Goal: Task Accomplishment & Management: Use online tool/utility

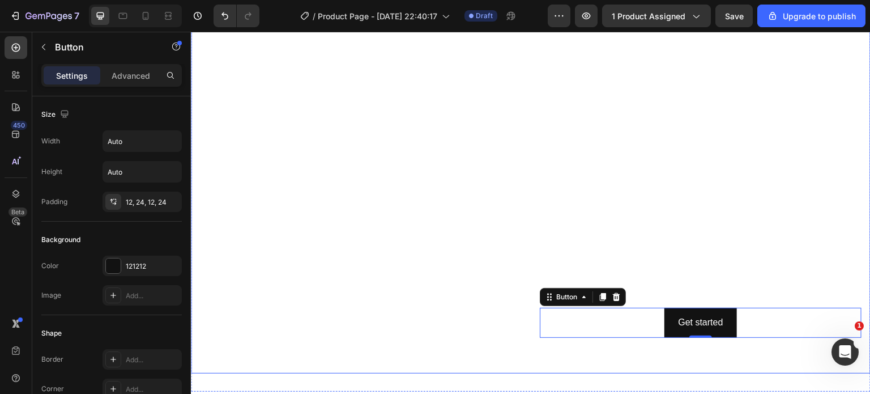
scroll to position [2189, 0]
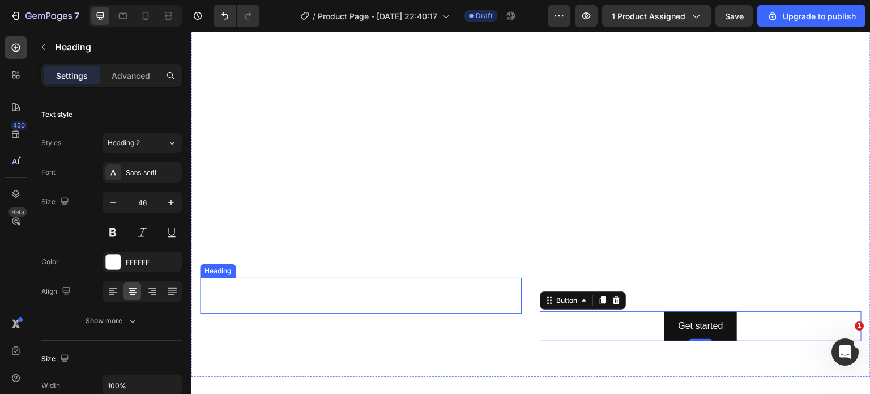
click at [301, 289] on h2 "Click here to edit heading" at bounding box center [361, 295] width 322 height 36
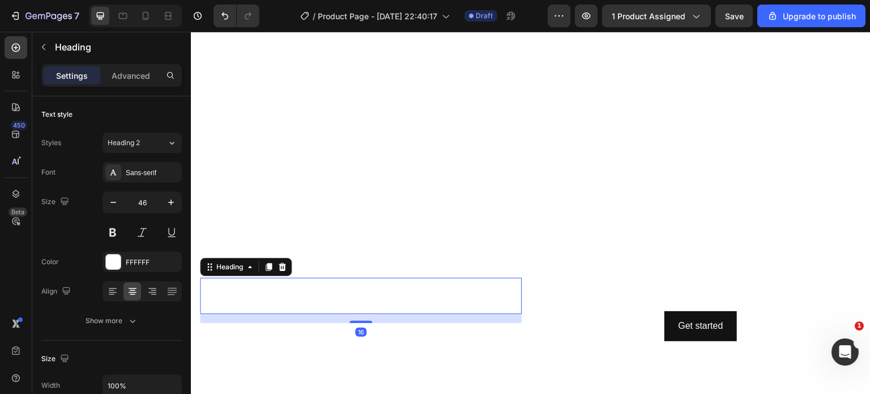
click at [301, 289] on h2 "Click here to edit heading" at bounding box center [361, 295] width 322 height 36
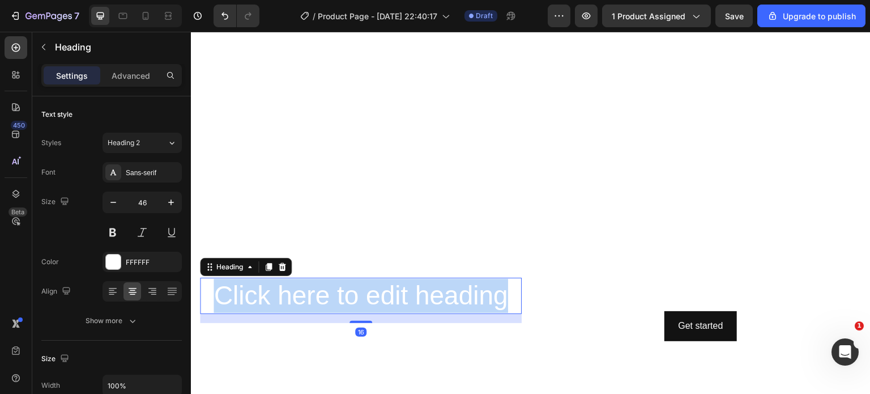
click at [301, 289] on p "Click here to edit heading" at bounding box center [360, 296] width 319 height 34
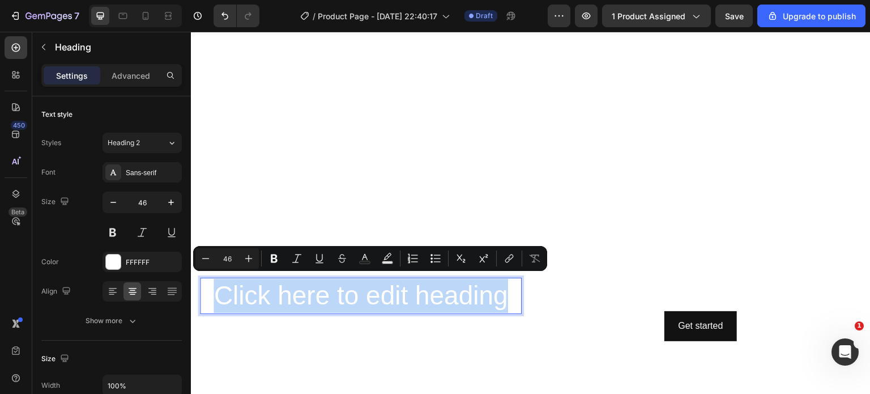
click at [301, 289] on p "Click here to edit heading" at bounding box center [360, 296] width 319 height 34
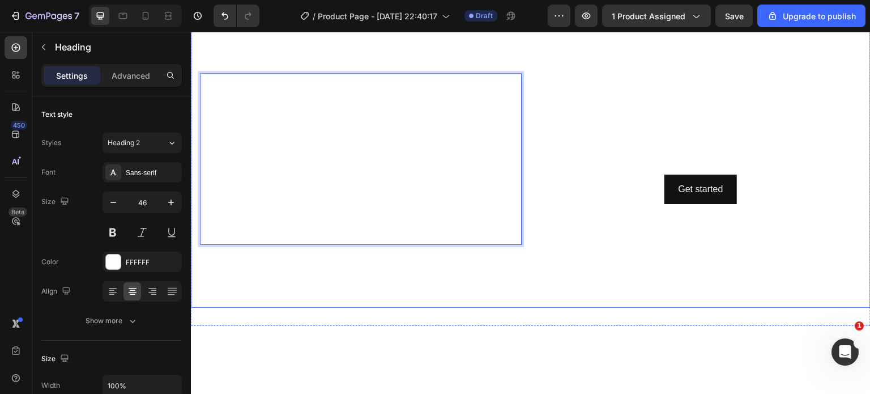
scroll to position [2356, 0]
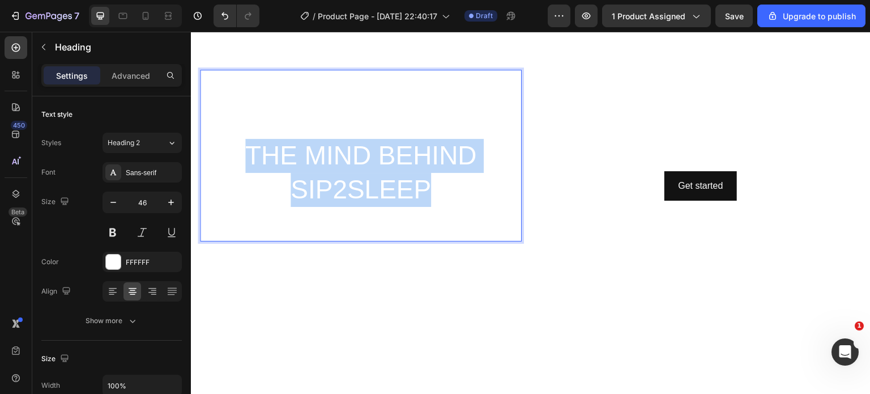
drag, startPoint x: 248, startPoint y: 142, endPoint x: 438, endPoint y: 190, distance: 195.7
click at [438, 190] on p "[PERSON_NAME] on CBS News THE MIND BEHIND SIP2SLEEP Watch Now" at bounding box center [360, 155] width 319 height 169
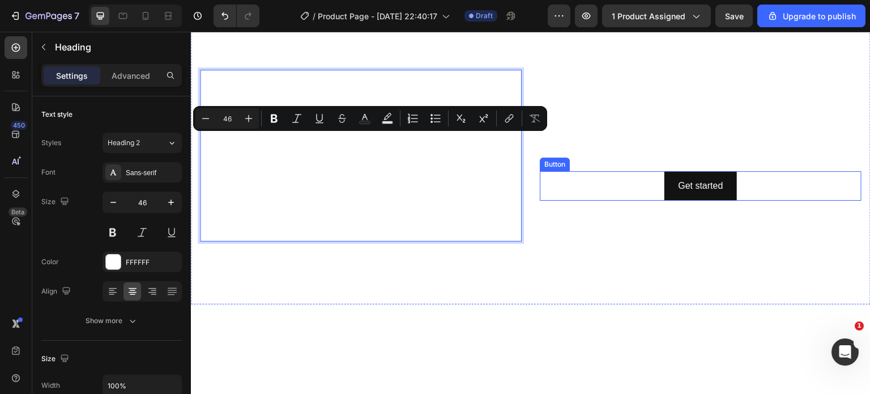
click at [595, 185] on div "Get started Button" at bounding box center [701, 186] width 322 height 30
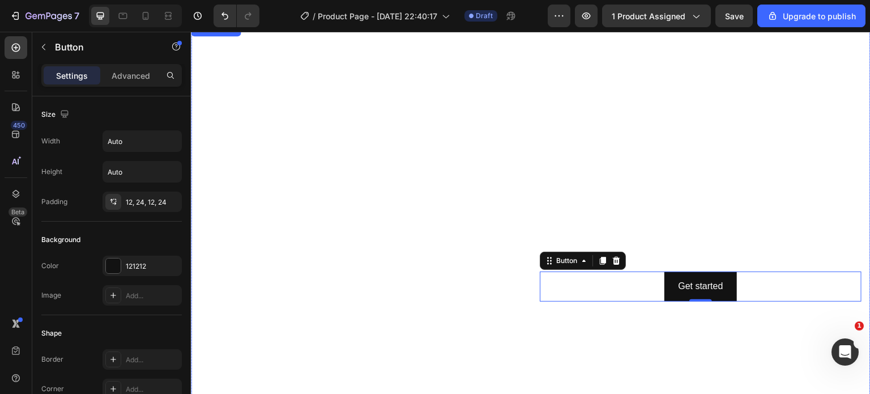
scroll to position [2159, 0]
click at [436, 55] on video "Background Image" at bounding box center [530, 215] width 679 height 382
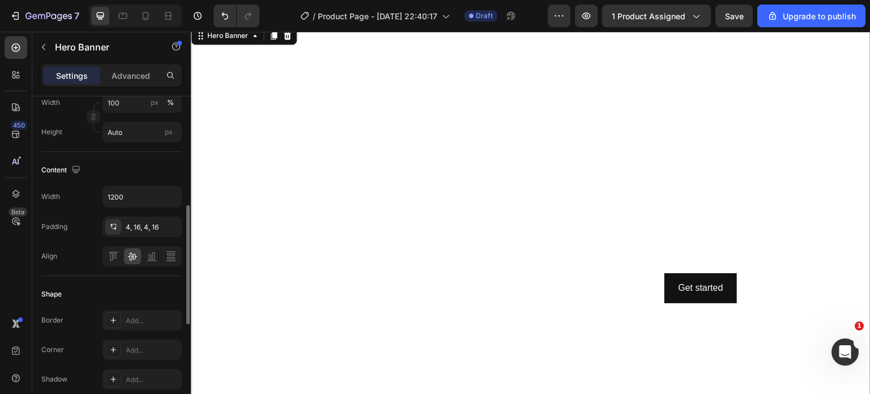
scroll to position [300, 0]
click at [166, 190] on icon "button" at bounding box center [170, 195] width 11 height 11
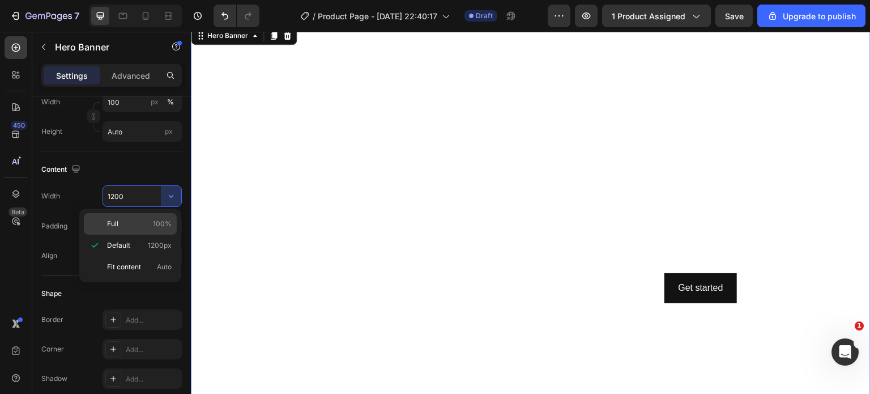
click at [131, 225] on p "Full 100%" at bounding box center [139, 224] width 65 height 10
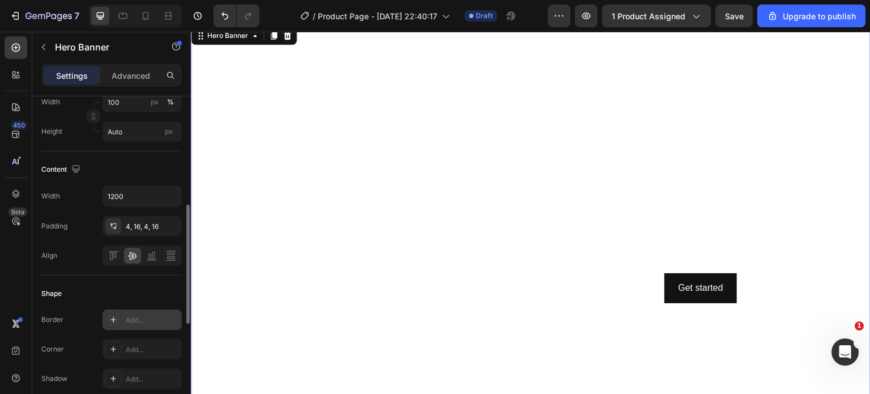
type input "100%"
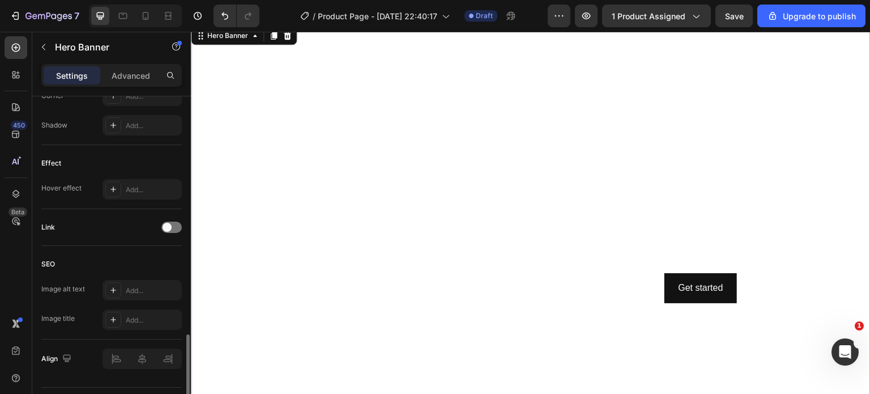
scroll to position [581, 0]
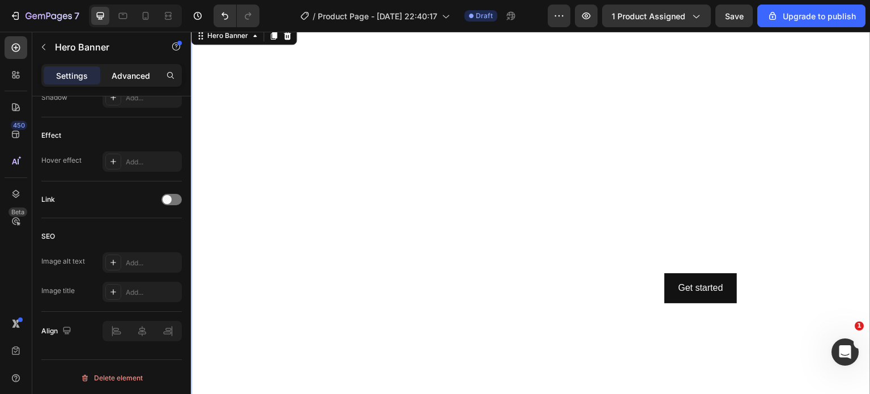
click at [138, 72] on p "Advanced" at bounding box center [131, 76] width 39 height 12
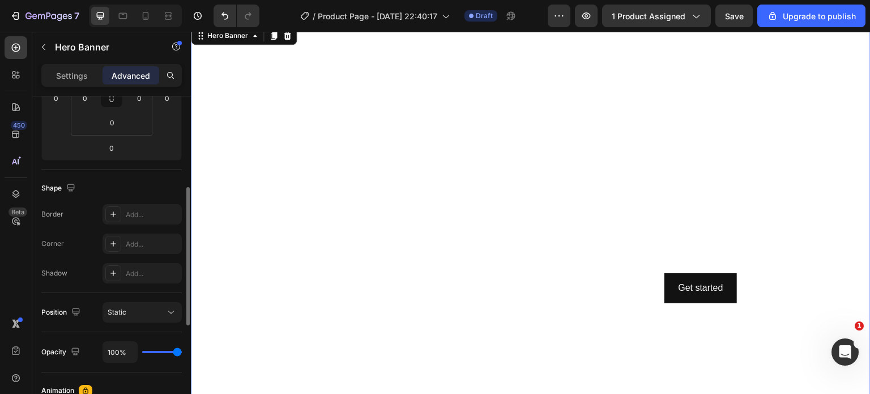
scroll to position [217, 0]
click at [60, 81] on div "Settings" at bounding box center [72, 75] width 57 height 18
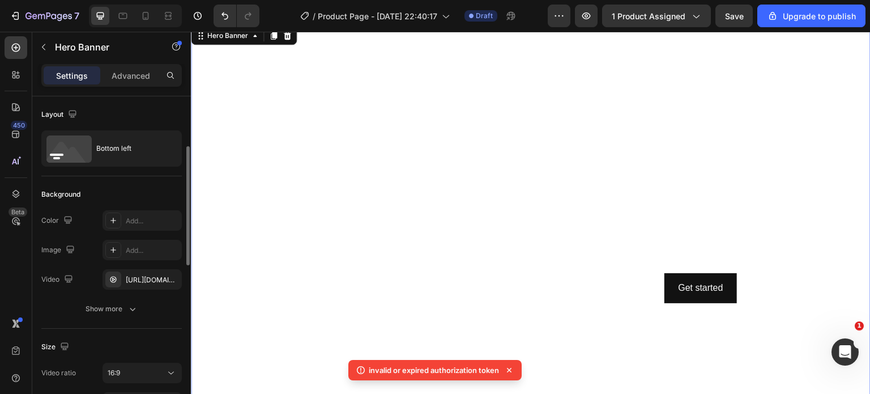
scroll to position [47, 0]
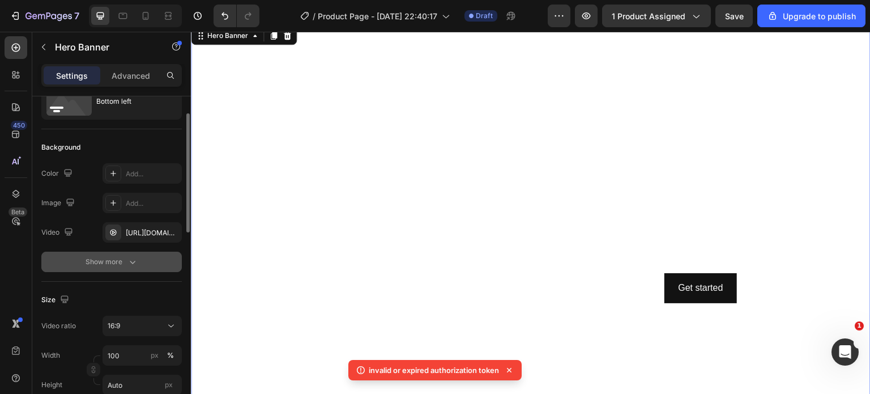
click at [132, 256] on icon "button" at bounding box center [132, 261] width 11 height 11
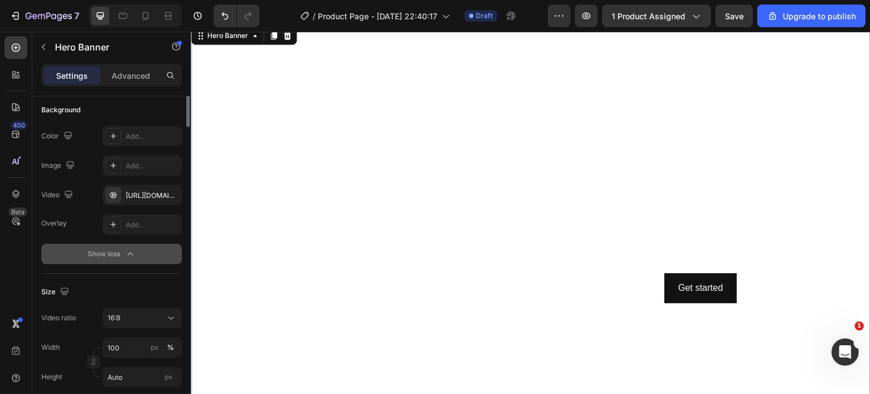
scroll to position [0, 0]
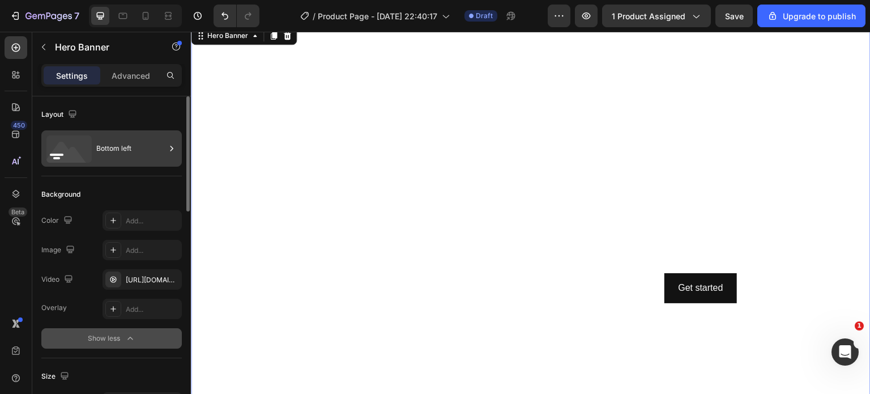
click at [170, 148] on icon at bounding box center [171, 148] width 11 height 11
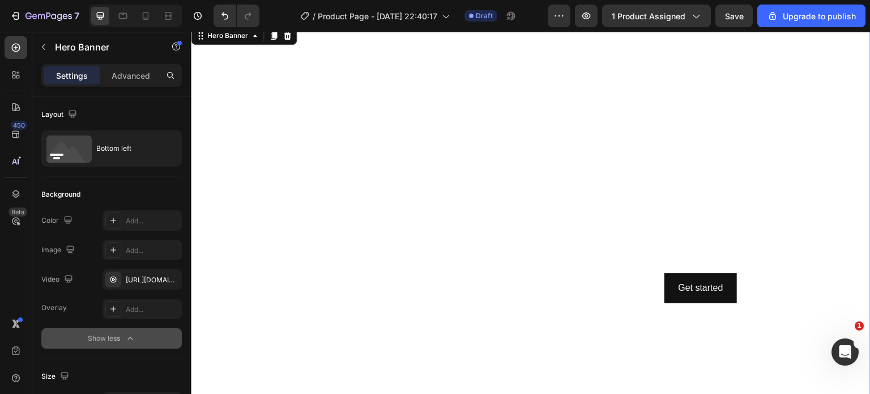
click at [127, 185] on div "Background" at bounding box center [111, 194] width 140 height 18
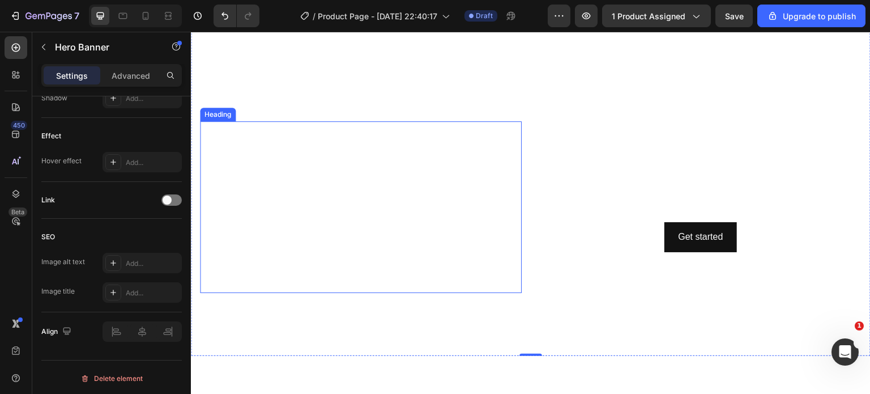
scroll to position [2262, 0]
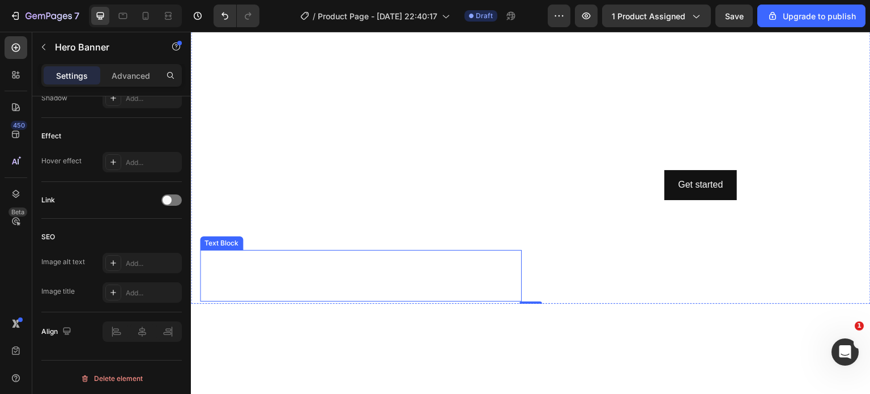
click at [454, 263] on div "This is your text block. Click to edit and make it your own. Share your product…" at bounding box center [361, 275] width 322 height 51
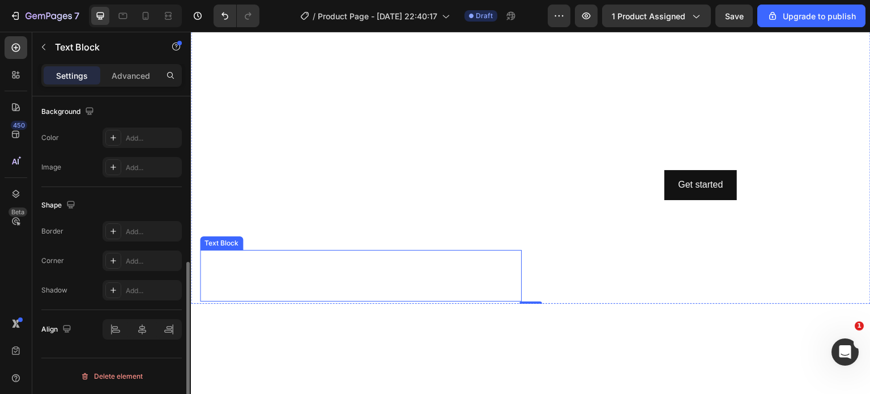
click at [454, 263] on div "This is your text block. Click to edit and make it your own. Share your product…" at bounding box center [361, 275] width 322 height 51
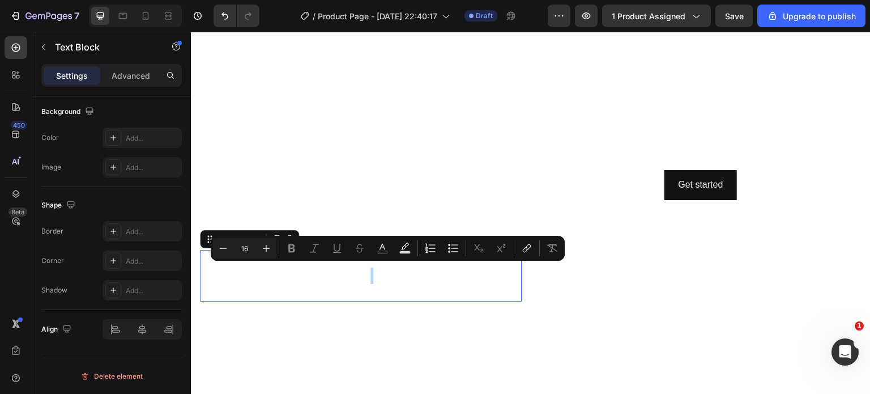
scroll to position [0, 0]
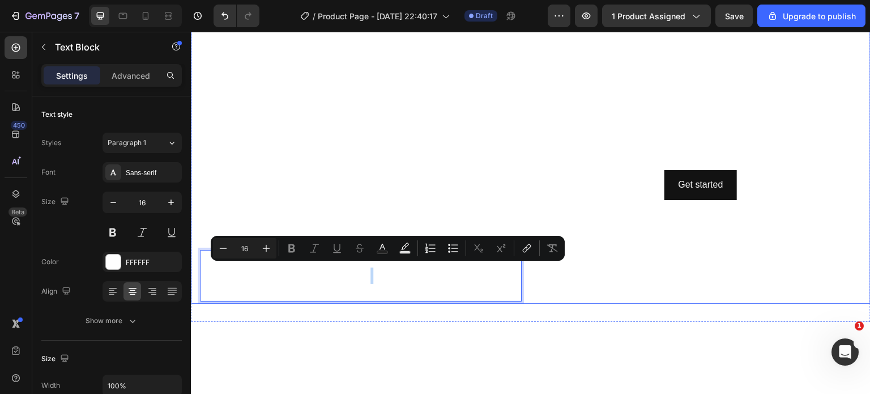
click at [634, 270] on div "Get started Button" at bounding box center [701, 185] width 322 height 232
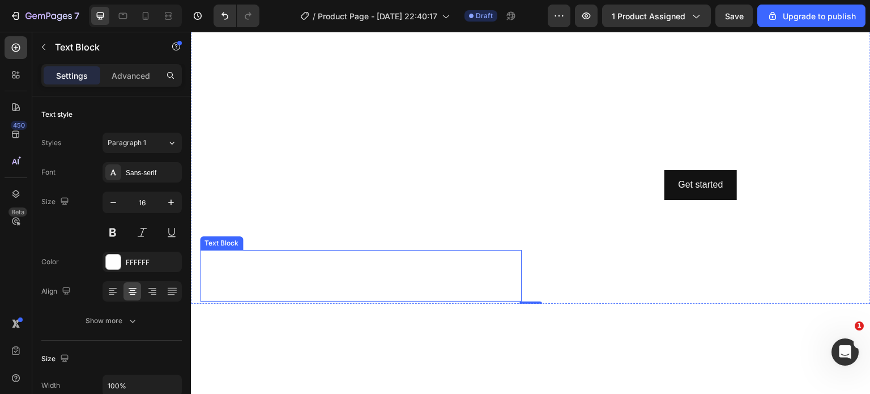
click at [490, 273] on p "This is your text block. Click to edit and make it your own. Share your product…" at bounding box center [360, 275] width 319 height 49
click at [293, 233] on div at bounding box center [290, 239] width 14 height 14
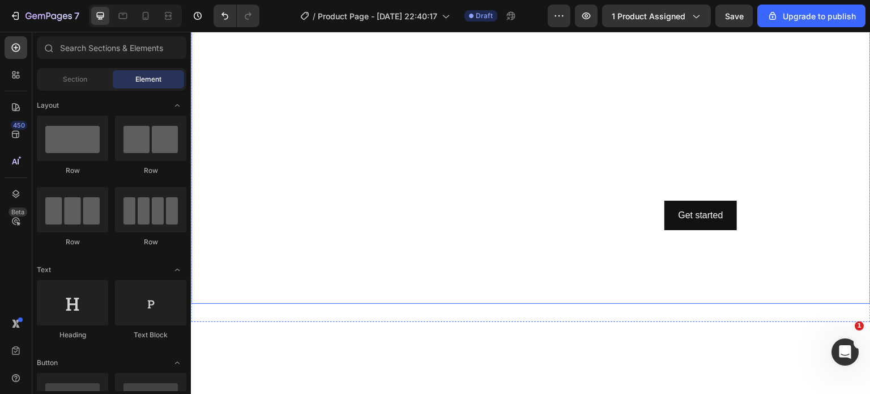
click at [544, 228] on div "Get started Button" at bounding box center [701, 216] width 322 height 172
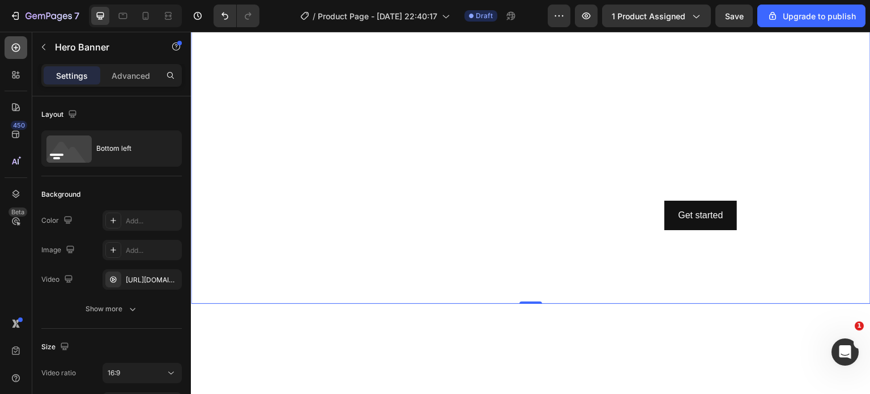
click at [20, 54] on div at bounding box center [16, 47] width 23 height 23
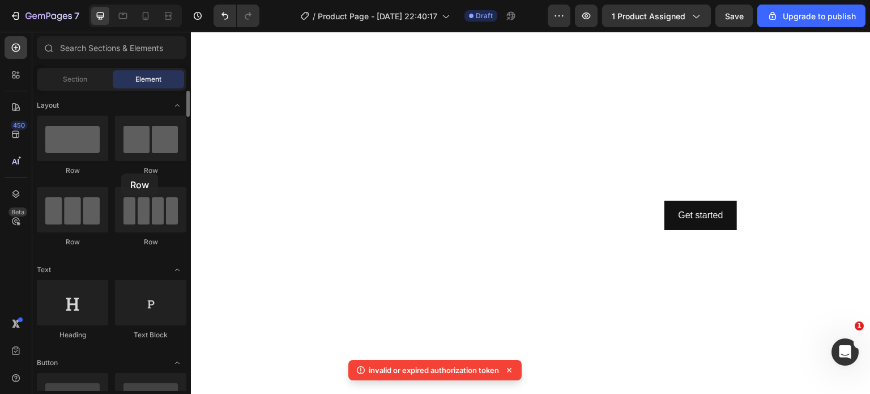
drag, startPoint x: 145, startPoint y: 147, endPoint x: 118, endPoint y: 164, distance: 32.4
click at [118, 164] on div "Row" at bounding box center [150, 146] width 71 height 60
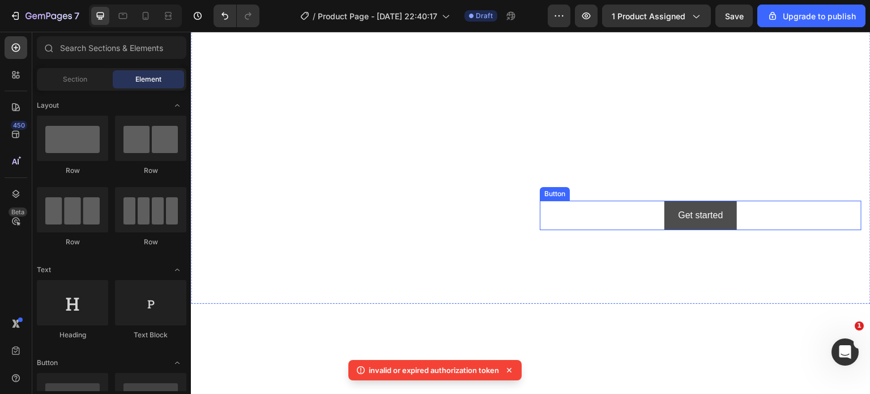
click at [664, 206] on button "Get started" at bounding box center [700, 215] width 72 height 30
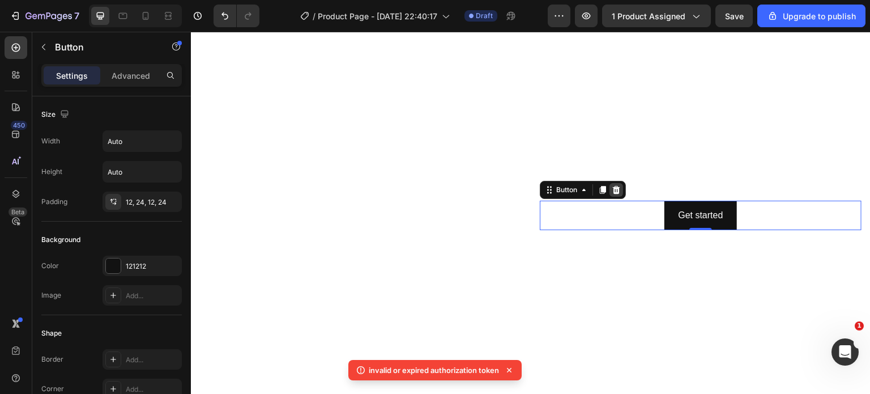
click at [614, 186] on icon at bounding box center [616, 190] width 7 height 8
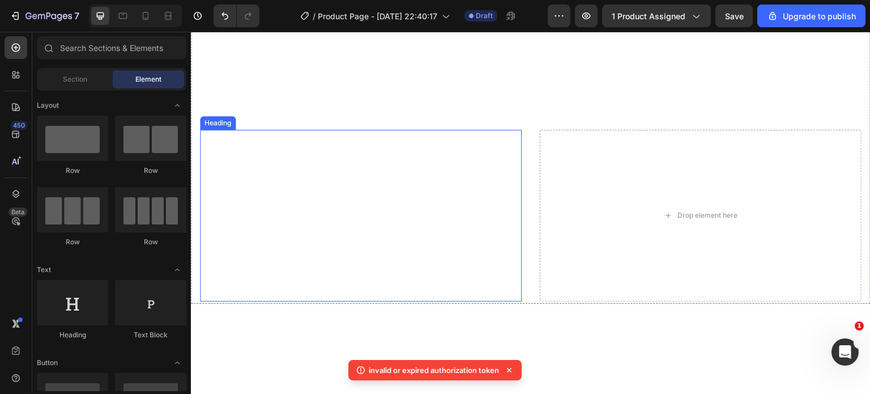
click at [499, 166] on p "[PERSON_NAME] on CBS News THE MIND BEHIND SIP2SLEEP Watch Now" at bounding box center [360, 215] width 319 height 169
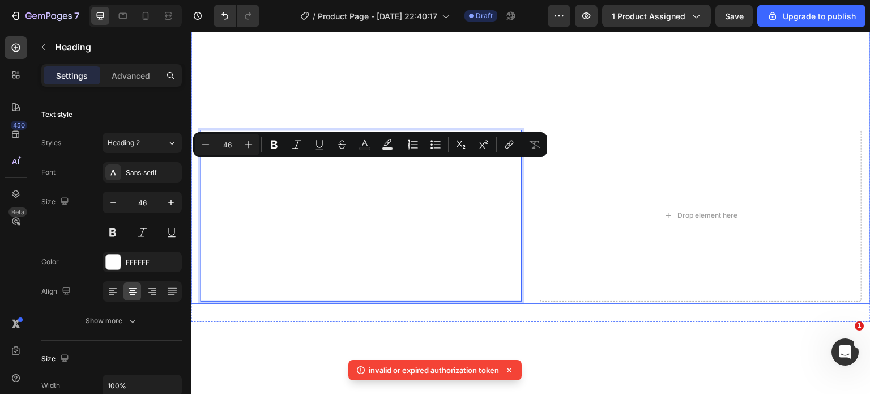
drag, startPoint x: 491, startPoint y: 189, endPoint x: 515, endPoint y: 105, distance: 87.1
click at [663, 186] on div "Drop element here" at bounding box center [701, 216] width 322 height 172
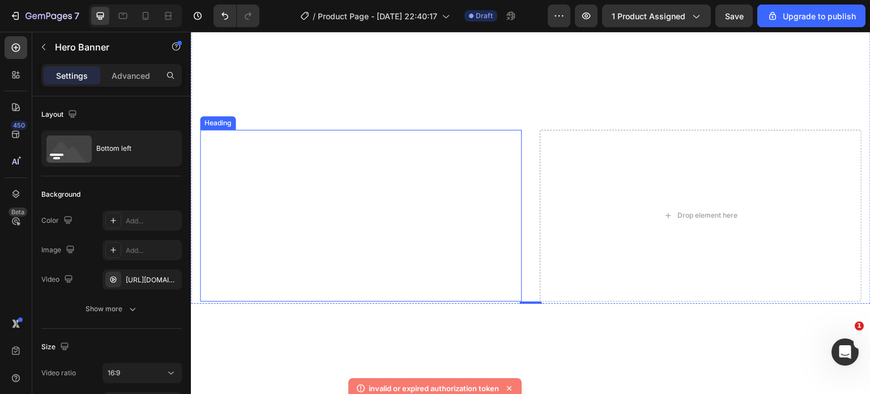
click at [489, 174] on p "[PERSON_NAME] on CBS News THE MIND BEHIND SIP2SLEEP Watch Now" at bounding box center [360, 215] width 319 height 169
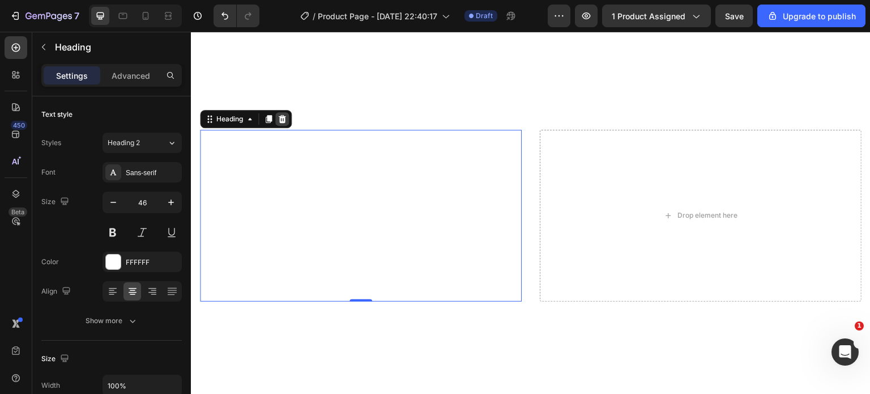
click at [285, 114] on icon at bounding box center [281, 118] width 9 height 9
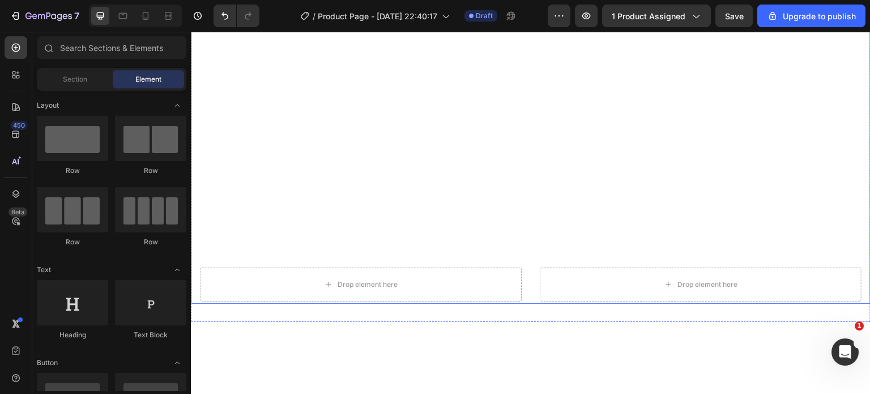
click at [520, 193] on video "Background Image" at bounding box center [530, 112] width 679 height 382
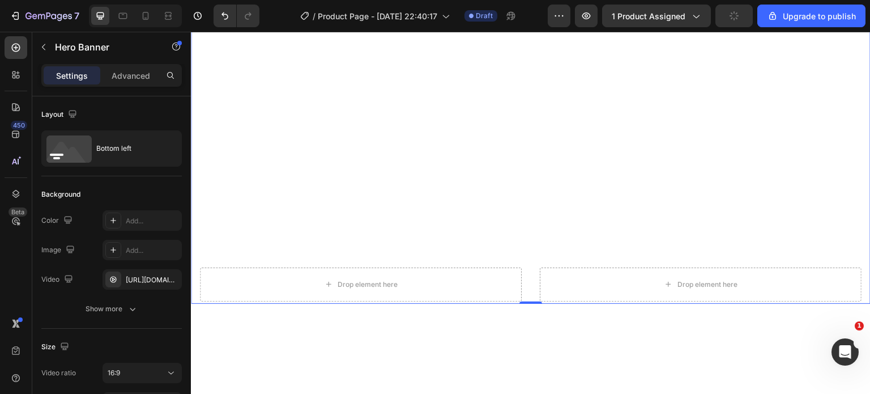
click at [221, 276] on div "Drop element here" at bounding box center [361, 284] width 322 height 34
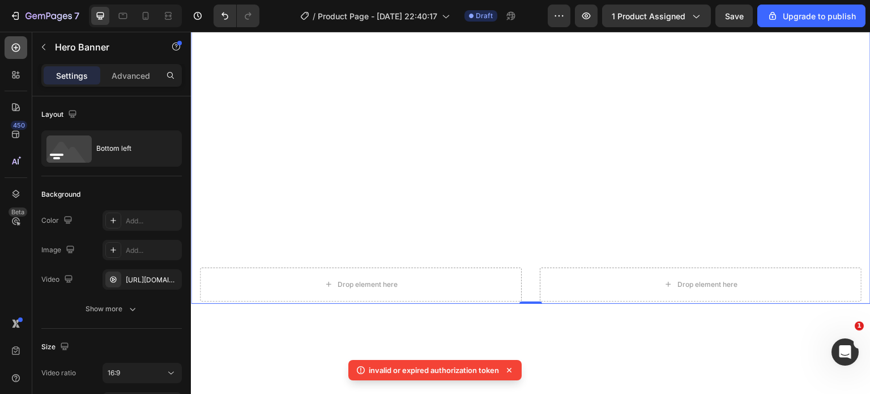
click at [10, 41] on div at bounding box center [16, 47] width 23 height 23
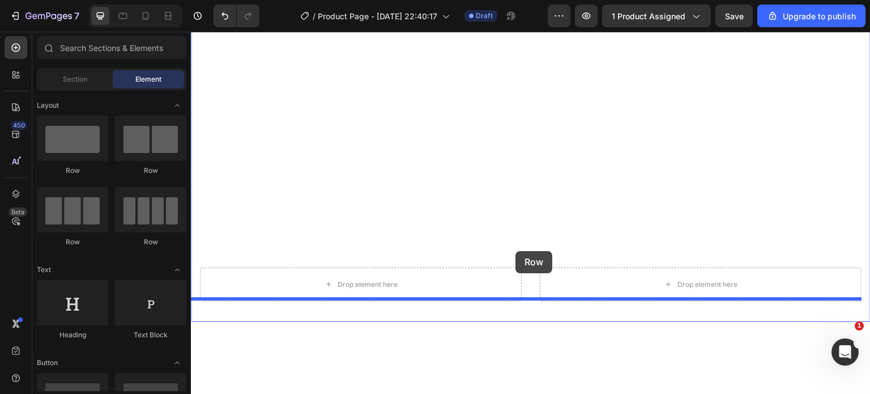
drag, startPoint x: 260, startPoint y: 169, endPoint x: 515, endPoint y: 251, distance: 267.5
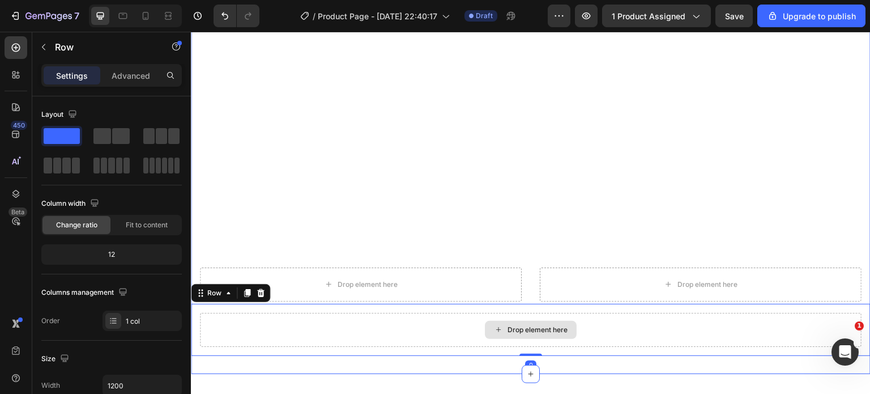
scroll to position [2226, 0]
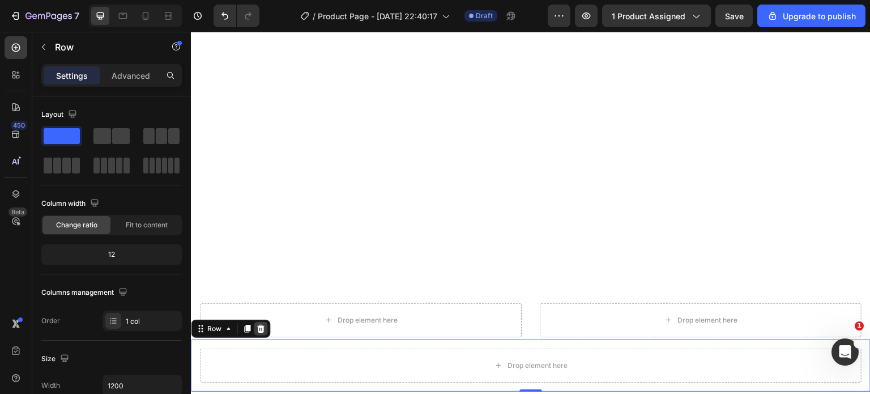
click at [260, 325] on icon at bounding box center [260, 328] width 7 height 8
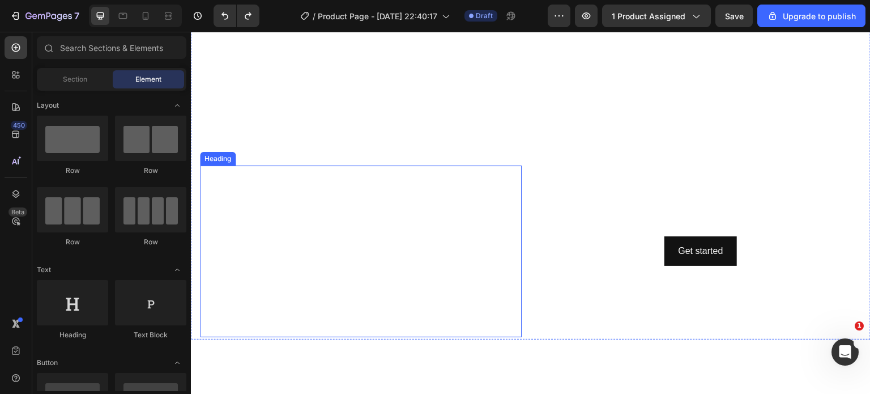
click at [454, 200] on h2 "[PERSON_NAME] on CBS News THE MIND BEHIND SIP2SLEEP Watch Now" at bounding box center [361, 251] width 322 height 172
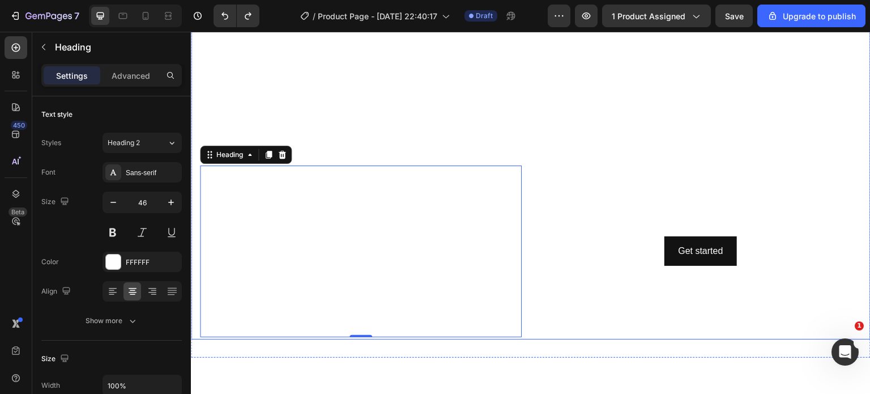
click at [572, 213] on div "Get started Button" at bounding box center [701, 251] width 322 height 172
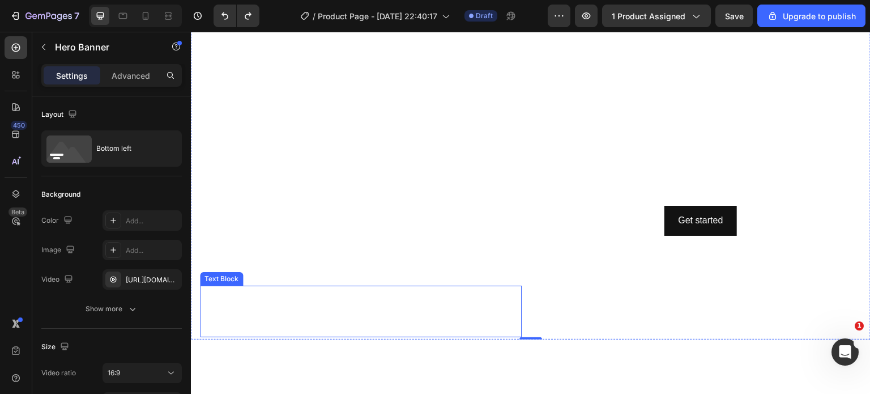
click at [514, 307] on div "This is your text block. Click to edit and make it your own. Share your product…" at bounding box center [361, 310] width 322 height 51
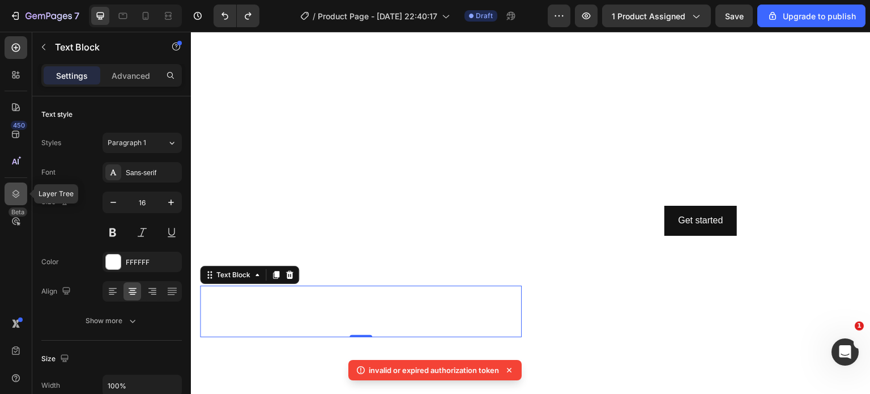
click at [18, 188] on icon at bounding box center [15, 193] width 11 height 11
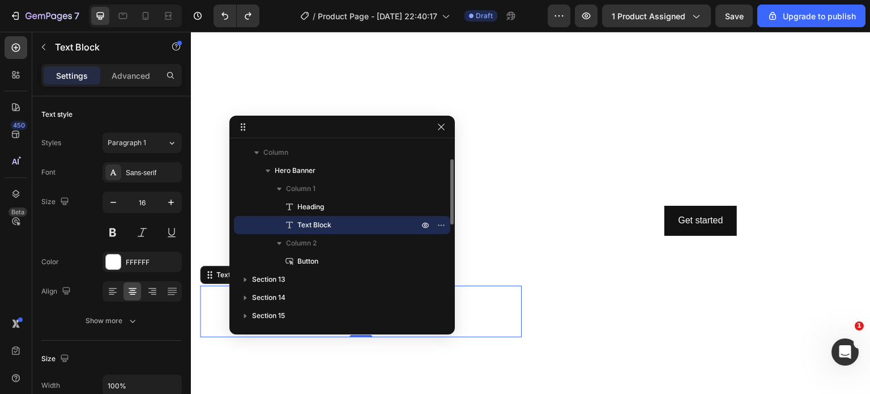
scroll to position [170, 0]
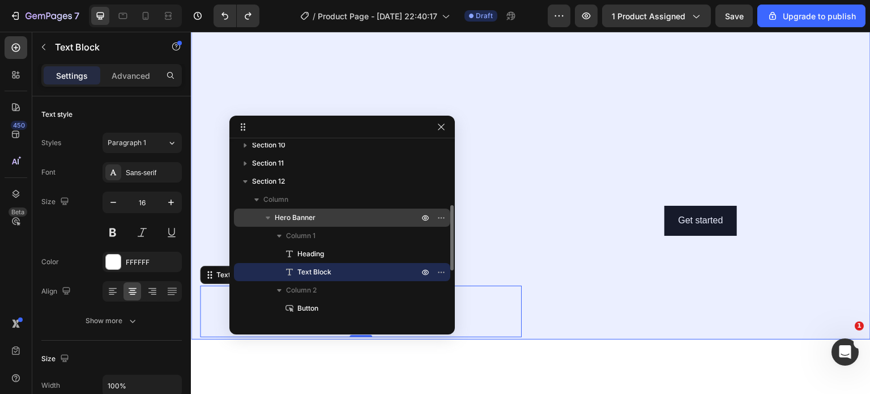
click at [326, 215] on p "Hero Banner" at bounding box center [348, 217] width 146 height 11
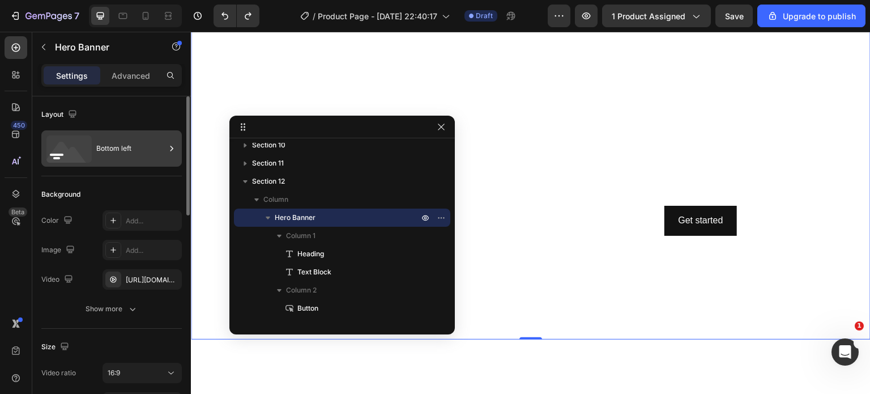
click at [117, 146] on div "Bottom left" at bounding box center [130, 148] width 69 height 26
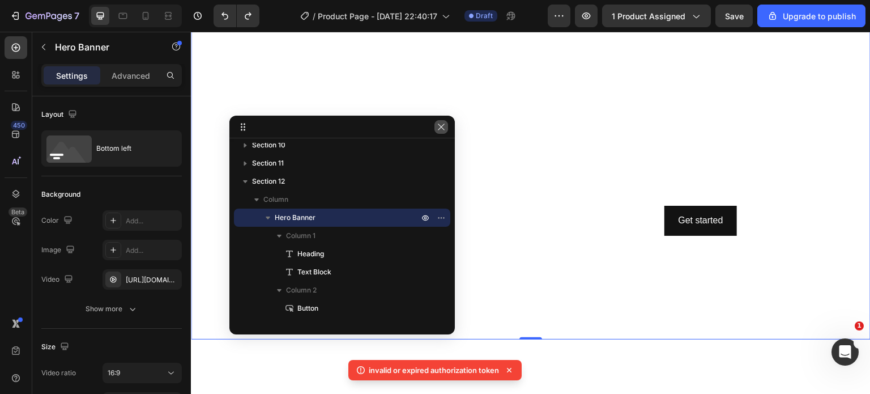
click at [437, 126] on icon "button" at bounding box center [441, 126] width 9 height 9
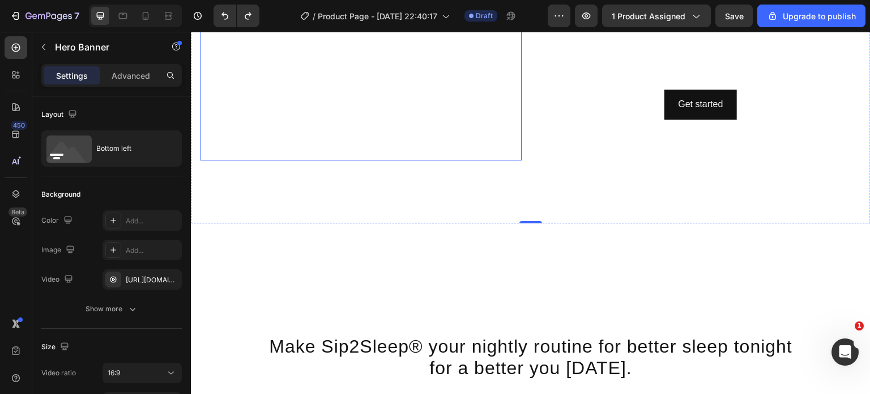
scroll to position [2231, 0]
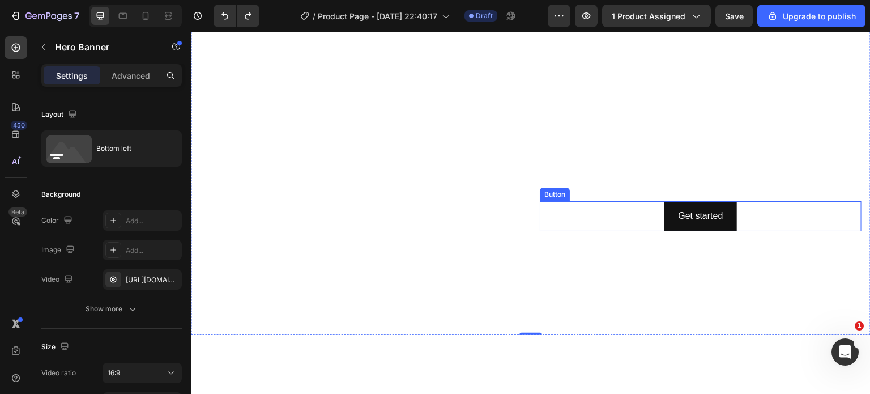
click at [578, 220] on div "Get started Button" at bounding box center [701, 216] width 322 height 30
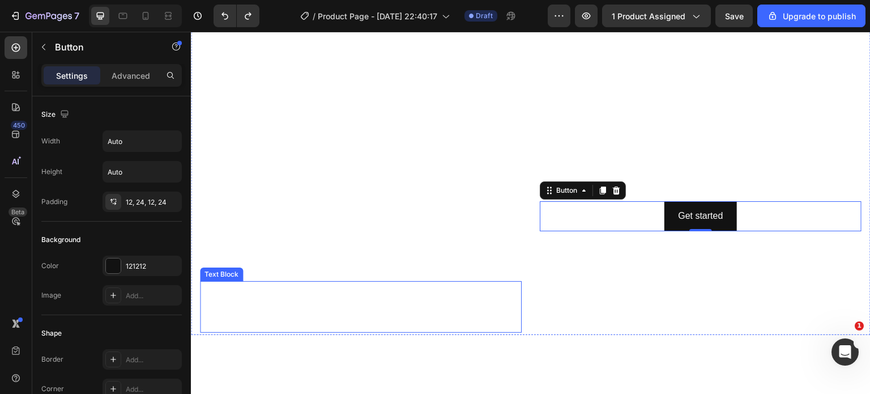
click at [404, 306] on div "This is your text block. Click to edit and make it your own. Share your product…" at bounding box center [361, 306] width 322 height 51
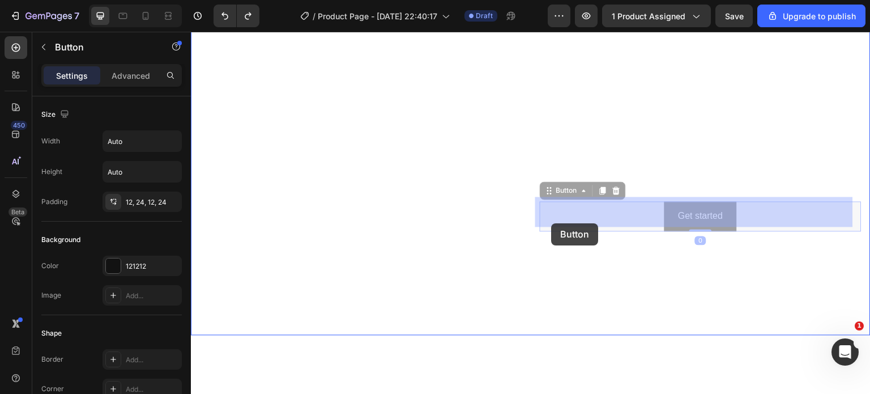
drag, startPoint x: 557, startPoint y: 206, endPoint x: 551, endPoint y: 223, distance: 17.7
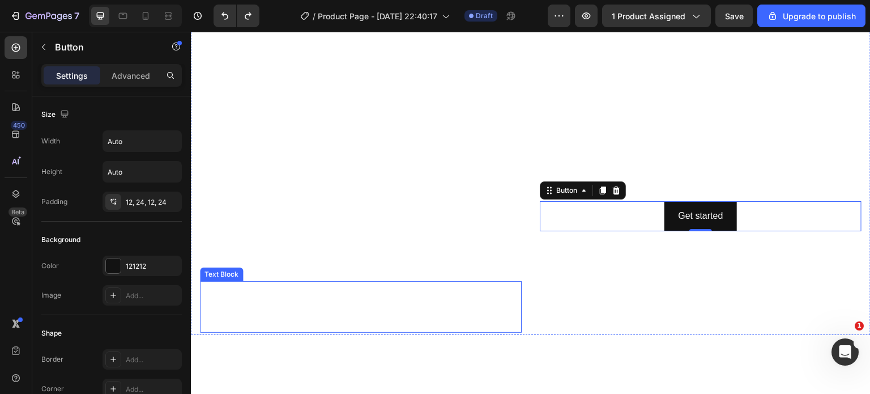
click at [477, 301] on div "This is your text block. Click to edit and make it your own. Share your product…" at bounding box center [361, 306] width 322 height 51
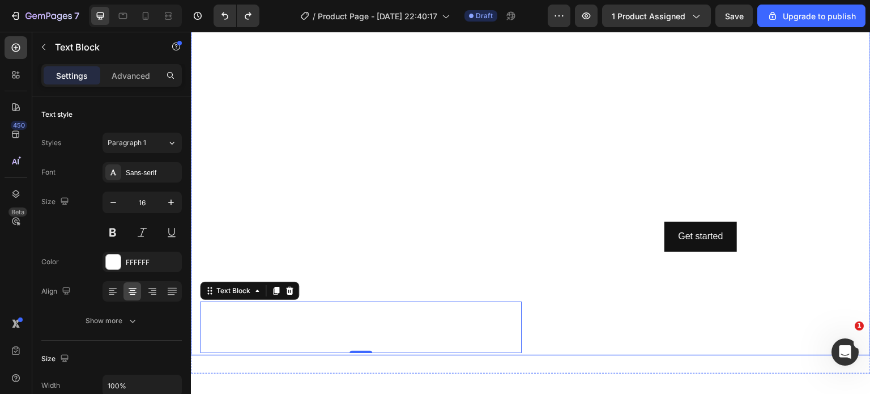
scroll to position [2212, 0]
click at [129, 72] on p "Advanced" at bounding box center [131, 76] width 39 height 12
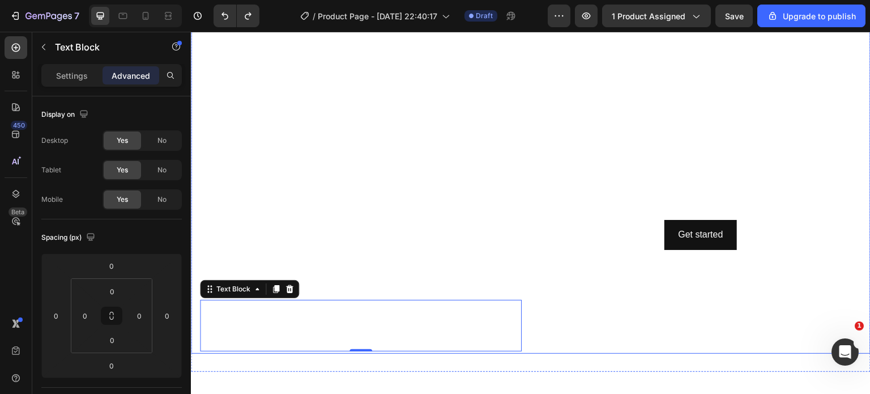
click at [432, 91] on video "Background Image" at bounding box center [530, 162] width 679 height 382
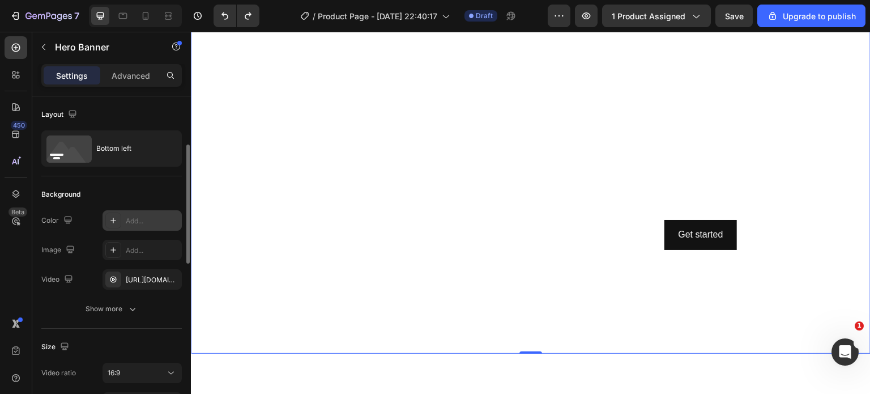
scroll to position [39, 0]
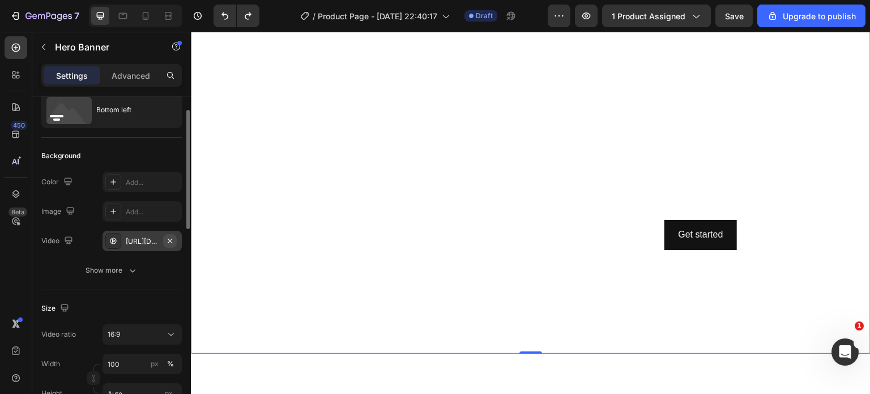
drag, startPoint x: 172, startPoint y: 241, endPoint x: 146, endPoint y: 90, distance: 152.8
click at [172, 241] on icon "button" at bounding box center [169, 240] width 9 height 9
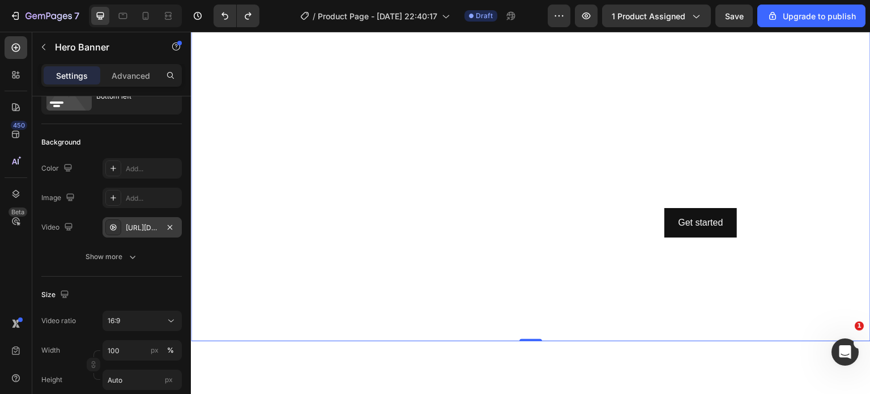
scroll to position [2358, 0]
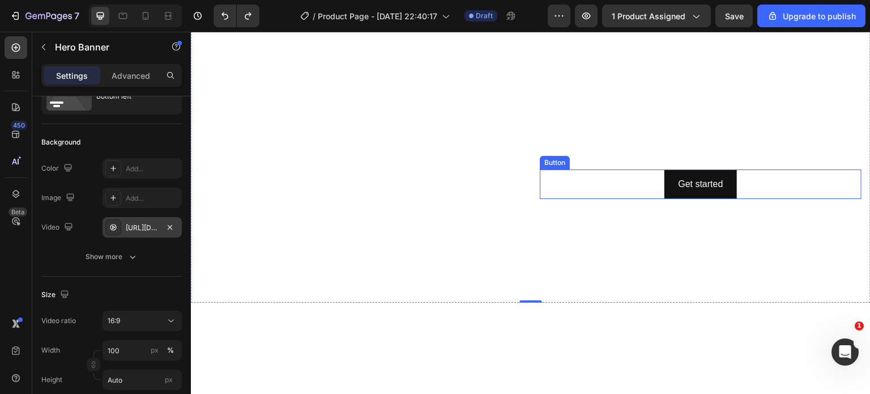
click at [664, 183] on button "Get started" at bounding box center [700, 184] width 72 height 30
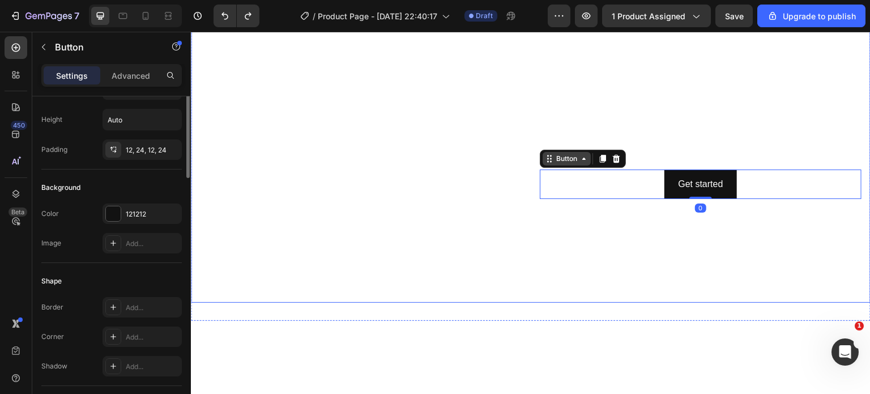
scroll to position [0, 0]
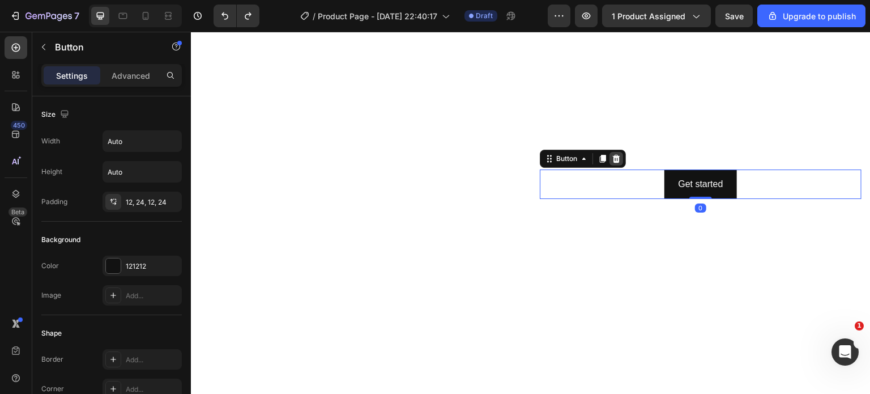
click at [613, 156] on icon at bounding box center [616, 159] width 7 height 8
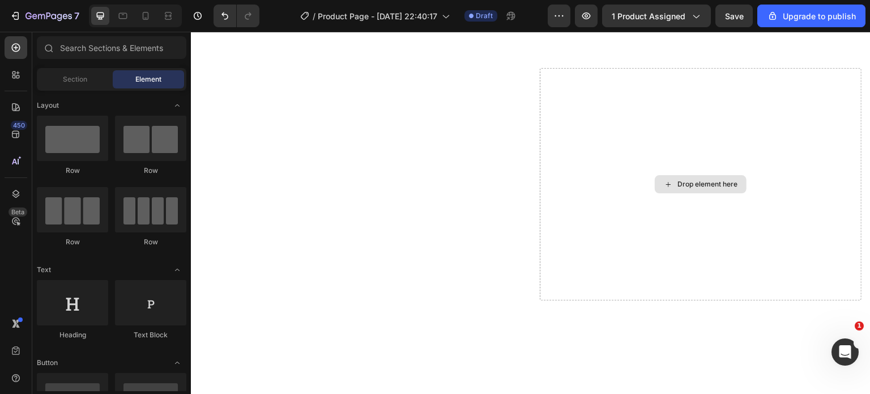
click at [480, 136] on h2 "[PERSON_NAME] on CBS News THE MIND BEHIND SIP2SLEEP Watch Now" at bounding box center [361, 154] width 322 height 172
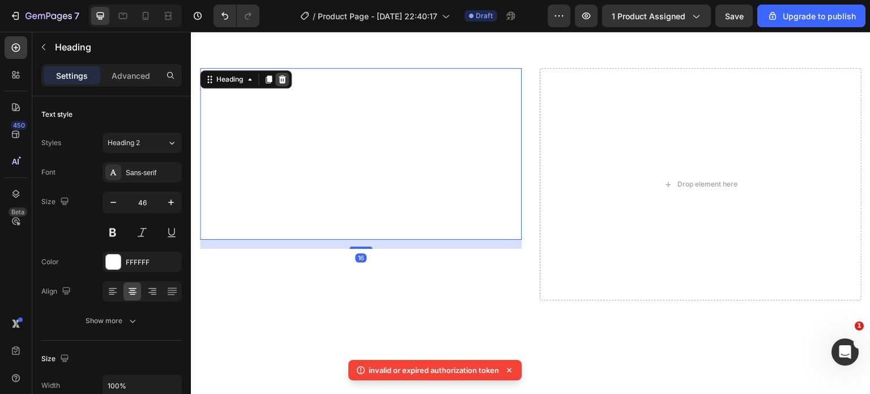
click at [281, 75] on icon at bounding box center [282, 79] width 7 height 8
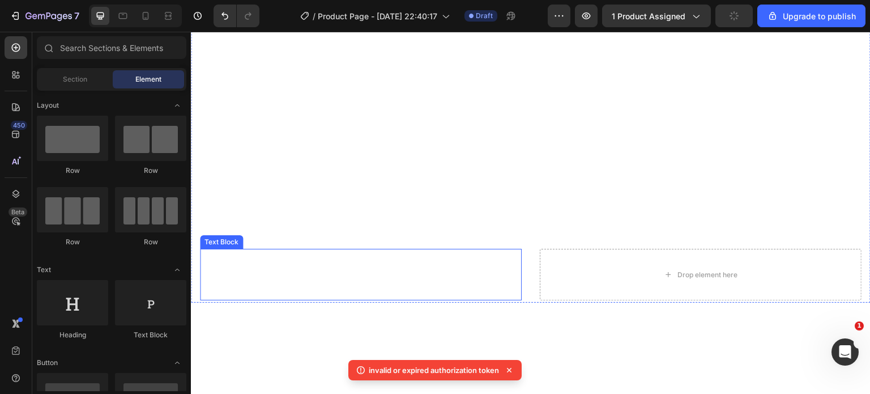
click at [498, 265] on div "This is your text block. Click to edit and make it your own. Share your product…" at bounding box center [361, 274] width 322 height 51
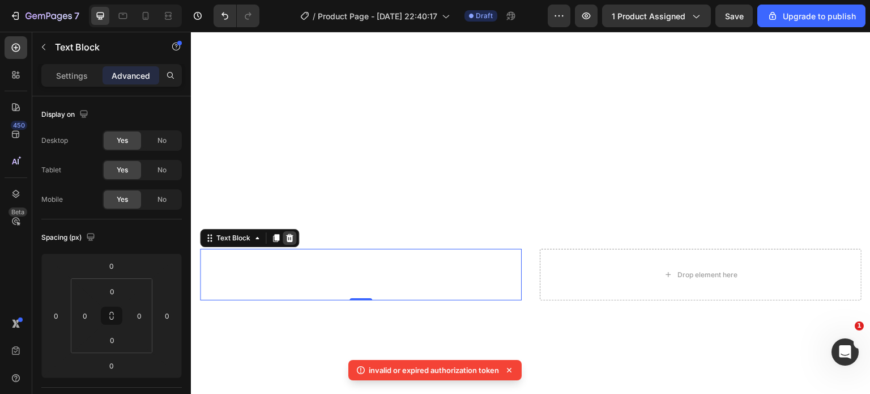
click at [291, 234] on icon at bounding box center [289, 238] width 7 height 8
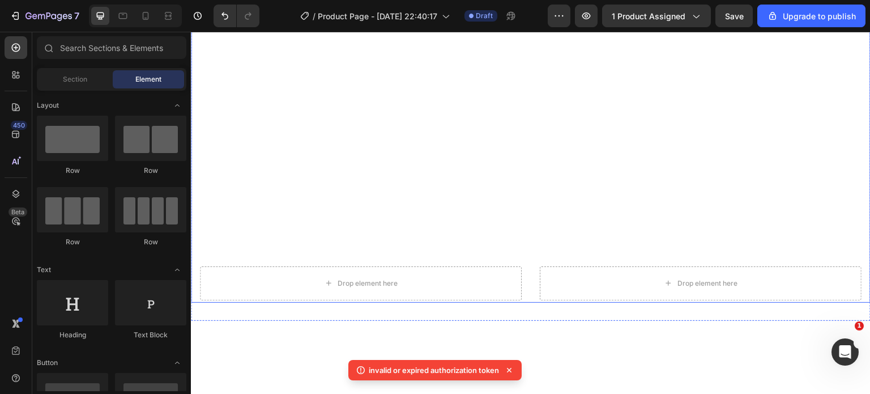
click at [520, 271] on div "Drop element here Drop element here" at bounding box center [530, 283] width 679 height 39
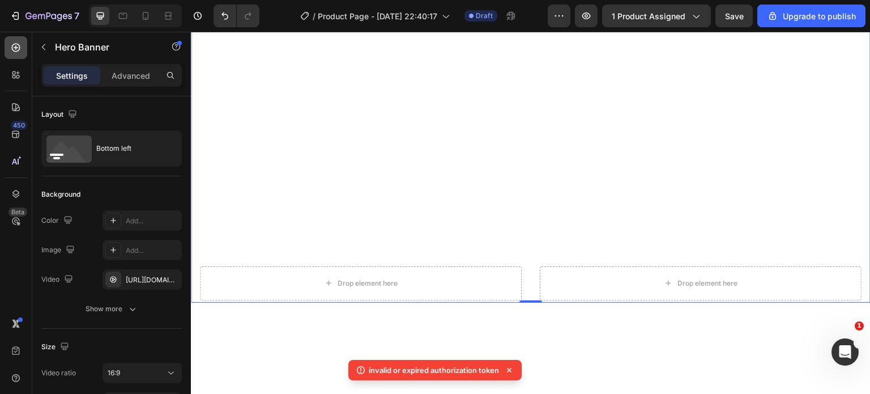
click at [20, 52] on icon at bounding box center [15, 47] width 11 height 11
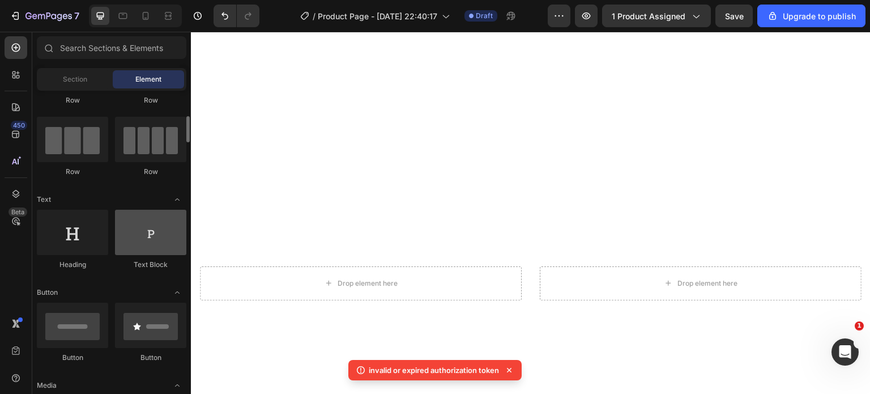
scroll to position [57, 0]
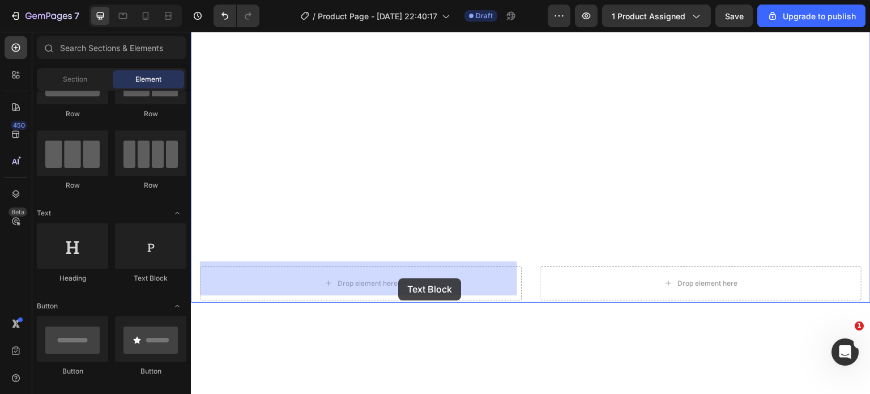
drag, startPoint x: 344, startPoint y: 289, endPoint x: 398, endPoint y: 277, distance: 55.1
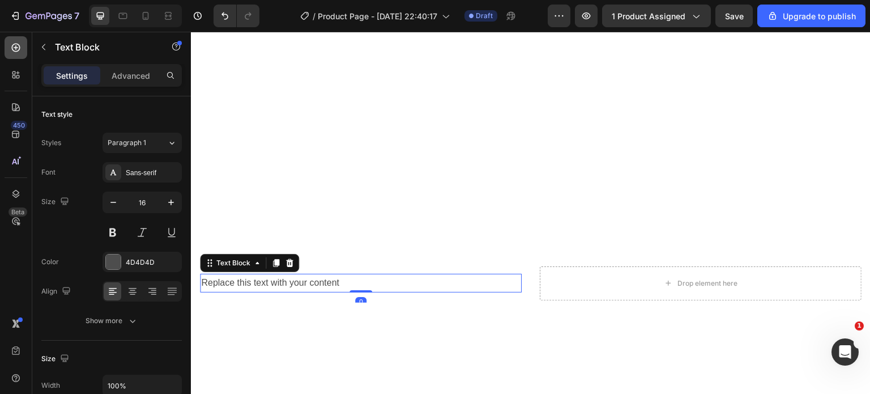
click at [18, 44] on icon at bounding box center [15, 47] width 11 height 11
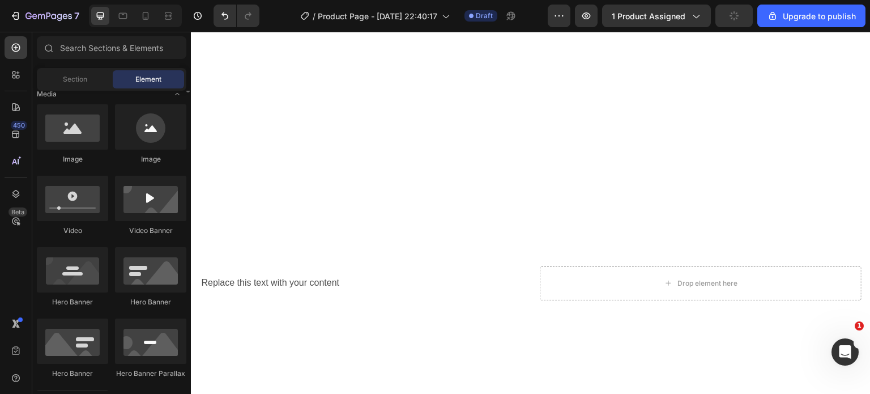
scroll to position [263, 0]
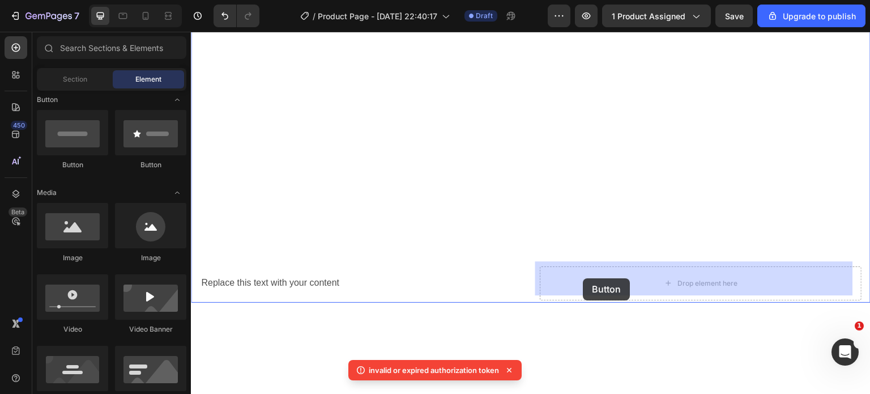
drag, startPoint x: 259, startPoint y: 162, endPoint x: 583, endPoint y: 278, distance: 343.8
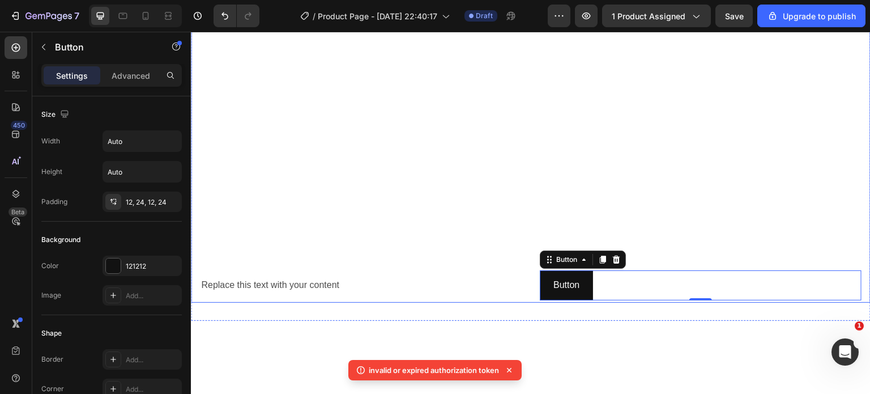
click at [529, 284] on div "Replace this text with your content Text Block Button Button 0" at bounding box center [530, 285] width 679 height 35
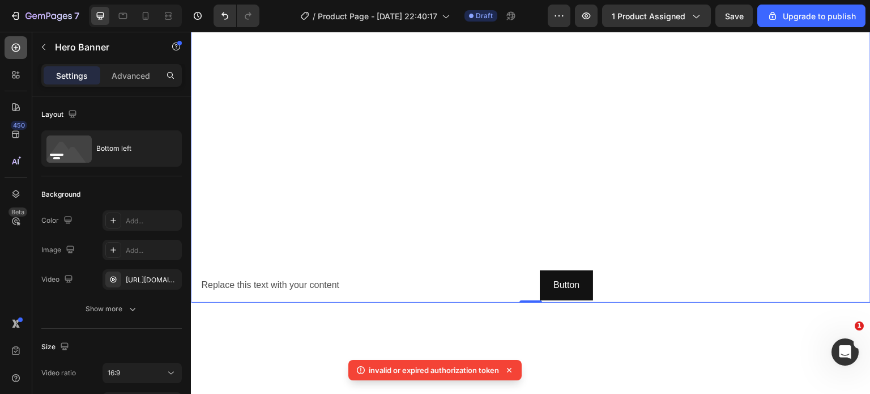
click at [7, 54] on div at bounding box center [16, 47] width 23 height 23
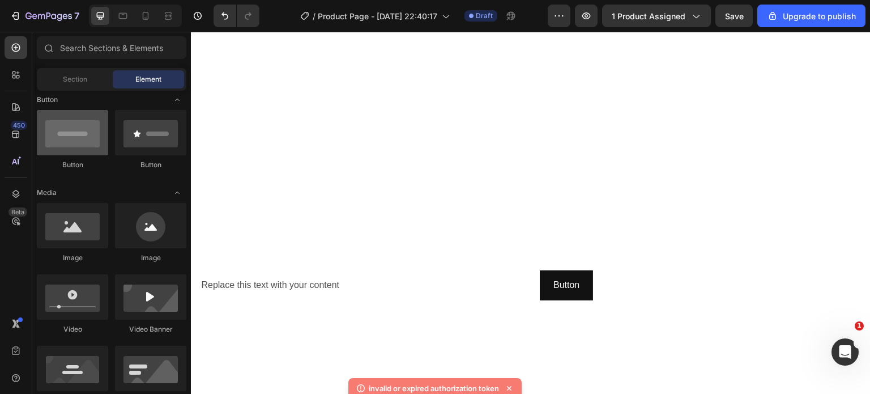
scroll to position [0, 0]
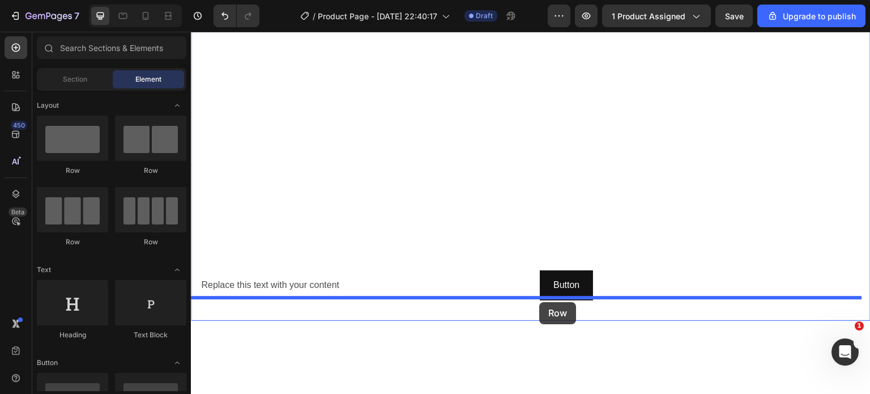
drag, startPoint x: 252, startPoint y: 166, endPoint x: 540, endPoint y: 302, distance: 318.1
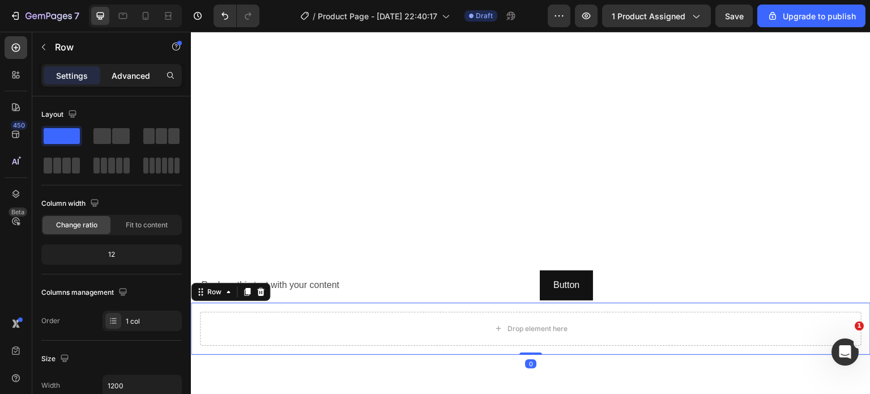
click at [140, 75] on p "Advanced" at bounding box center [131, 76] width 39 height 12
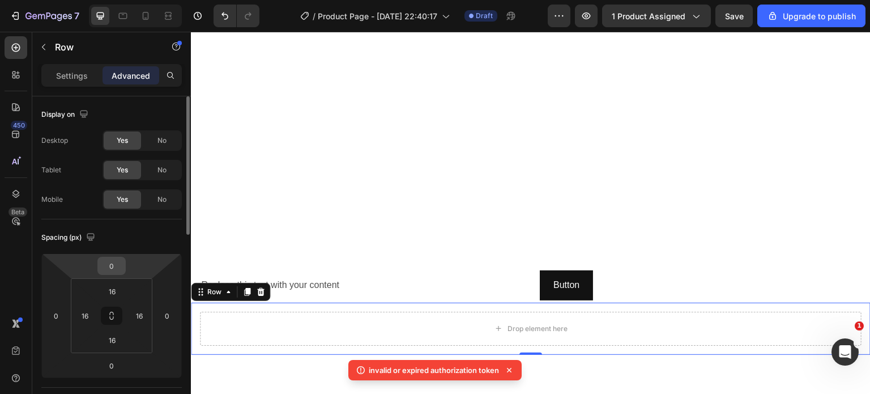
click at [113, 268] on input "0" at bounding box center [111, 265] width 23 height 17
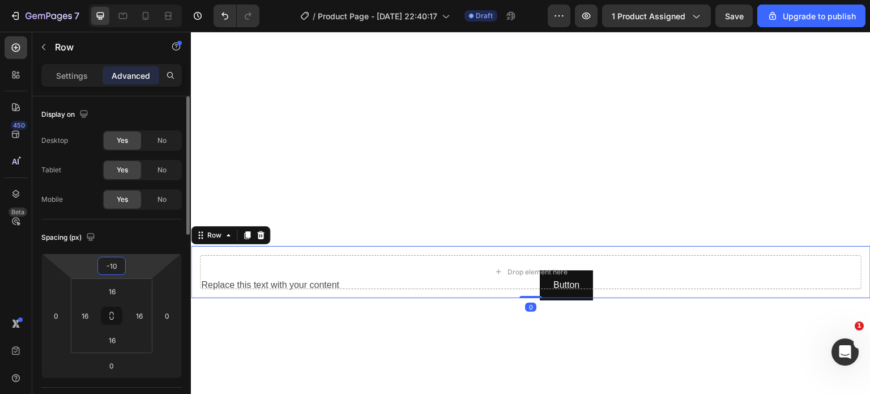
type input "-1"
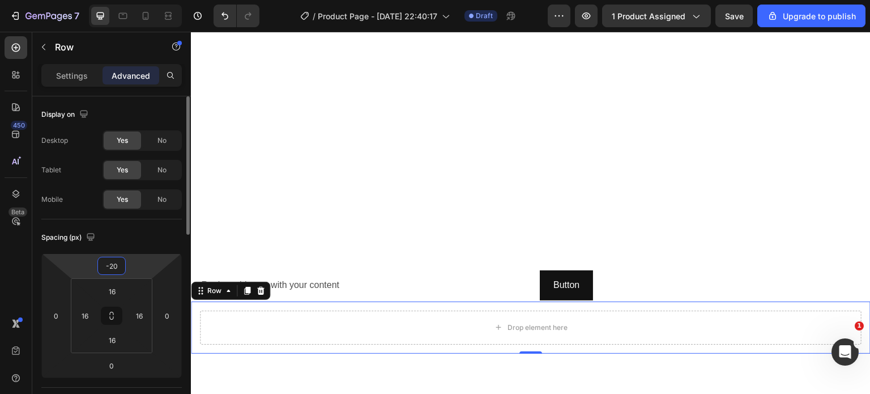
type input "-200"
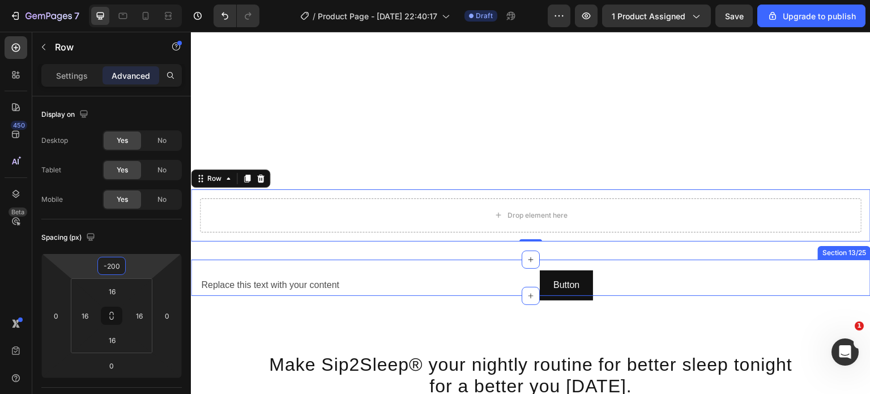
click at [527, 270] on div "Image Section 13/25" at bounding box center [530, 277] width 679 height 36
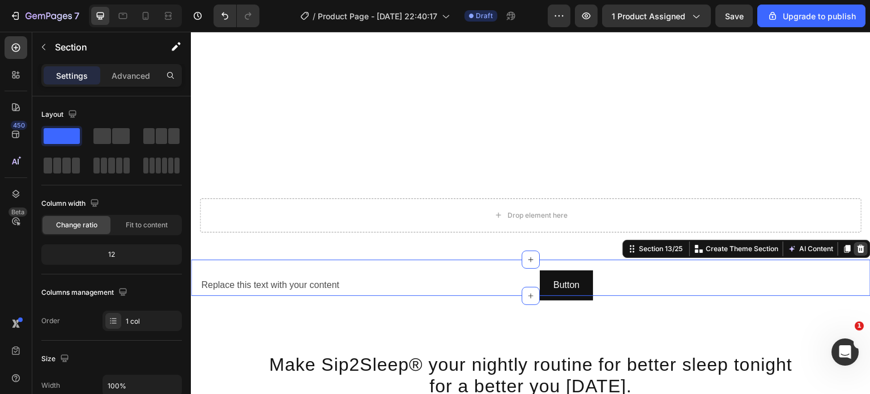
click at [857, 245] on icon at bounding box center [860, 249] width 7 height 8
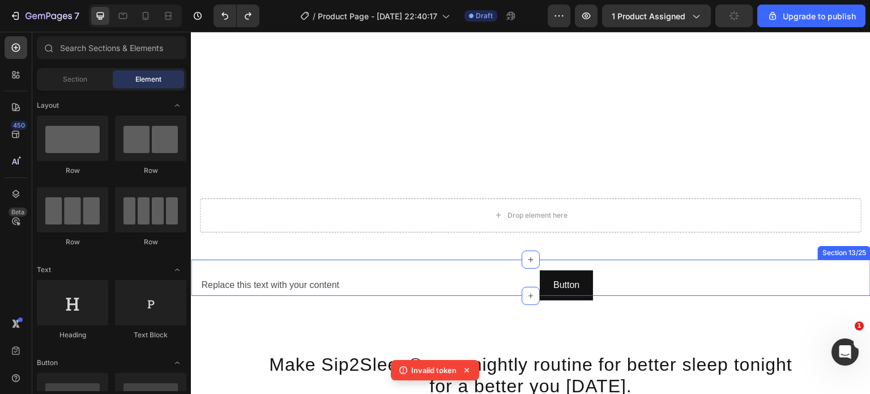
click at [533, 277] on div "Image Section 13/25" at bounding box center [530, 277] width 679 height 36
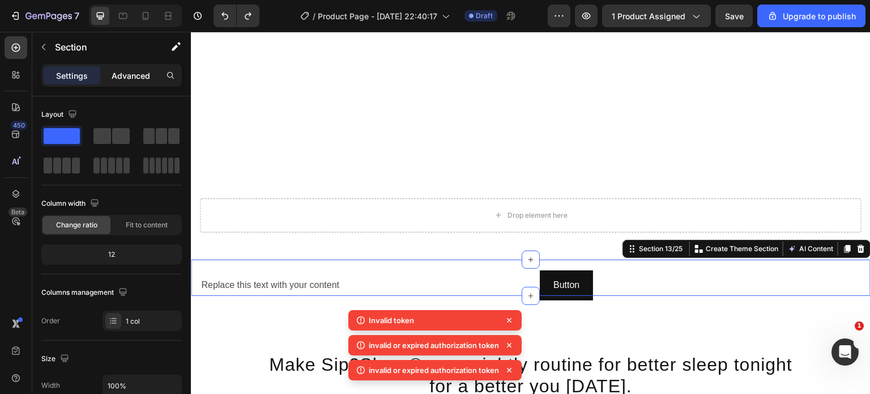
click at [139, 72] on p "Advanced" at bounding box center [131, 76] width 39 height 12
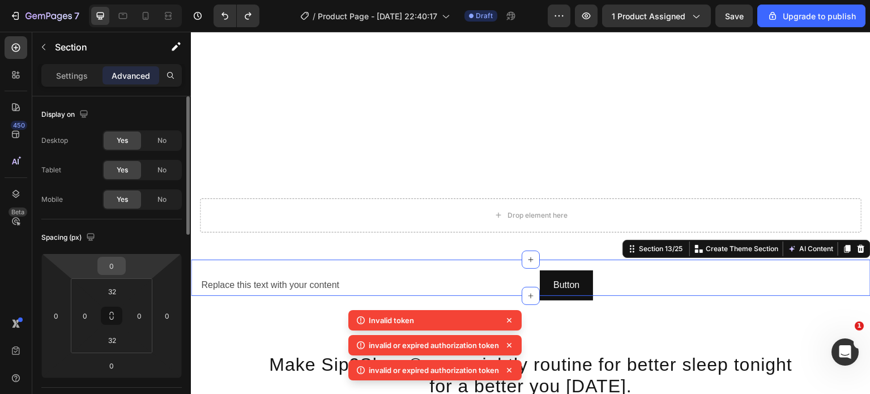
click at [116, 261] on input "0" at bounding box center [111, 265] width 23 height 17
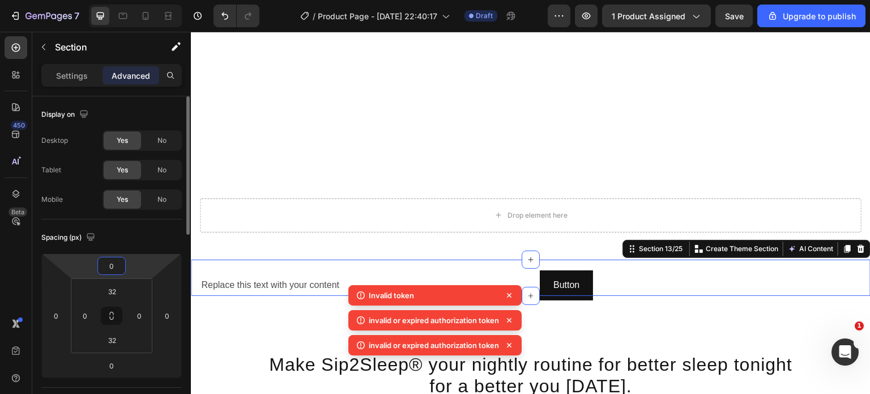
click at [116, 261] on input "0" at bounding box center [111, 265] width 23 height 17
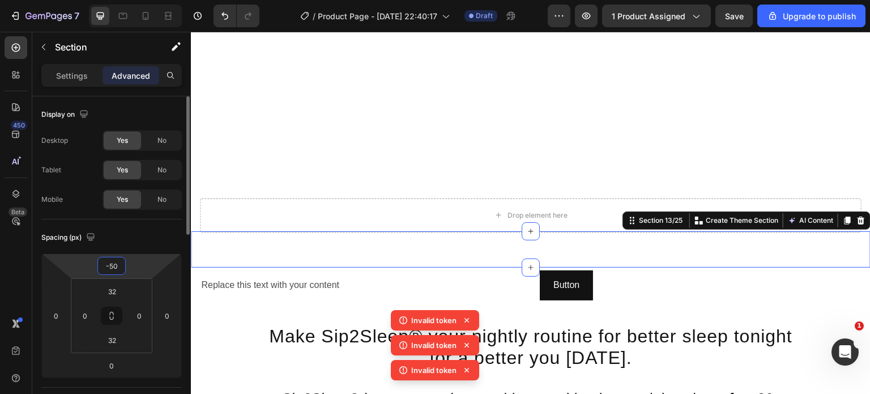
type input "-5"
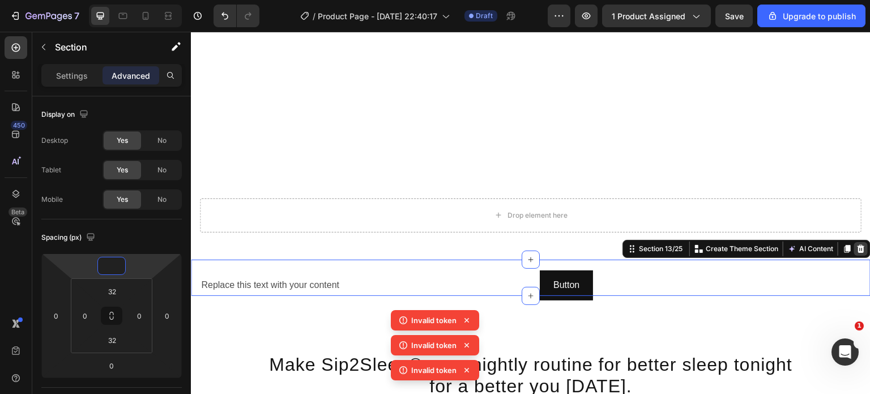
click at [856, 244] on icon at bounding box center [860, 248] width 9 height 9
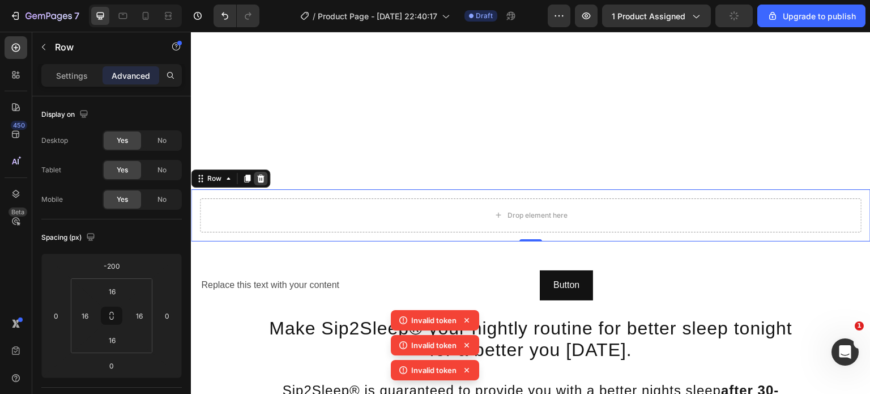
click at [259, 172] on div at bounding box center [261, 179] width 14 height 14
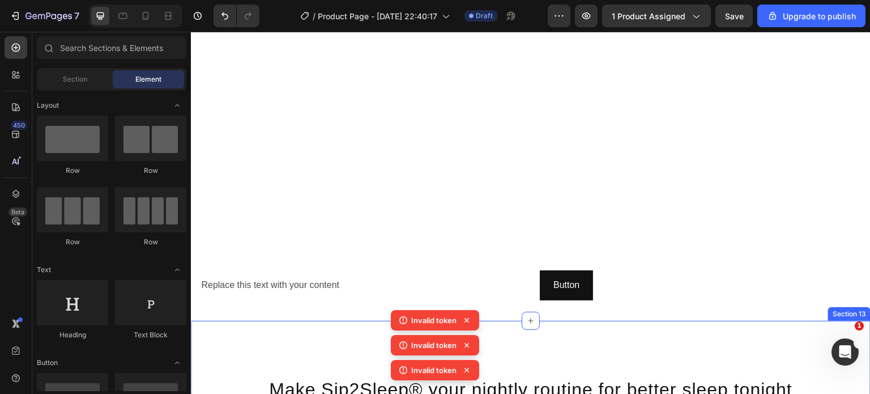
scroll to position [2331, 0]
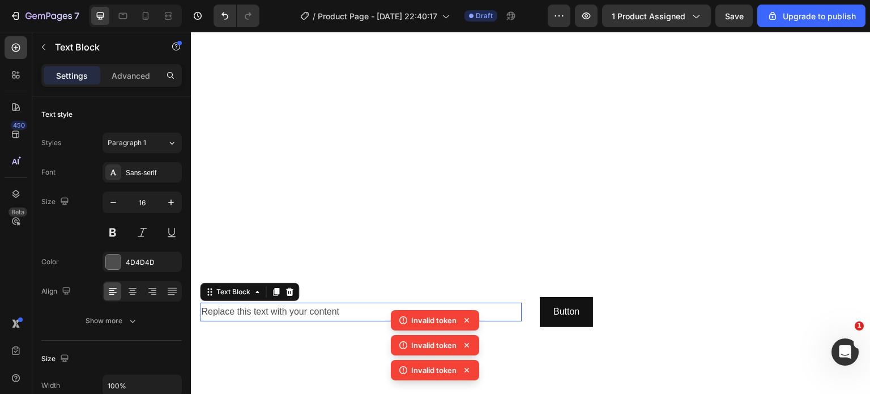
click at [254, 302] on div "Replace this text with your content" at bounding box center [361, 311] width 322 height 19
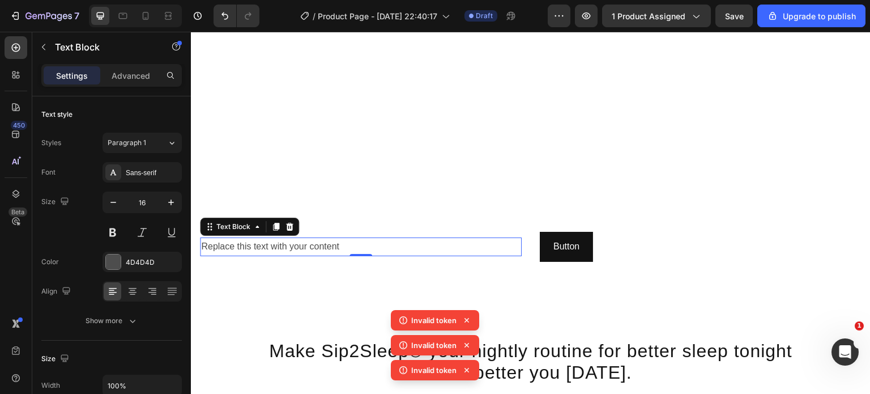
scroll to position [2344, 0]
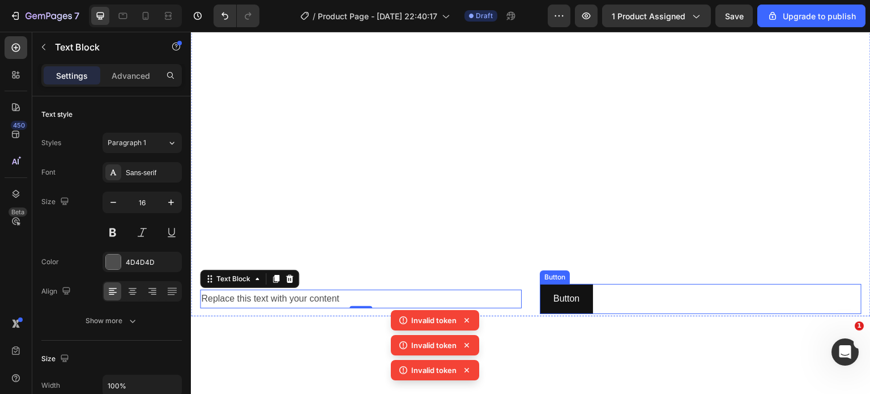
click at [614, 297] on div "Button Button" at bounding box center [701, 299] width 322 height 30
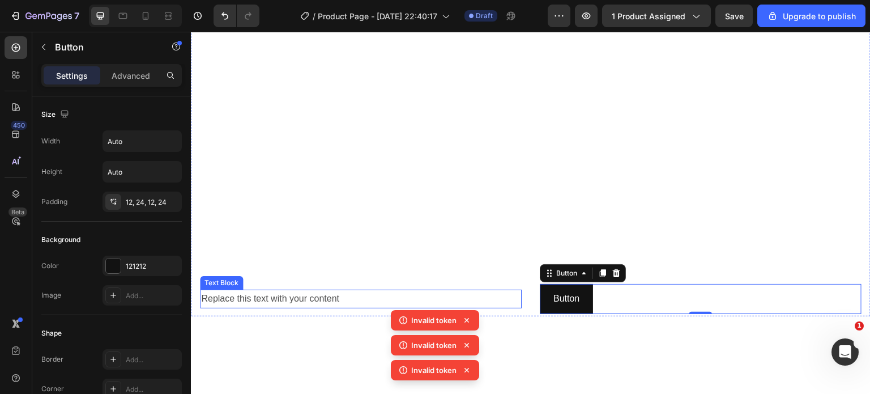
click at [275, 292] on div "Replace this text with your content" at bounding box center [361, 298] width 322 height 19
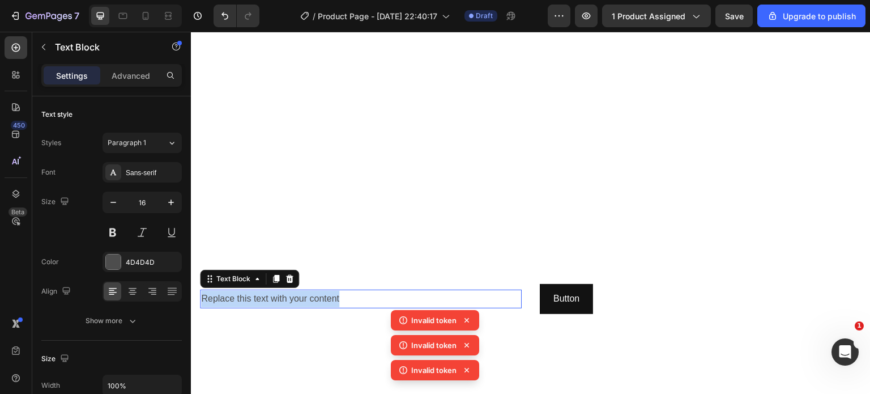
click at [275, 292] on p "Replace this text with your content" at bounding box center [360, 298] width 319 height 16
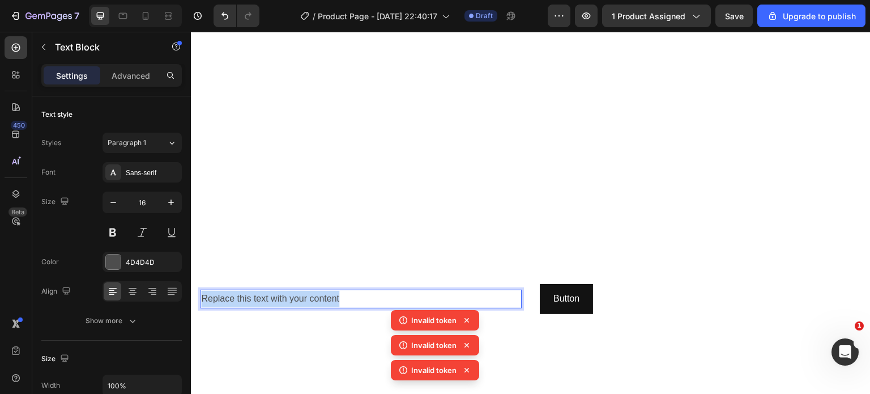
click at [275, 292] on p "Replace this text with your content" at bounding box center [360, 298] width 319 height 16
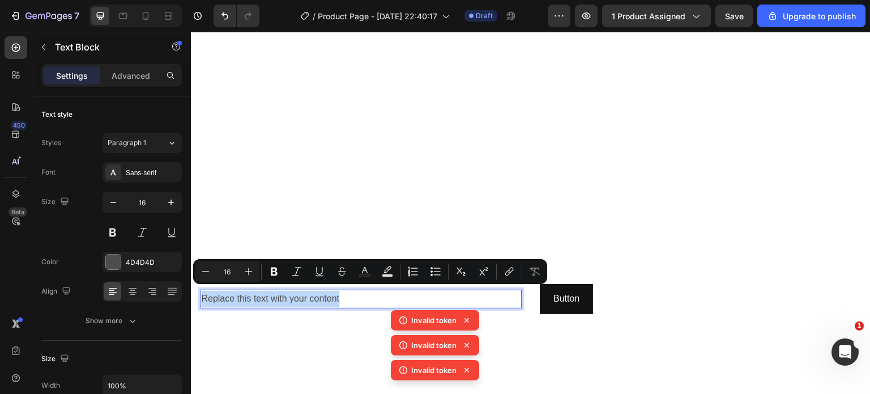
click at [275, 292] on p "Replace this text with your content" at bounding box center [360, 298] width 319 height 16
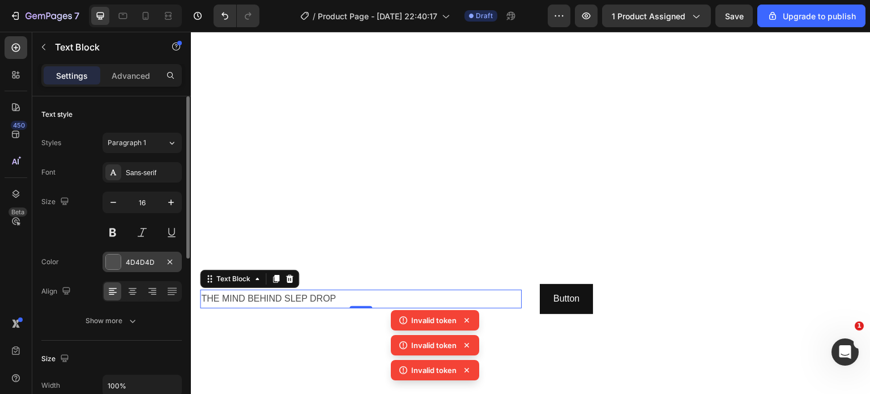
click at [114, 264] on div at bounding box center [113, 261] width 15 height 15
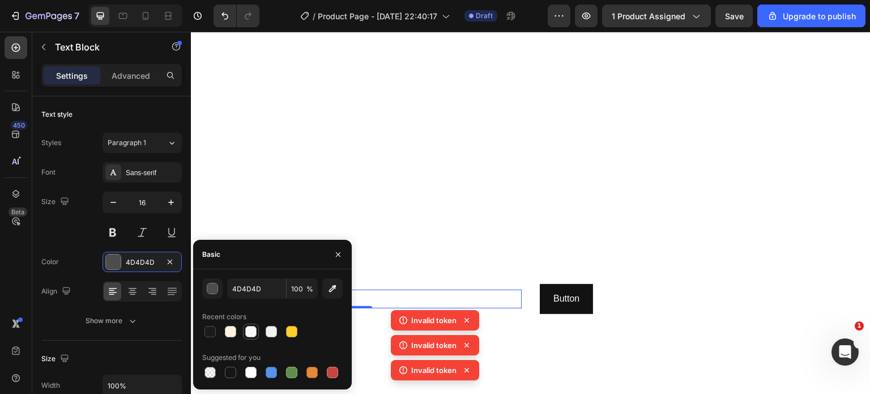
click at [247, 330] on div at bounding box center [250, 331] width 11 height 11
type input "F9F9F9"
click at [215, 288] on div "button" at bounding box center [212, 288] width 11 height 11
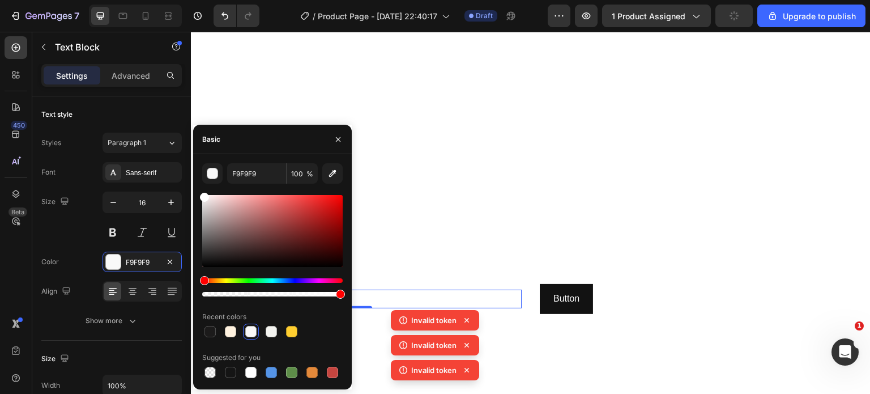
drag, startPoint x: 204, startPoint y: 196, endPoint x: 197, endPoint y: 179, distance: 18.8
click at [197, 179] on div "F9F9F9 100 % Recent colors Suggested for you" at bounding box center [272, 271] width 159 height 217
click at [75, 224] on div "Size 16" at bounding box center [111, 216] width 140 height 51
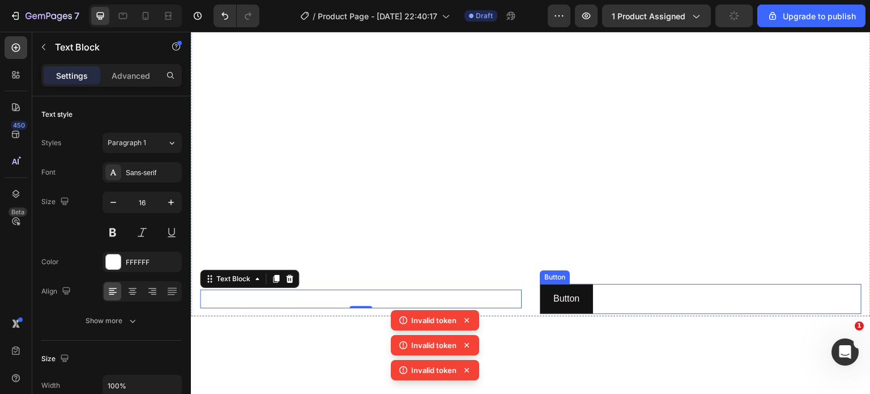
click at [593, 296] on div "Button Button" at bounding box center [701, 299] width 322 height 30
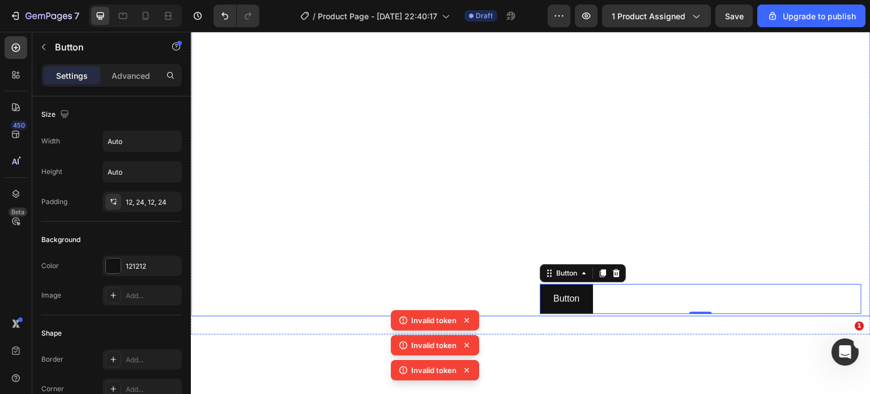
click at [528, 285] on div "THE MIND BEHIND SLEP DROP Text Block Button Button 0" at bounding box center [530, 298] width 679 height 35
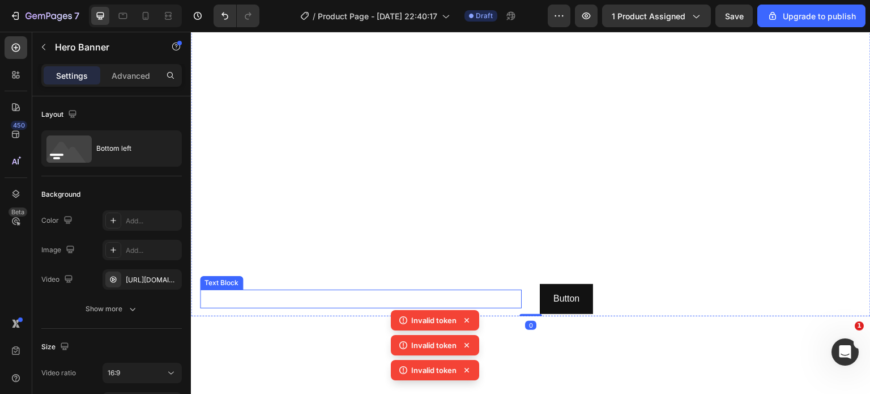
click at [390, 293] on p "THE MIND BEHIND SLEP DROP" at bounding box center [360, 298] width 319 height 16
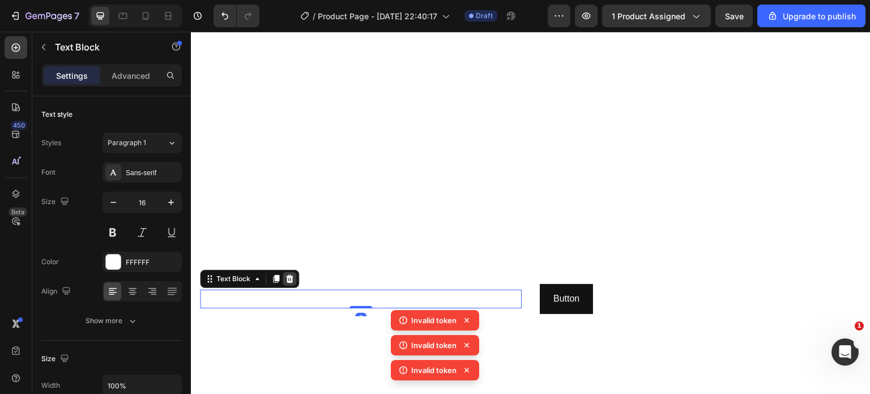
click at [286, 275] on icon at bounding box center [289, 279] width 7 height 8
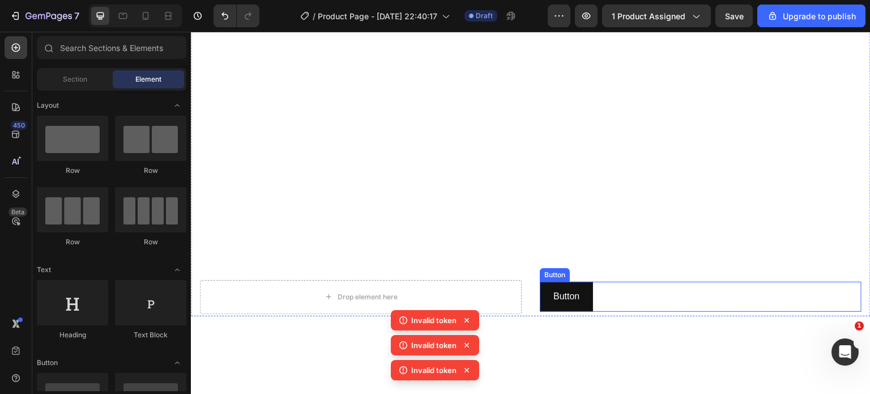
click at [627, 293] on div "Button Button" at bounding box center [701, 296] width 322 height 30
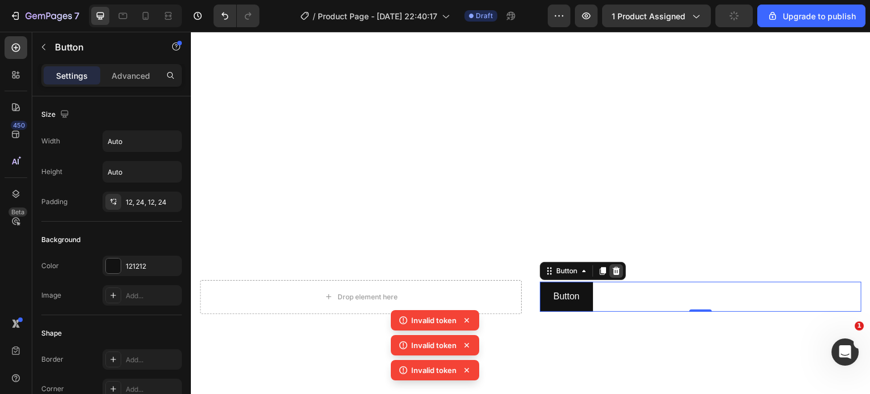
click at [613, 267] on icon at bounding box center [616, 271] width 7 height 8
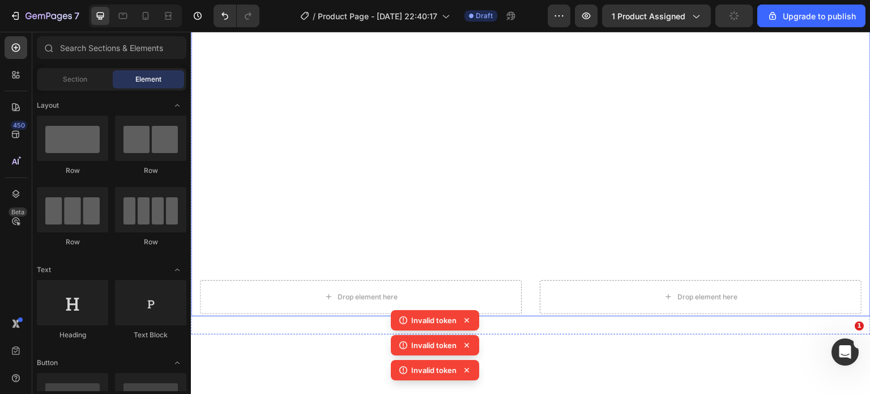
click at [527, 287] on div "Drop element here Drop element here" at bounding box center [530, 296] width 679 height 39
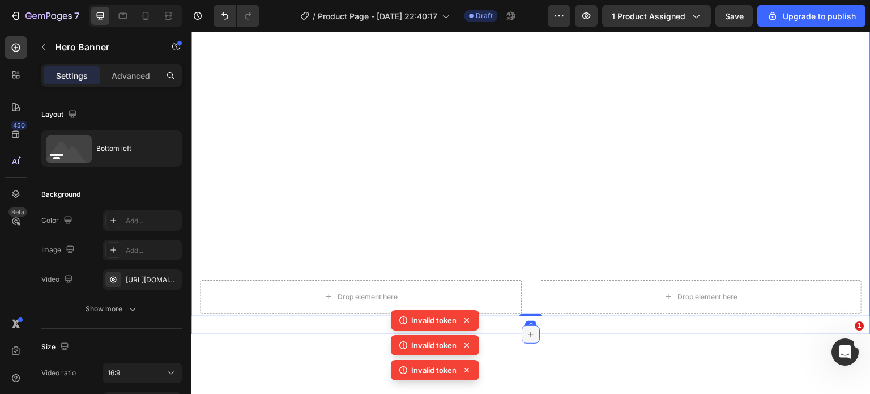
click at [522, 325] on div at bounding box center [530, 334] width 18 height 18
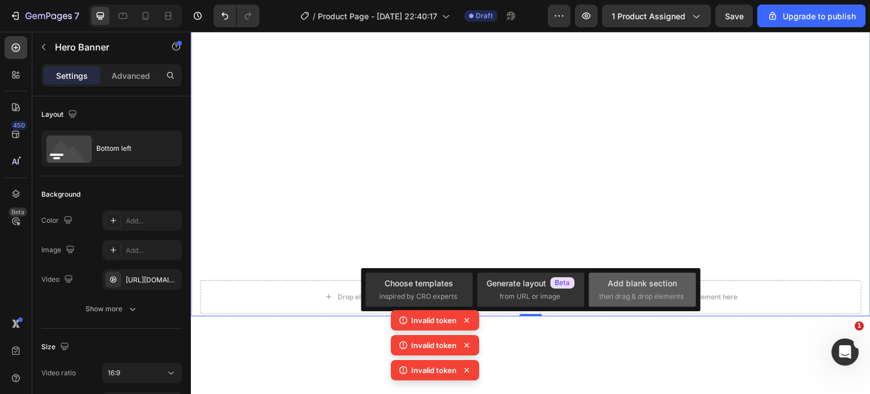
click at [600, 296] on span "then drag & drop elements" at bounding box center [641, 296] width 84 height 10
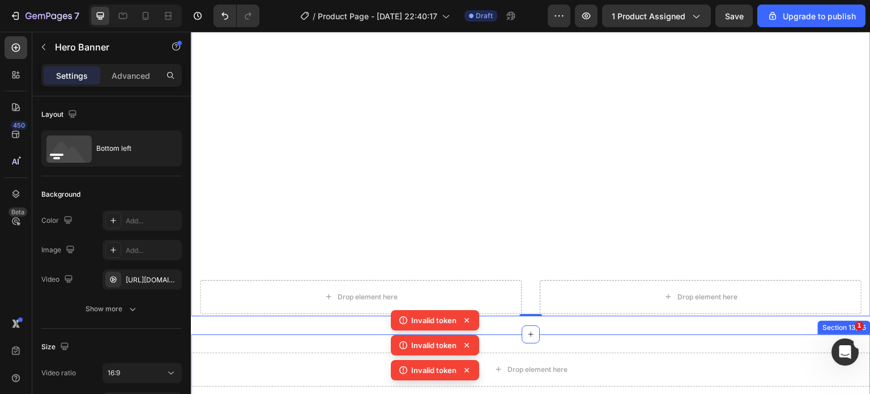
click at [501, 341] on div "Drop element here Section 13/25" at bounding box center [530, 369] width 679 height 70
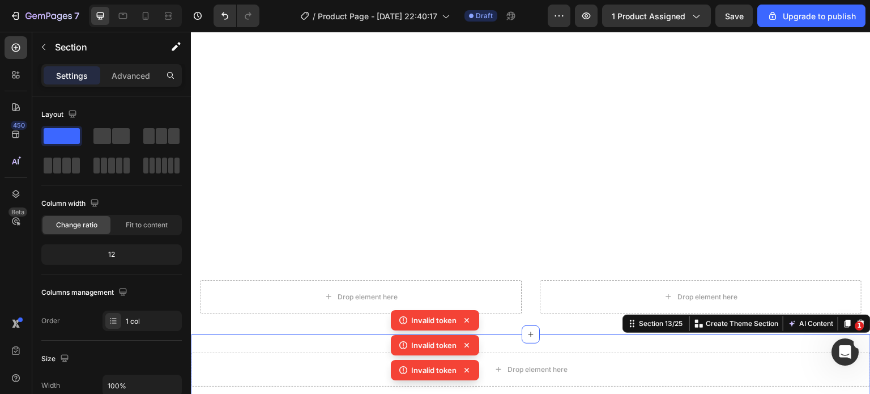
scroll to position [2405, 0]
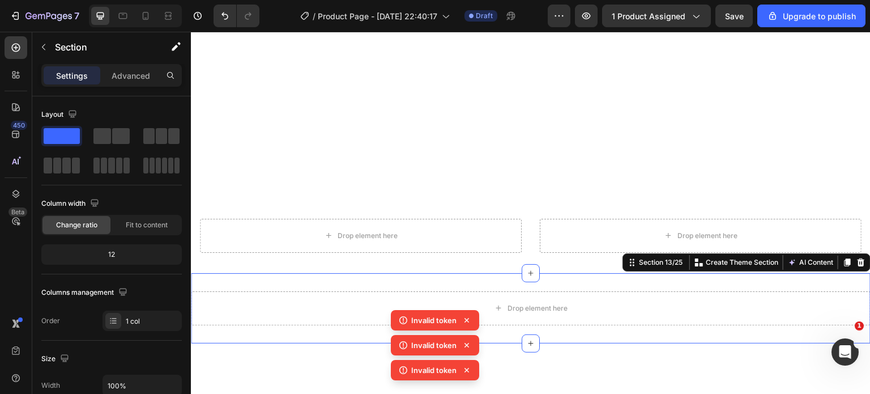
click at [467, 318] on icon at bounding box center [466, 319] width 11 height 11
click at [465, 341] on icon at bounding box center [466, 344] width 11 height 11
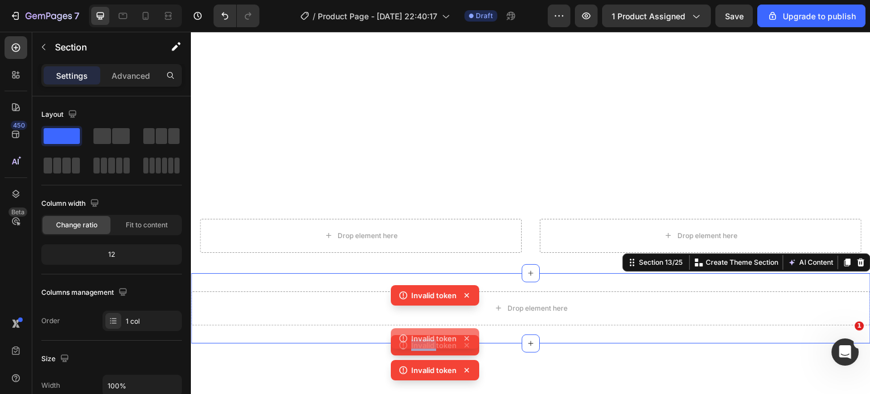
click at [465, 341] on icon at bounding box center [466, 337] width 11 height 11
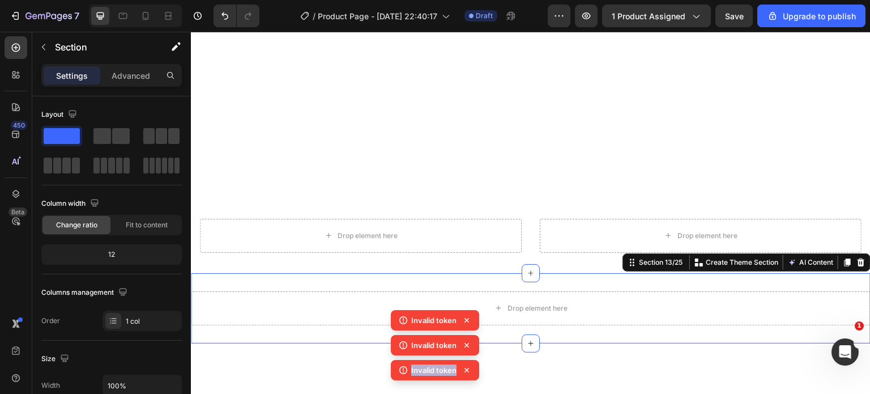
click at [465, 341] on icon at bounding box center [466, 344] width 11 height 11
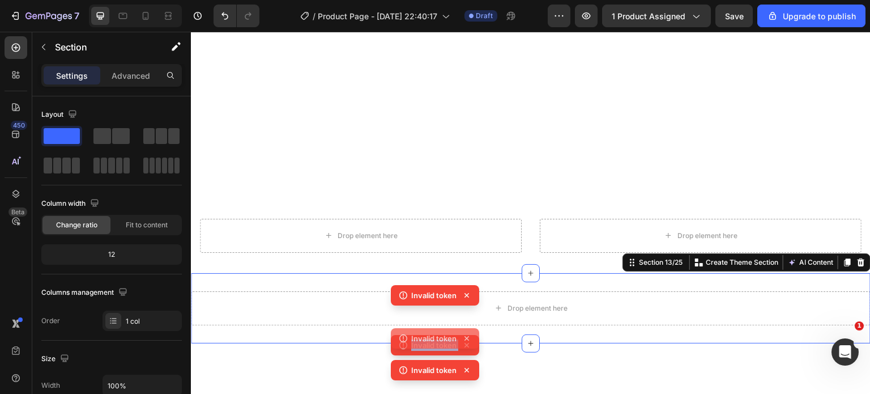
click at [465, 341] on div "Invalid token Invalid token Invalid token Invalid token" at bounding box center [435, 335] width 88 height 100
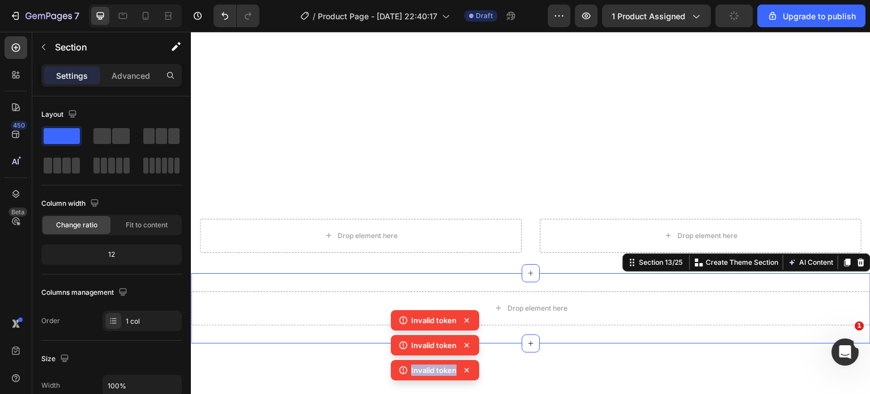
click at [465, 341] on icon at bounding box center [466, 344] width 11 height 11
click at [465, 341] on div "Invalid token Invalid token Invalid token" at bounding box center [435, 347] width 88 height 75
click at [465, 341] on icon at bounding box center [466, 344] width 11 height 11
click at [465, 341] on div "Invalid token Invalid token Invalid token" at bounding box center [435, 347] width 88 height 75
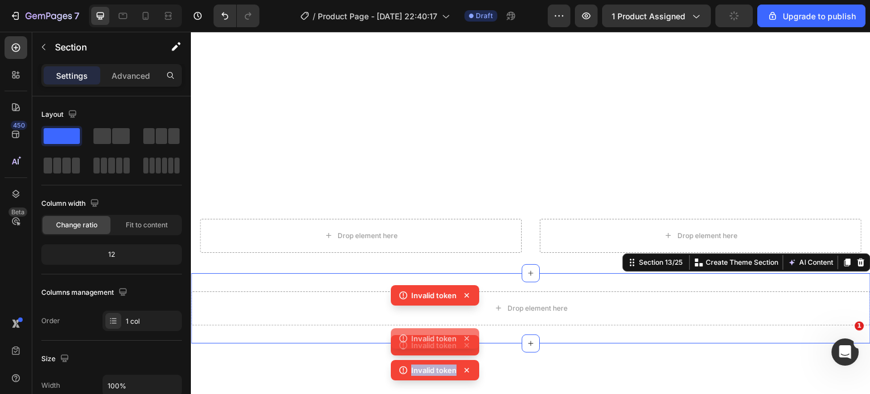
click at [465, 341] on icon at bounding box center [466, 344] width 11 height 11
click at [465, 341] on div "Invalid token Invalid token Invalid token Invalid token" at bounding box center [435, 335] width 88 height 100
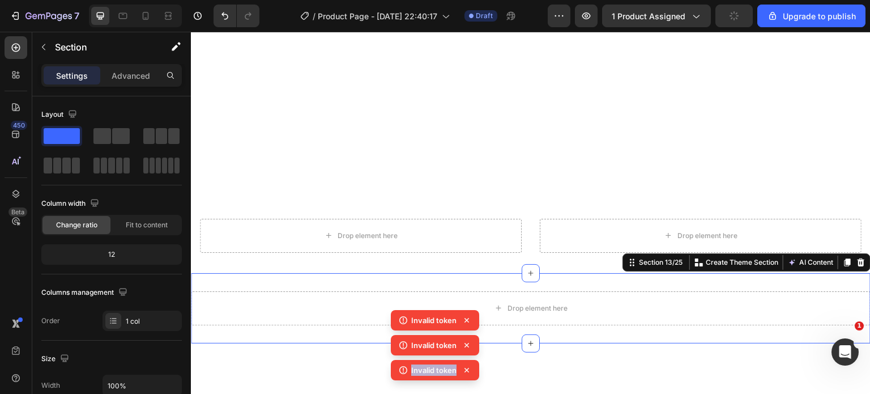
click at [465, 341] on icon at bounding box center [466, 344] width 11 height 11
click at [466, 318] on icon at bounding box center [466, 319] width 11 height 11
click at [466, 318] on div "Invalid token Invalid token Invalid token Invalid token" at bounding box center [435, 335] width 88 height 100
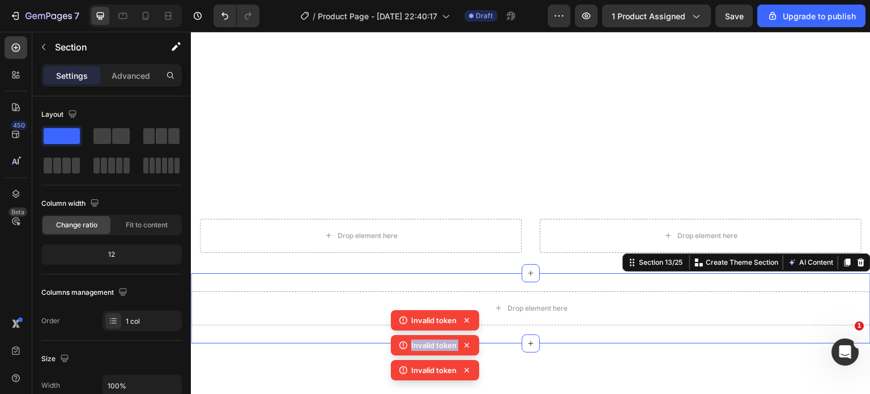
click at [466, 318] on icon at bounding box center [466, 319] width 11 height 11
click at [466, 318] on div "Invalid token Invalid token Invalid token Invalid token" at bounding box center [435, 335] width 88 height 100
click at [466, 318] on icon at bounding box center [466, 319] width 11 height 11
click at [466, 318] on div "Invalid token Invalid token Invalid token Invalid token" at bounding box center [435, 335] width 88 height 100
click at [466, 318] on icon at bounding box center [466, 319] width 11 height 11
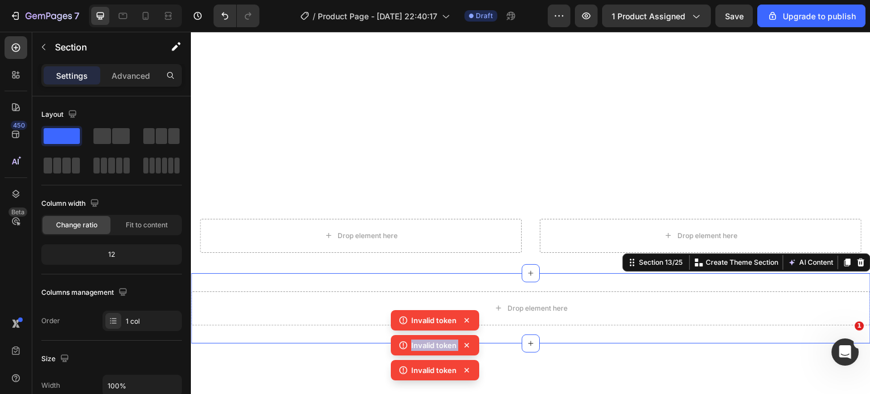
click at [466, 318] on div "Invalid token Invalid token Invalid token" at bounding box center [435, 347] width 88 height 75
click at [466, 318] on icon at bounding box center [466, 319] width 11 height 11
click at [466, 318] on div "Invalid token Invalid token Invalid token" at bounding box center [435, 347] width 88 height 75
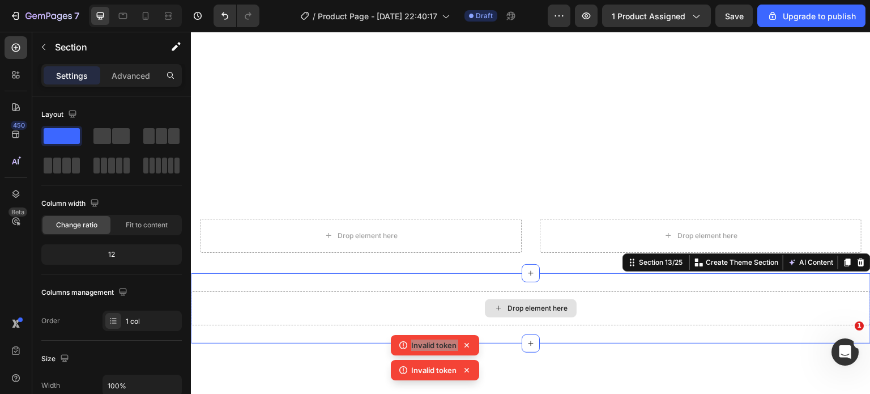
click at [466, 318] on div "Drop element here" at bounding box center [530, 308] width 679 height 34
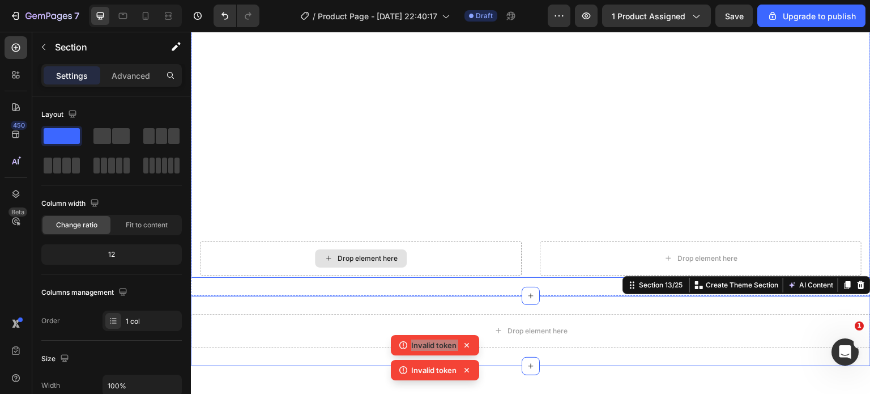
scroll to position [2448, 0]
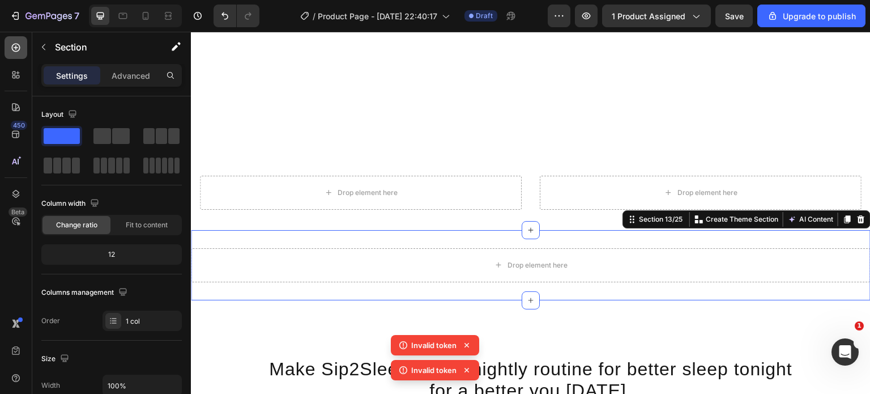
click at [16, 49] on icon at bounding box center [15, 47] width 11 height 11
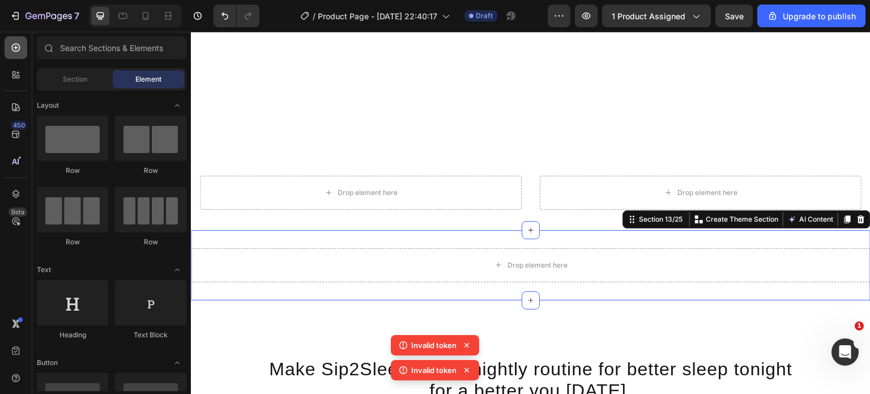
click at [16, 49] on icon at bounding box center [15, 47] width 11 height 11
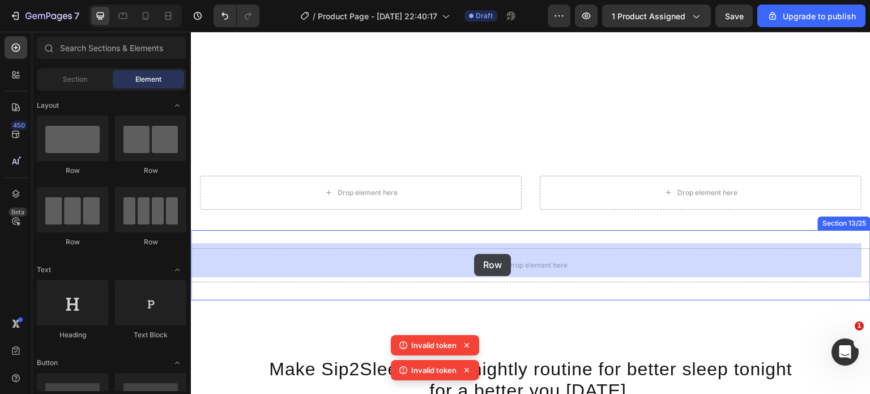
drag, startPoint x: 259, startPoint y: 185, endPoint x: 474, endPoint y: 254, distance: 225.8
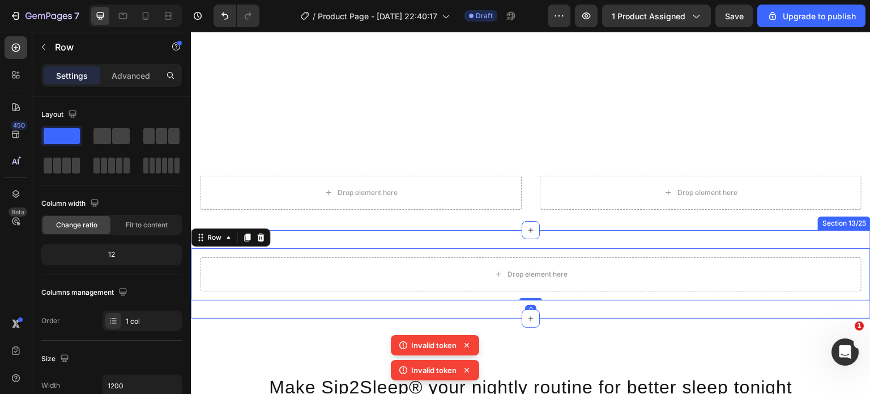
scroll to position [2504, 0]
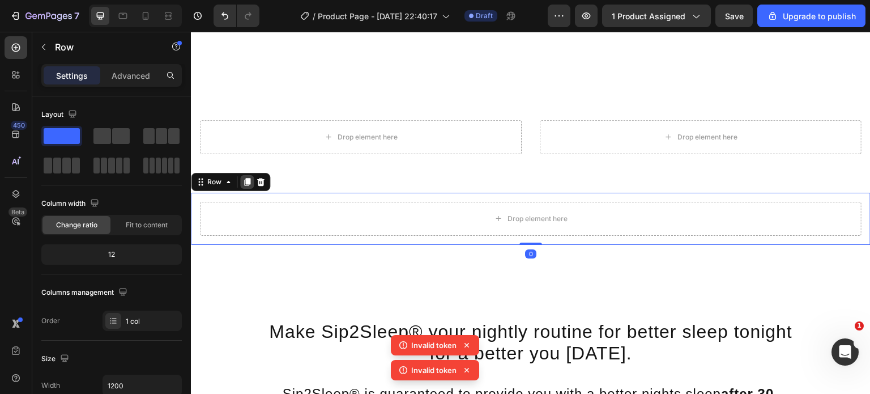
click at [246, 178] on icon at bounding box center [247, 182] width 6 height 8
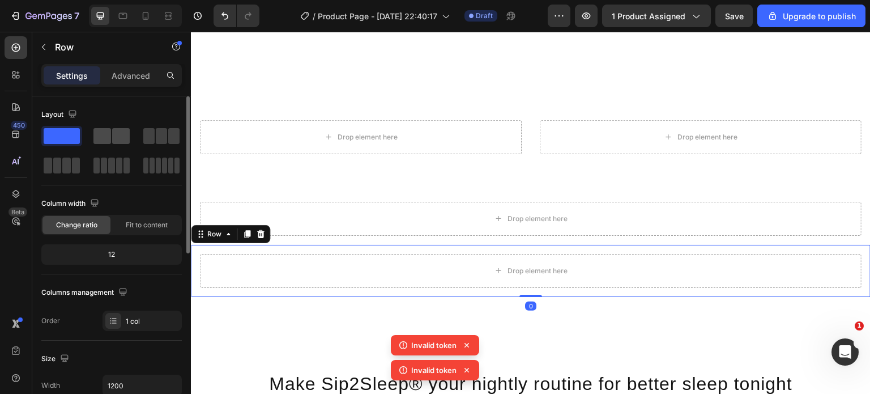
drag, startPoint x: 117, startPoint y: 141, endPoint x: 146, endPoint y: 186, distance: 53.2
click at [117, 141] on span at bounding box center [121, 136] width 18 height 16
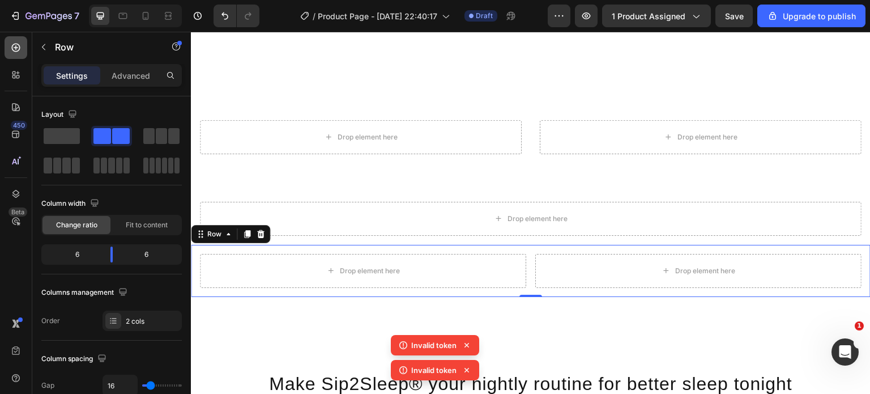
click at [13, 54] on div at bounding box center [16, 47] width 23 height 23
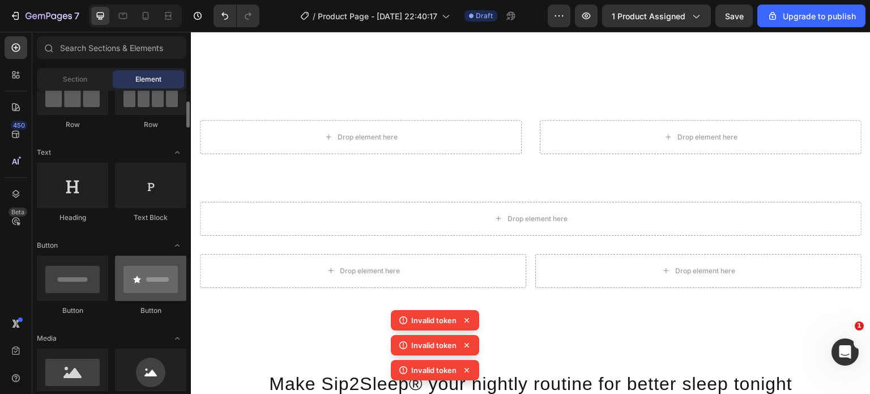
scroll to position [118, 0]
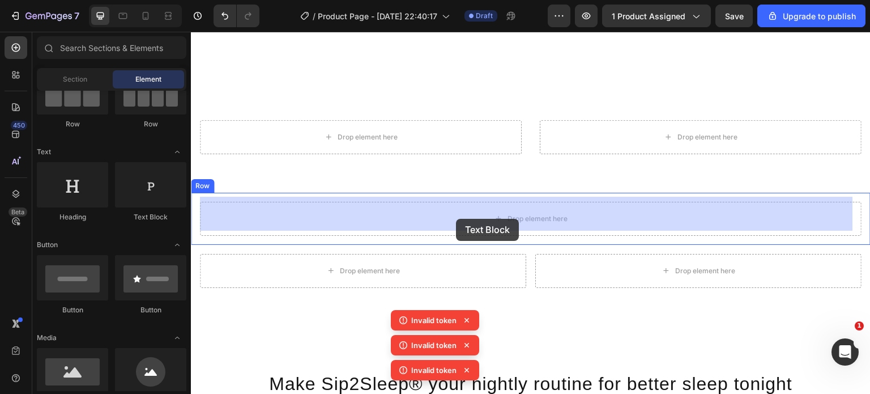
drag, startPoint x: 325, startPoint y: 225, endPoint x: 456, endPoint y: 219, distance: 130.9
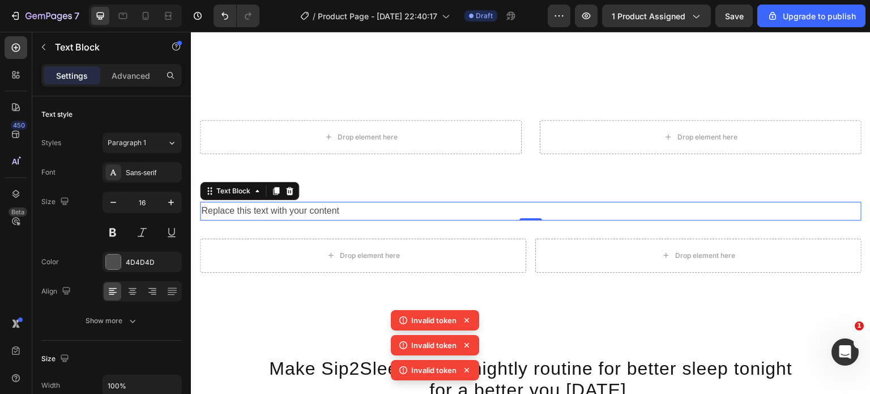
click at [362, 203] on div "Replace this text with your content" at bounding box center [530, 211] width 661 height 19
click at [362, 203] on p "Replace this text with your content" at bounding box center [530, 211] width 659 height 16
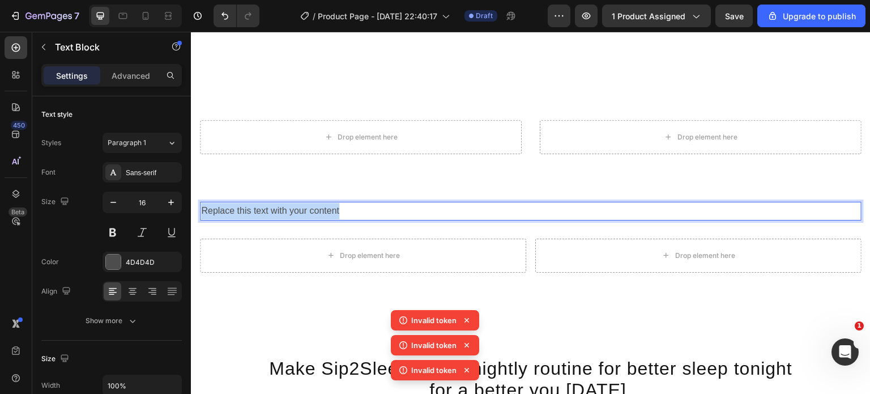
click at [362, 203] on p "Replace this text with your content" at bounding box center [530, 211] width 659 height 16
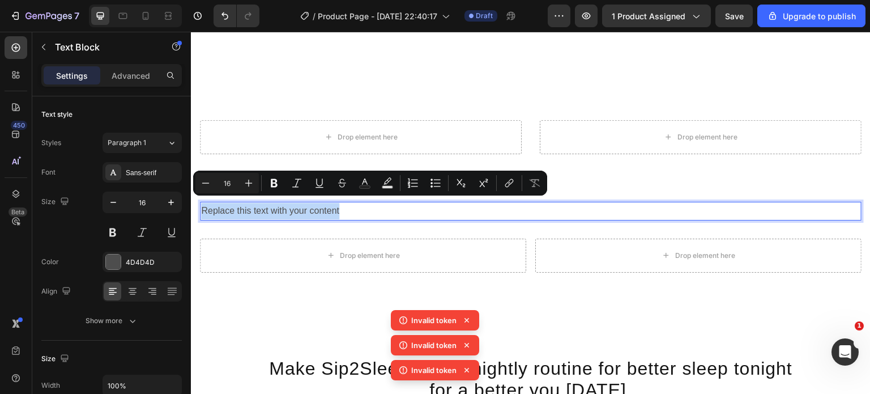
click at [362, 203] on p "Replace this text with your content" at bounding box center [530, 211] width 659 height 16
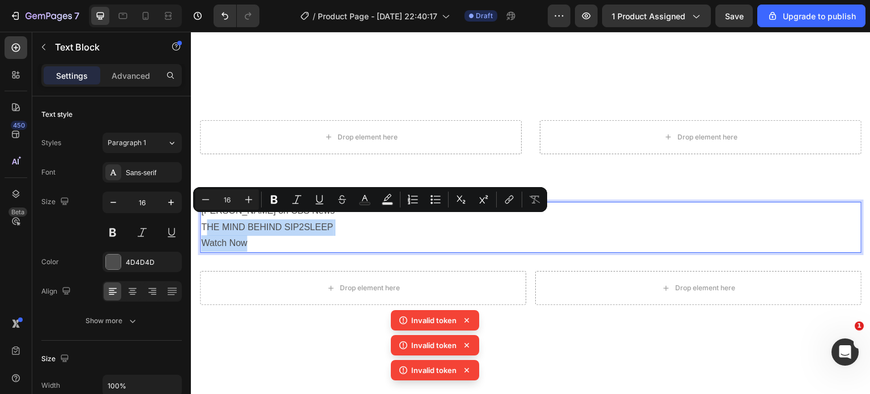
drag, startPoint x: 288, startPoint y: 242, endPoint x: 204, endPoint y: 220, distance: 86.8
click at [204, 220] on p "[PERSON_NAME] on CBS News THE MIND BEHIND SIP2SLEEP Watch Now" at bounding box center [530, 227] width 659 height 49
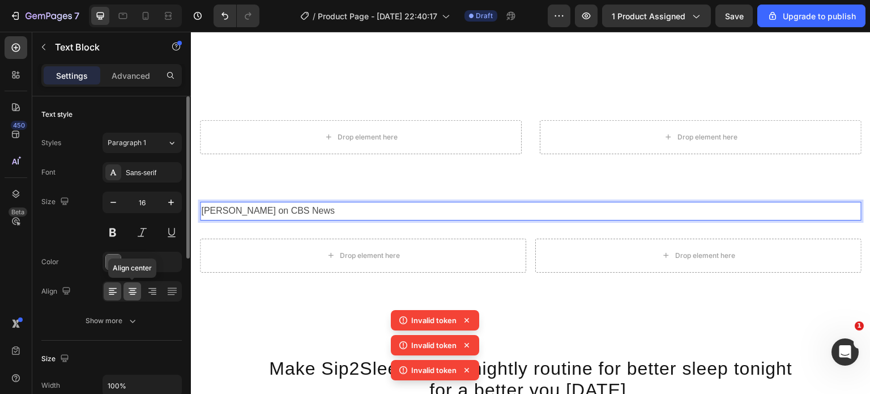
click at [136, 285] on icon at bounding box center [132, 290] width 11 height 11
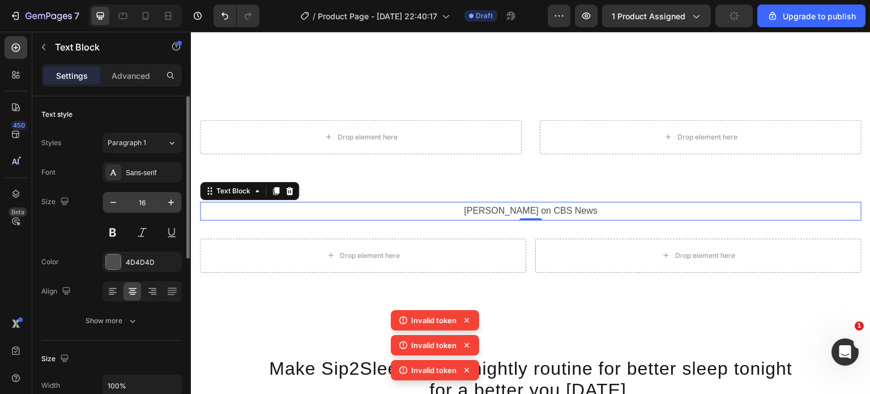
click at [144, 200] on input "16" at bounding box center [141, 202] width 37 height 20
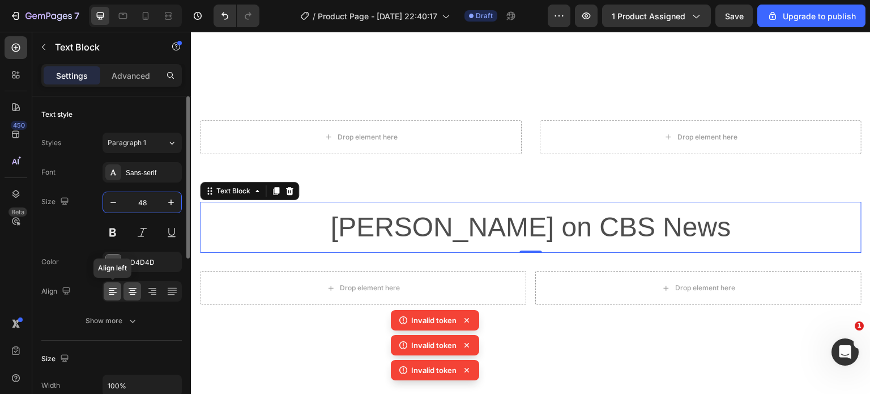
type input "48"
click at [114, 289] on icon at bounding box center [112, 290] width 11 height 11
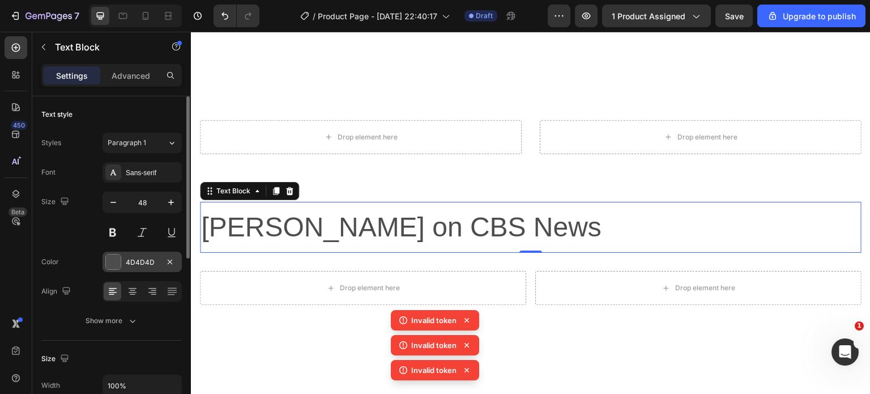
click at [117, 267] on div at bounding box center [113, 261] width 15 height 15
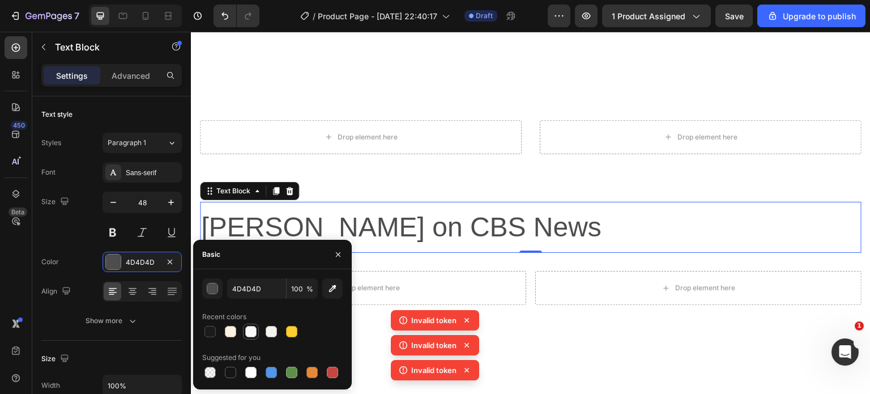
click at [255, 333] on div at bounding box center [250, 331] width 11 height 11
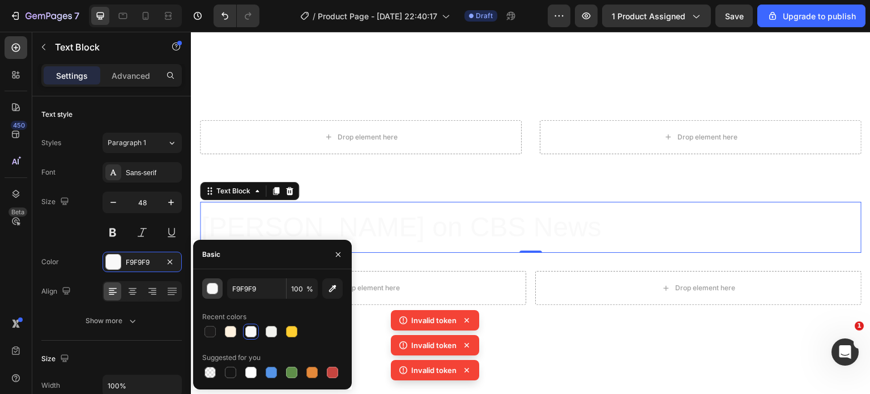
click at [209, 287] on div "button" at bounding box center [212, 288] width 11 height 11
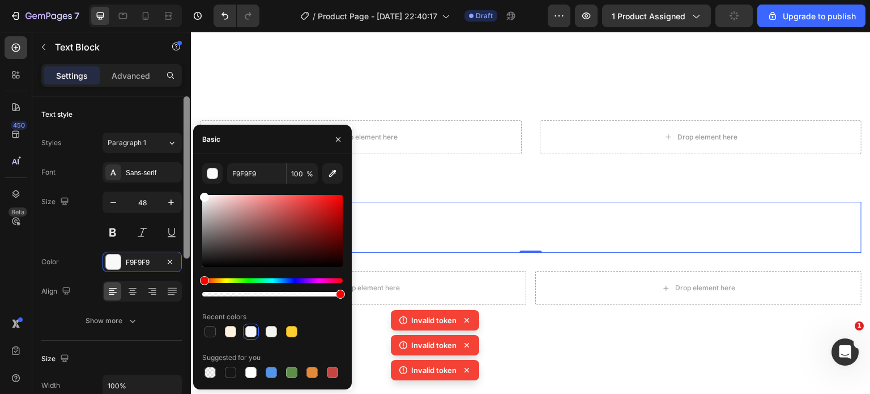
drag, startPoint x: 203, startPoint y: 202, endPoint x: 185, endPoint y: 177, distance: 30.8
click at [185, 177] on div "450 Beta Sections(18) Elements(84) Section Element Hero Section Product Detail …" at bounding box center [95, 213] width 191 height 362
type input "FFFFFF"
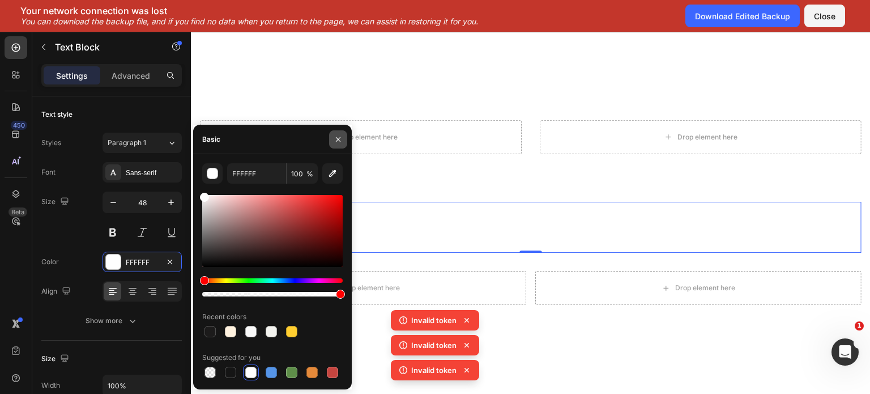
click at [340, 143] on icon "button" at bounding box center [337, 139] width 9 height 9
click at [341, 135] on icon "button" at bounding box center [337, 139] width 9 height 9
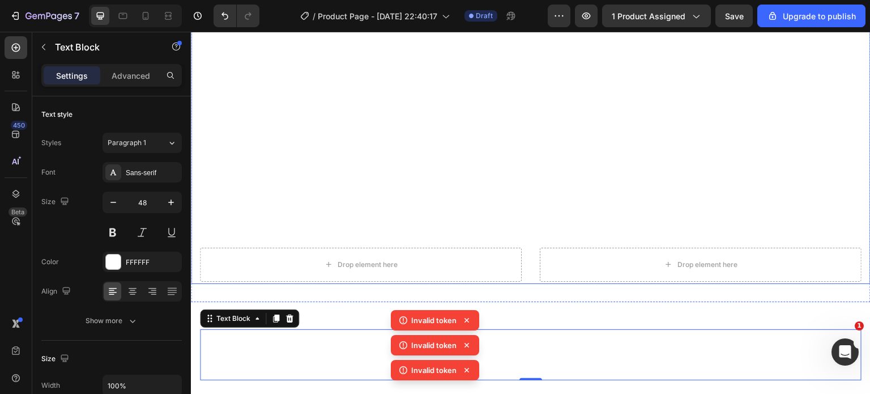
scroll to position [2525, 0]
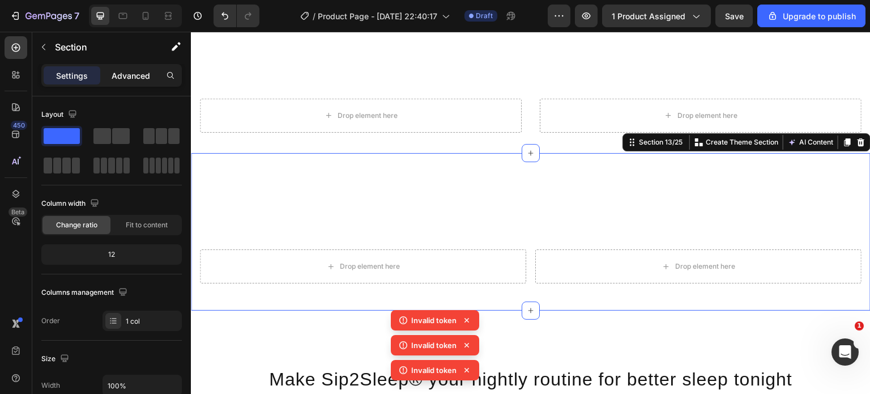
click at [133, 79] on p "Advanced" at bounding box center [131, 76] width 39 height 12
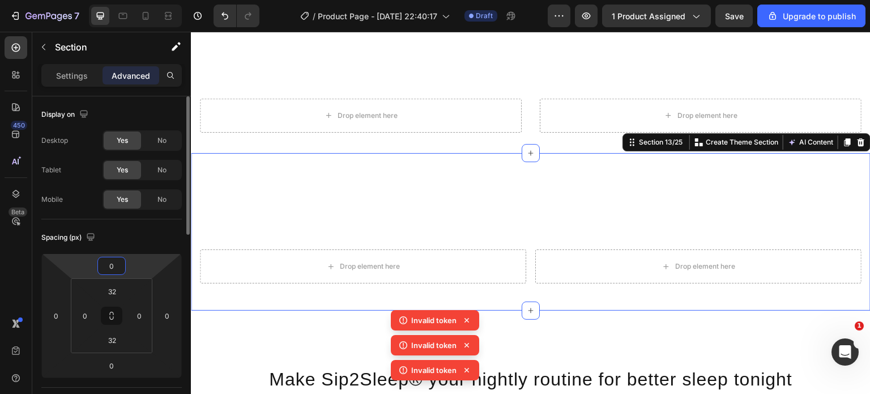
click at [112, 272] on input "0" at bounding box center [111, 265] width 23 height 17
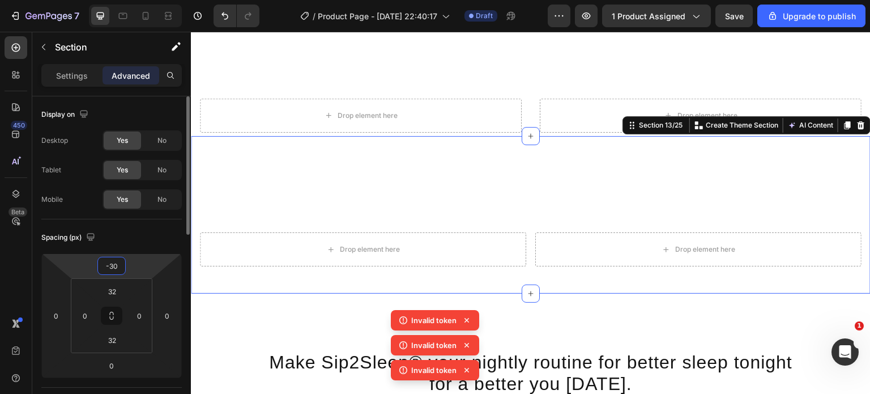
type input "-300"
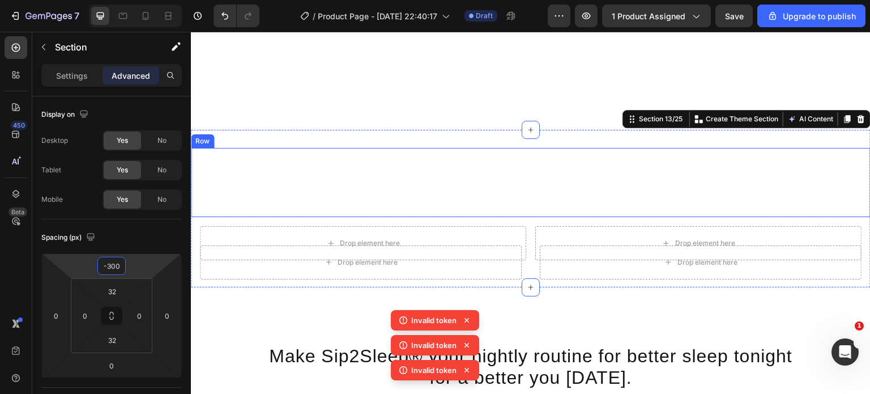
scroll to position [2379, 0]
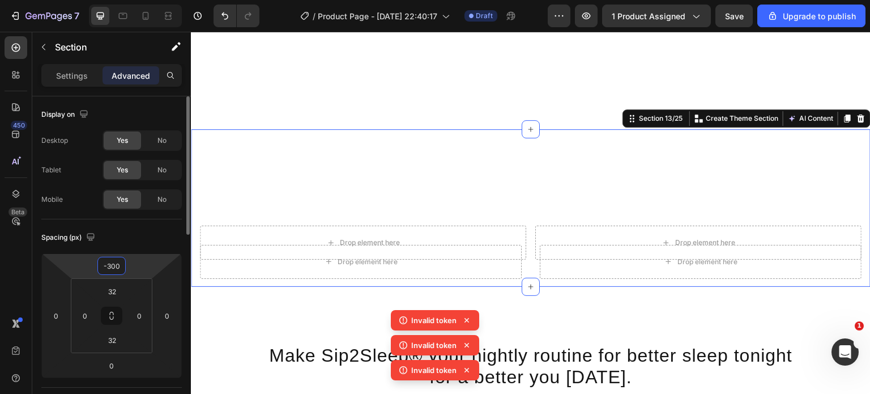
click at [120, 268] on input "-300" at bounding box center [111, 265] width 23 height 17
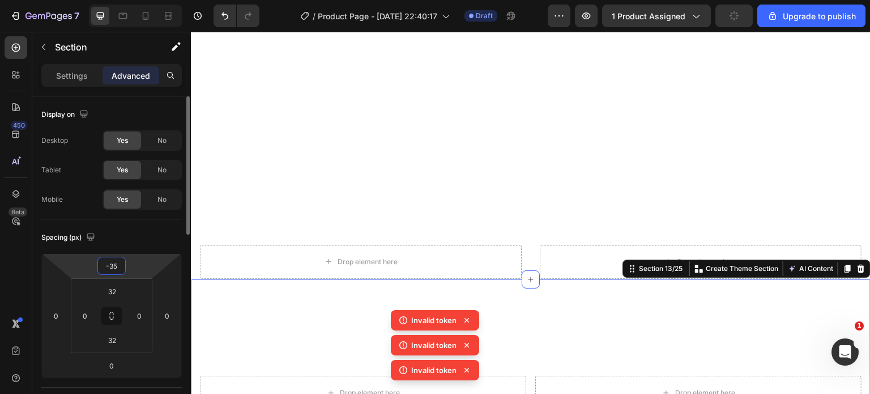
type input "-350"
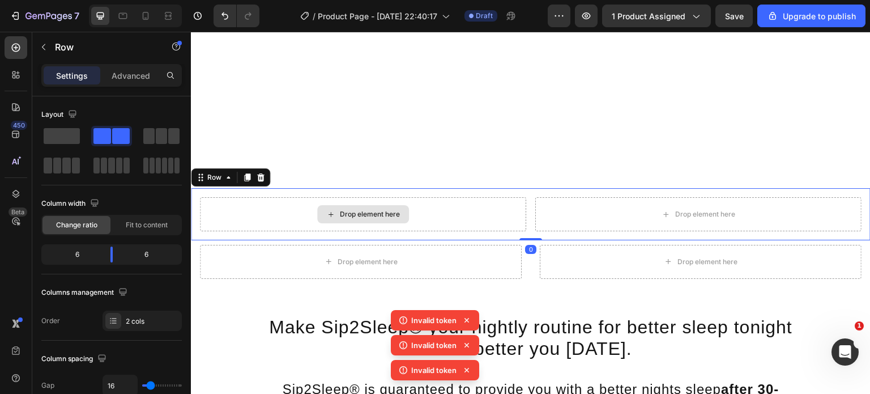
click at [454, 208] on div "Drop element here" at bounding box center [363, 214] width 326 height 34
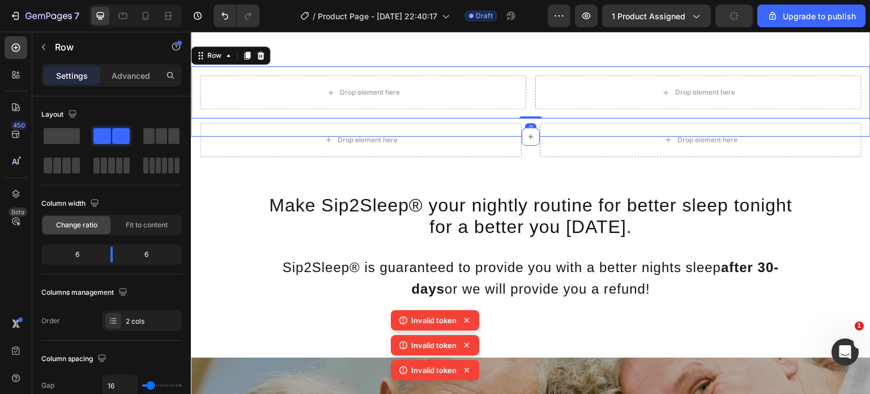
scroll to position [2501, 0]
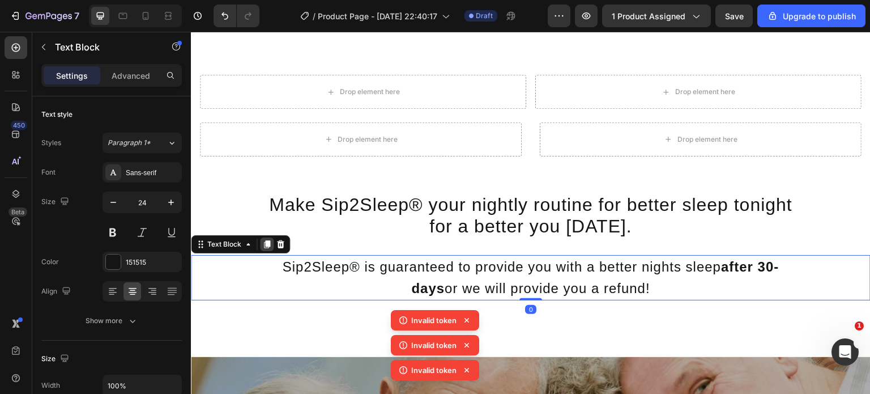
click at [267, 243] on icon at bounding box center [266, 244] width 9 height 9
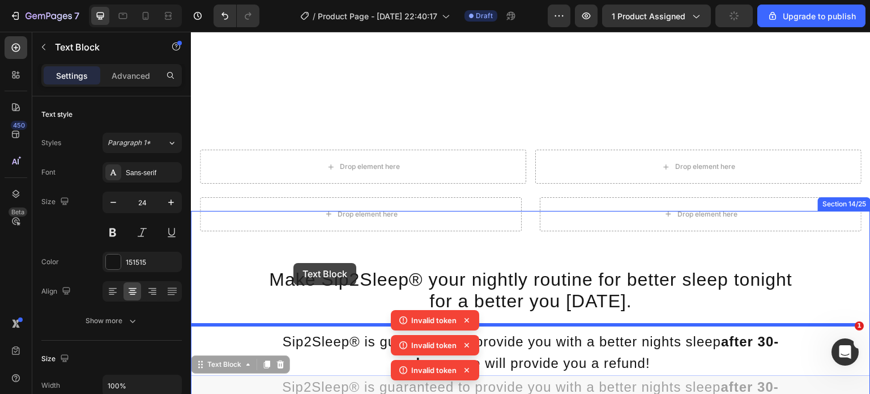
scroll to position [2470, 0]
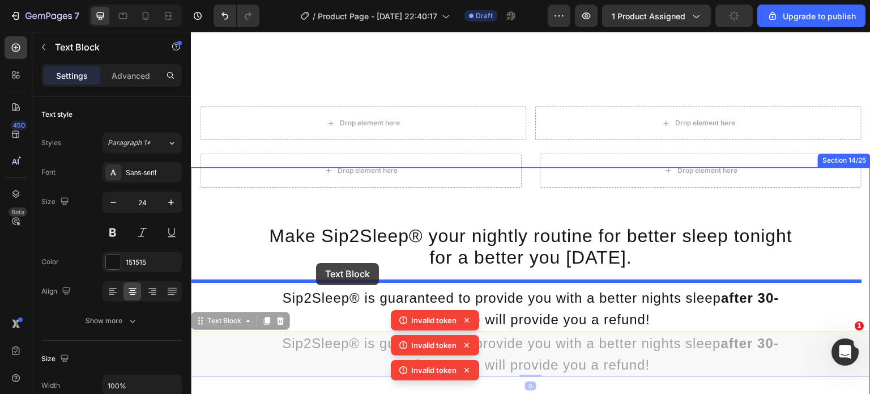
drag, startPoint x: 226, startPoint y: 286, endPoint x: 316, endPoint y: 264, distance: 92.3
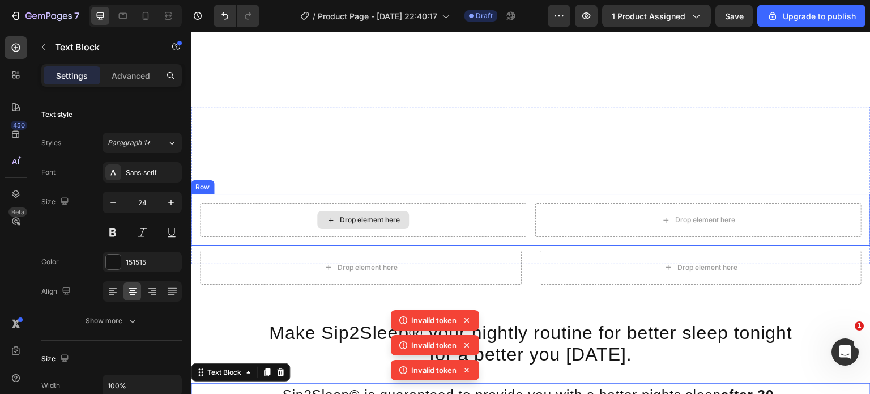
scroll to position [2346, 0]
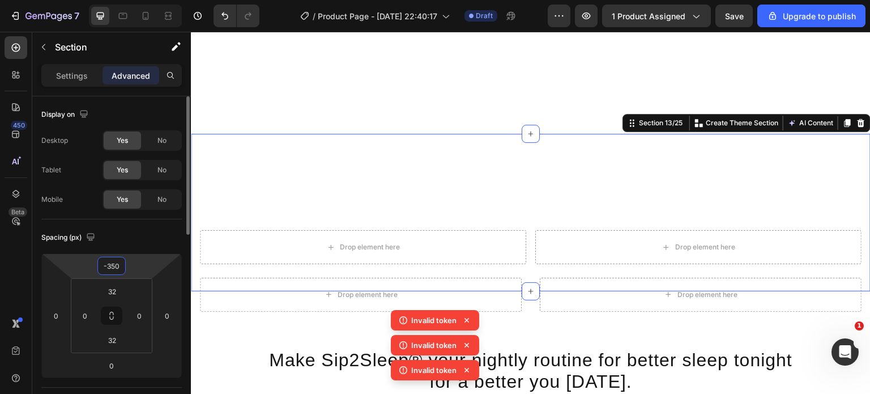
click at [108, 273] on input "-350" at bounding box center [111, 265] width 23 height 17
type input "0"
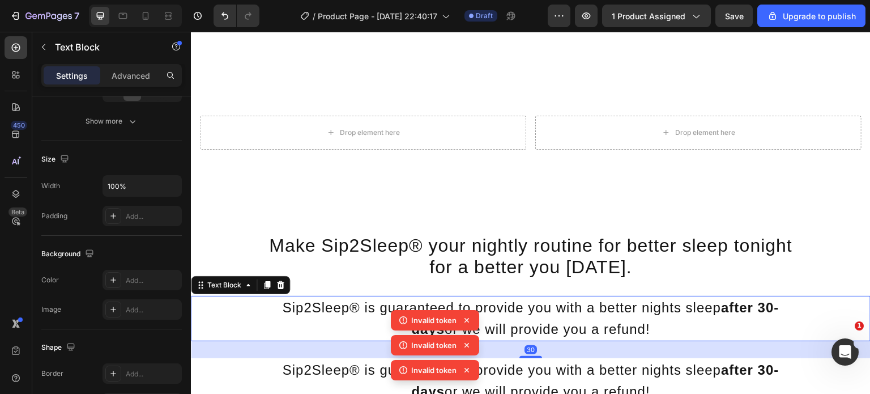
scroll to position [0, 0]
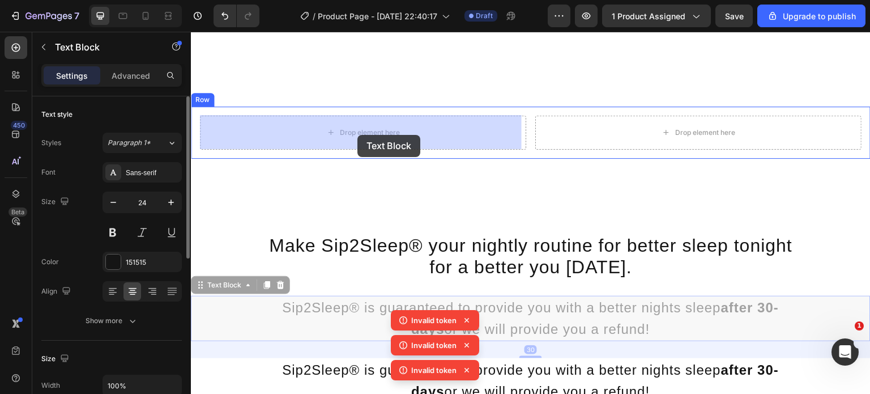
drag, startPoint x: 366, startPoint y: 308, endPoint x: 357, endPoint y: 135, distance: 172.9
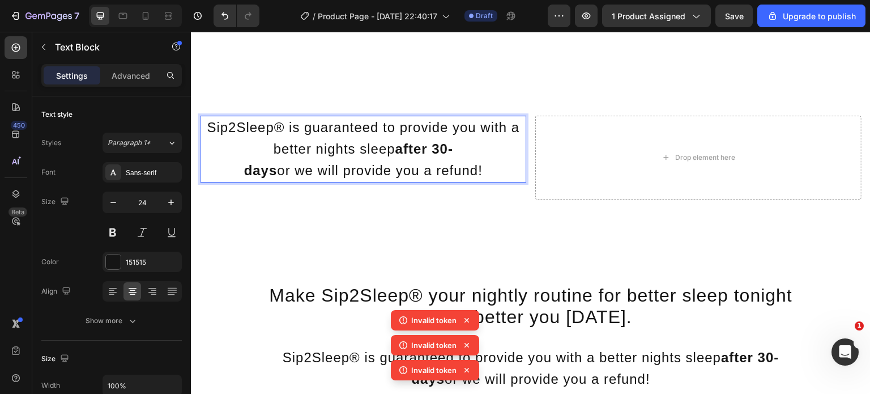
click at [331, 125] on p "Sip2Sleep® is guaranteed to provide you with a better nights sleep after 30-" at bounding box center [363, 138] width 324 height 43
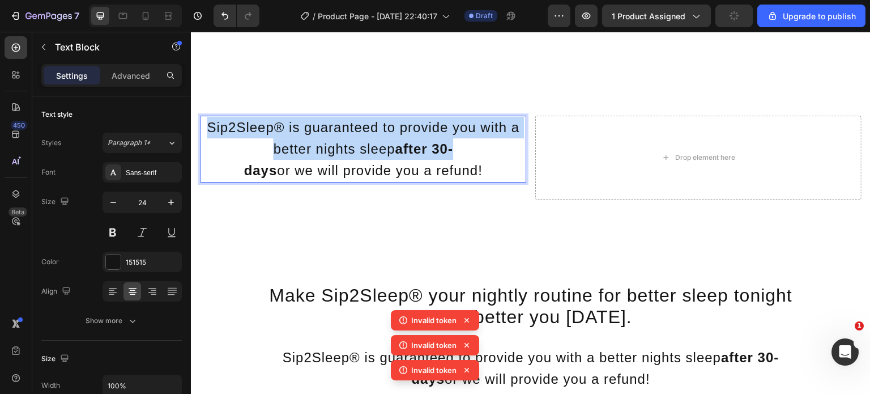
click at [331, 125] on p "Sip2Sleep® is guaranteed to provide you with a better nights sleep after 30-" at bounding box center [363, 138] width 324 height 43
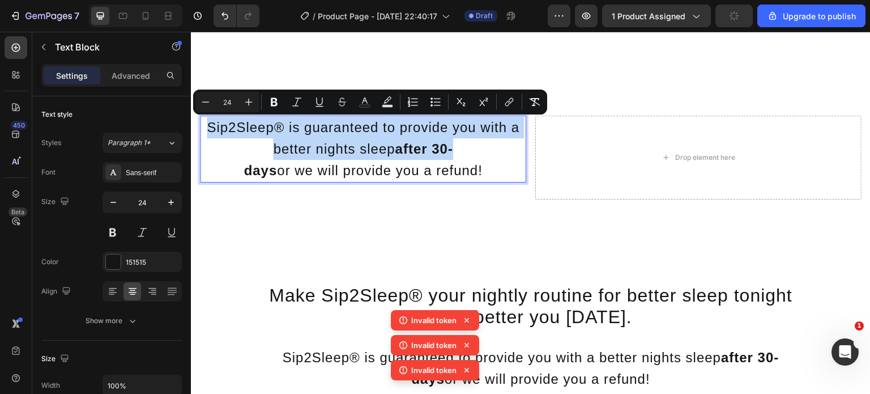
click at [422, 131] on p "Sip2Sleep® is guaranteed to provide you with a better nights sleep after 30-" at bounding box center [363, 138] width 324 height 43
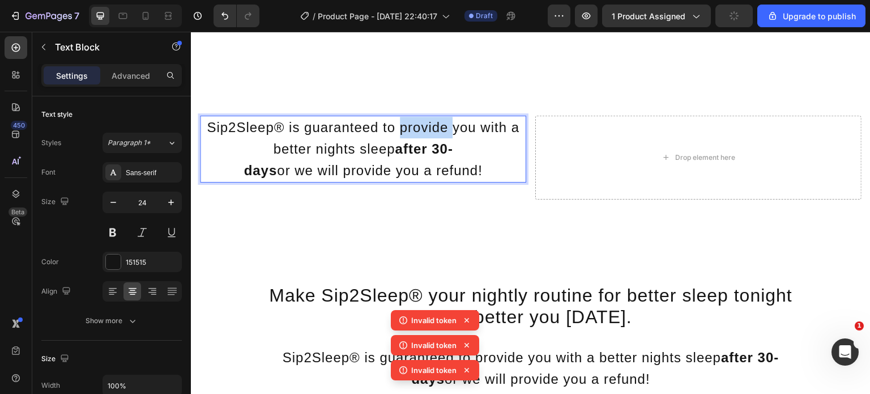
click at [422, 131] on p "Sip2Sleep® is guaranteed to provide you with a better nights sleep after 30-" at bounding box center [363, 138] width 324 height 43
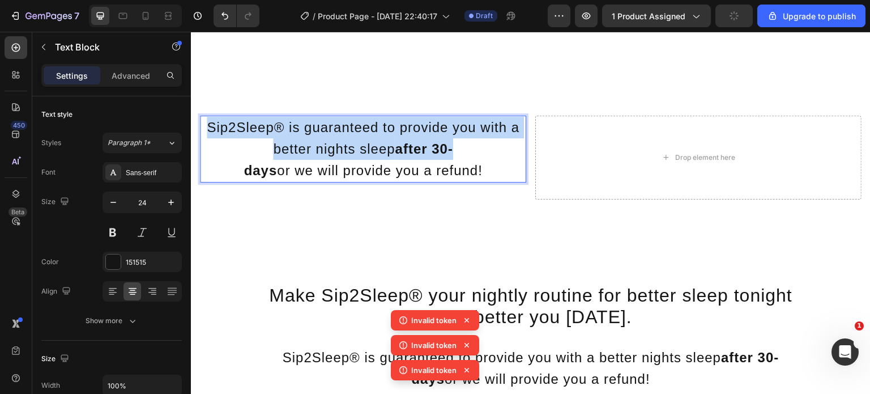
click at [422, 131] on p "Sip2Sleep® is guaranteed to provide you with a better nights sleep after 30-" at bounding box center [363, 138] width 324 height 43
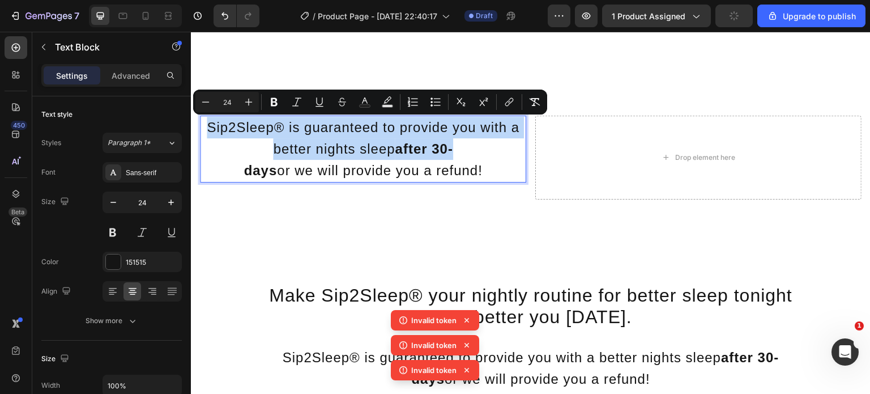
click at [422, 131] on p "Sip2Sleep® is guaranteed to provide you with a better nights sleep after 30-" at bounding box center [363, 138] width 324 height 43
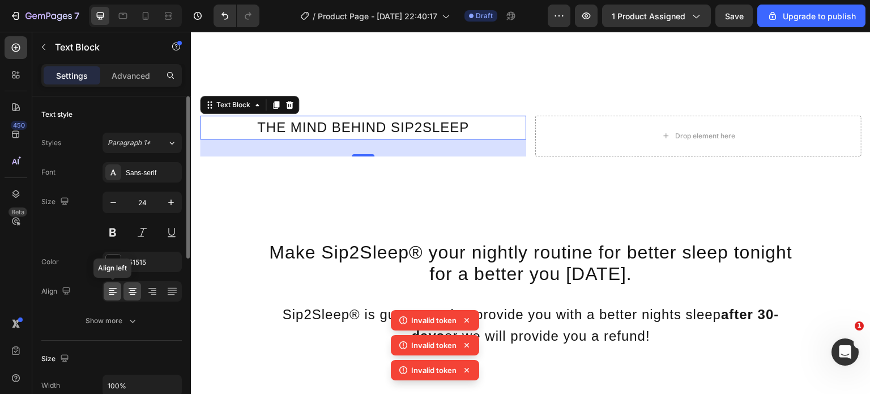
click at [114, 289] on icon at bounding box center [112, 290] width 11 height 11
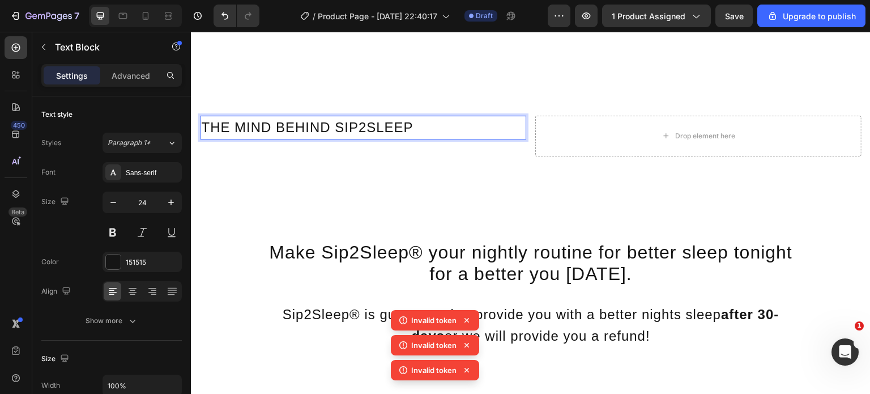
click at [429, 135] on p "THE MIND BEHIND SIP2SLEEP" at bounding box center [363, 128] width 324 height 22
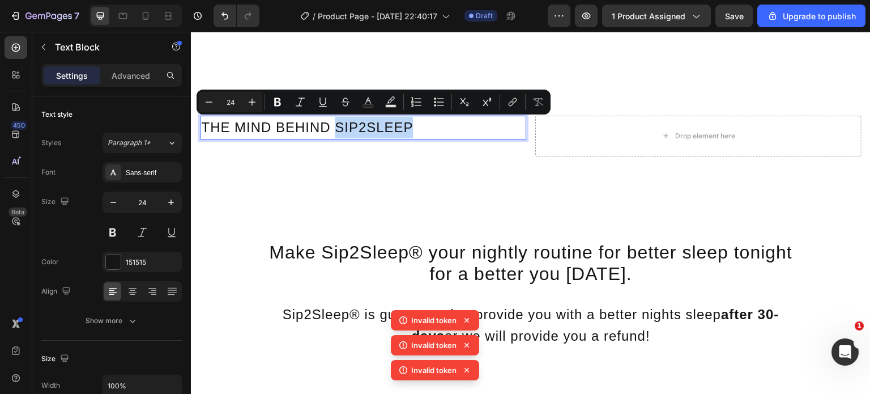
drag, startPoint x: 429, startPoint y: 134, endPoint x: 336, endPoint y: 131, distance: 92.3
click at [336, 131] on p "THE MIND BEHIND SIP2SLEEP" at bounding box center [363, 128] width 324 height 22
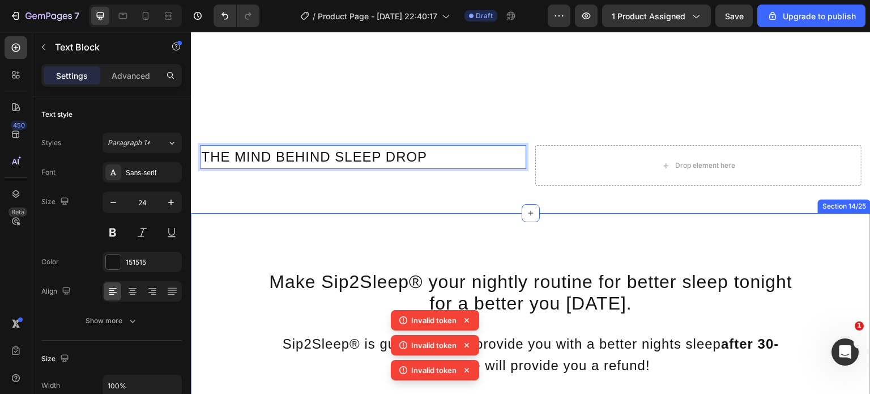
scroll to position [2632, 0]
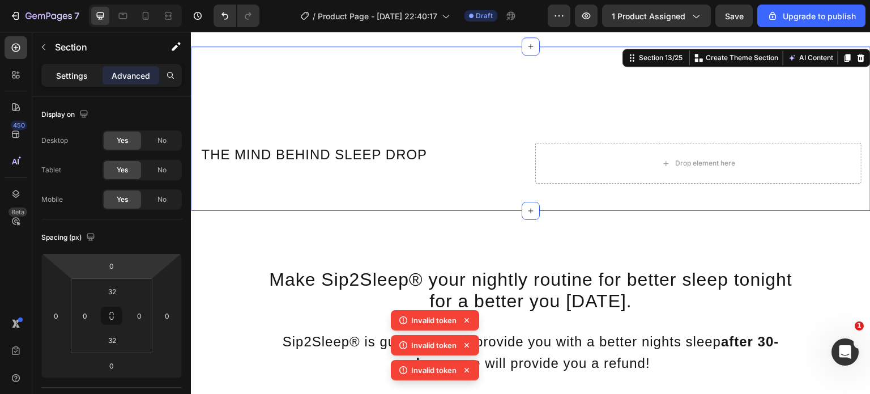
click at [70, 69] on div "Settings" at bounding box center [72, 75] width 57 height 18
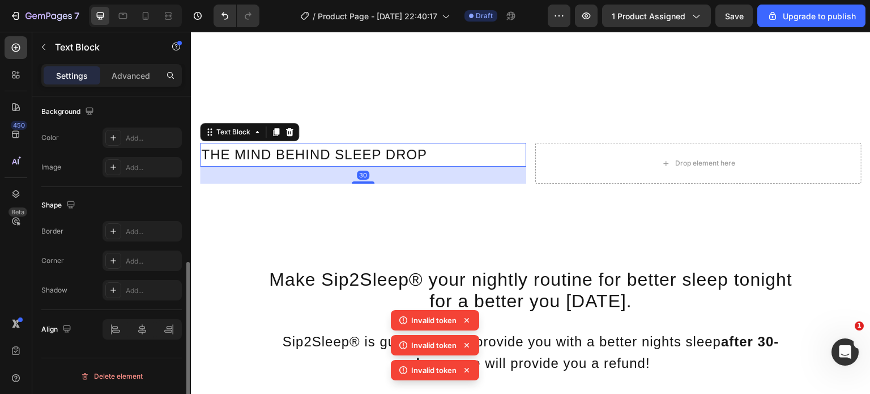
scroll to position [0, 0]
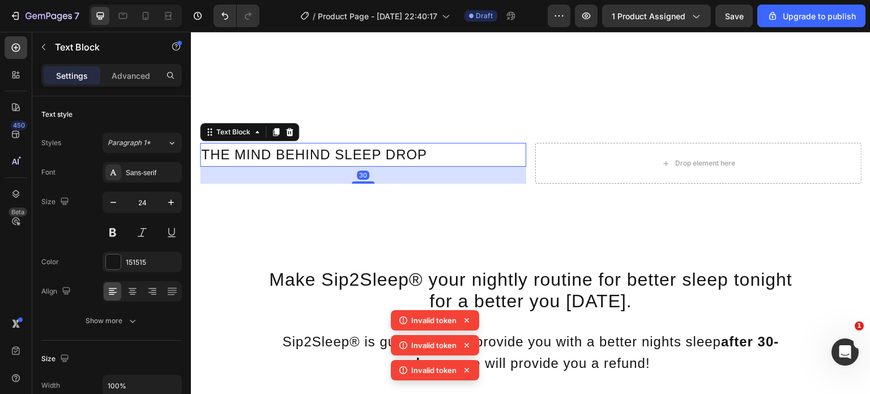
drag, startPoint x: 357, startPoint y: 177, endPoint x: 373, endPoint y: 150, distance: 31.0
click at [373, 150] on div "THE MIND BEHIND SLEEP DROP Text Block 30" at bounding box center [363, 155] width 326 height 24
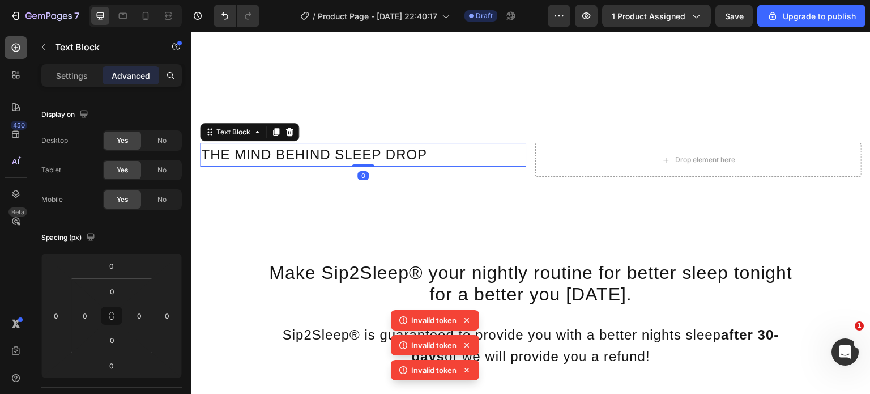
click at [22, 47] on div at bounding box center [16, 47] width 23 height 23
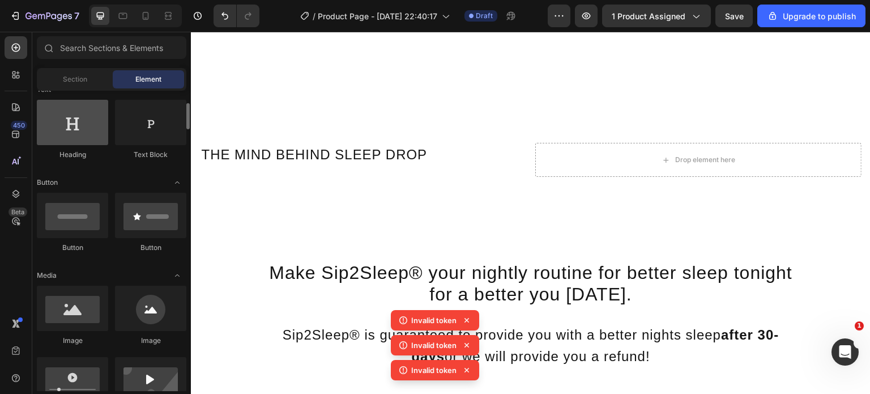
scroll to position [177, 0]
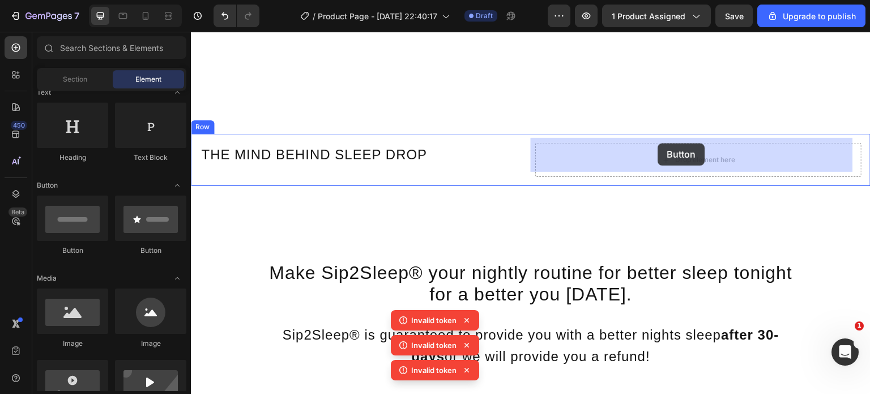
drag, startPoint x: 266, startPoint y: 238, endPoint x: 648, endPoint y: 143, distance: 394.3
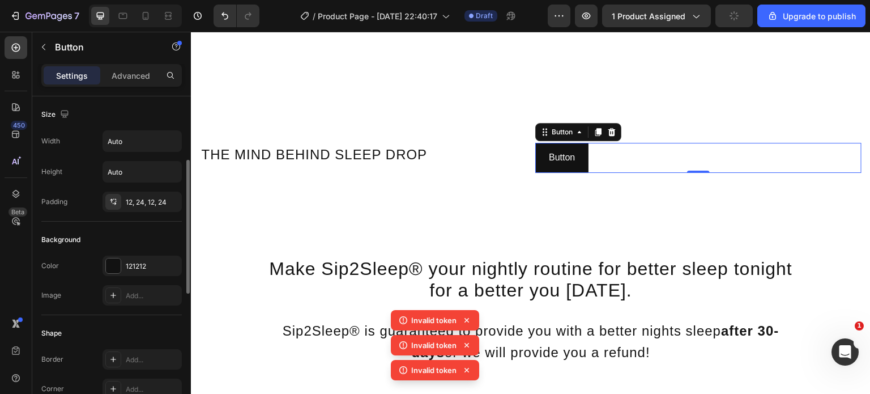
scroll to position [48, 0]
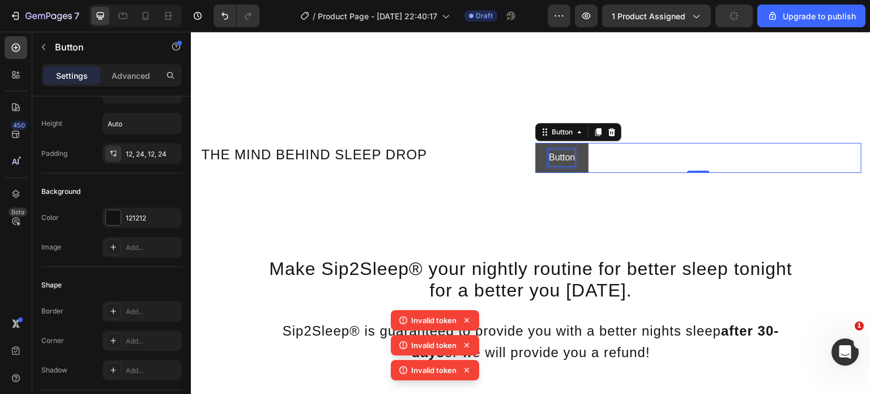
click at [561, 151] on p "Button" at bounding box center [562, 157] width 26 height 16
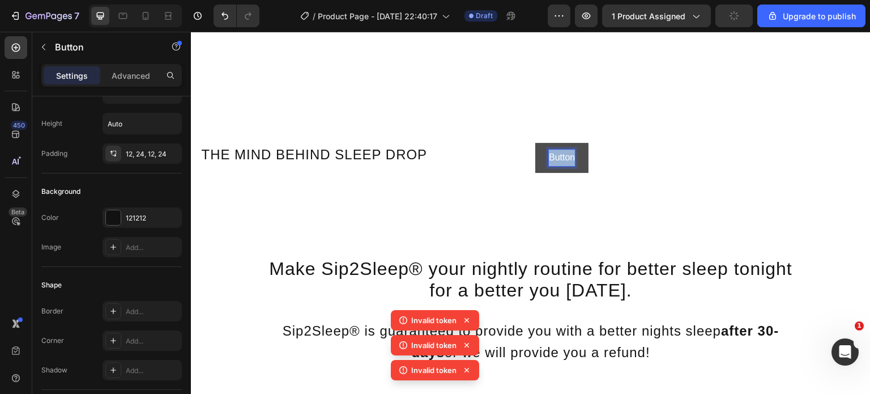
click at [561, 151] on p "Button" at bounding box center [562, 157] width 26 height 16
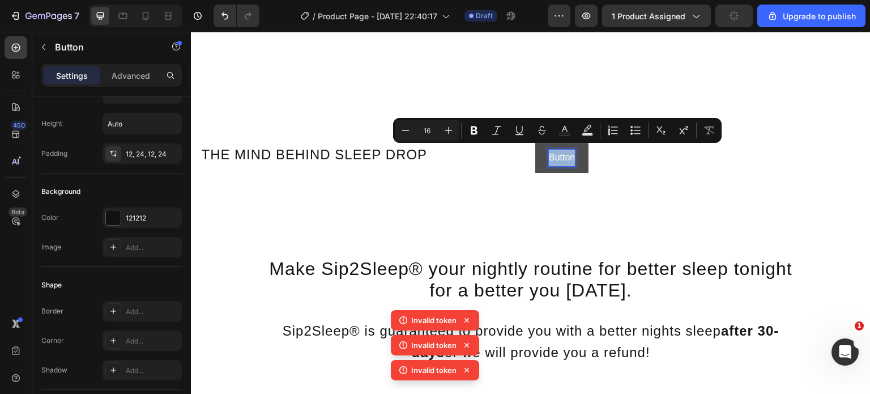
click at [561, 151] on p "Button" at bounding box center [562, 157] width 26 height 16
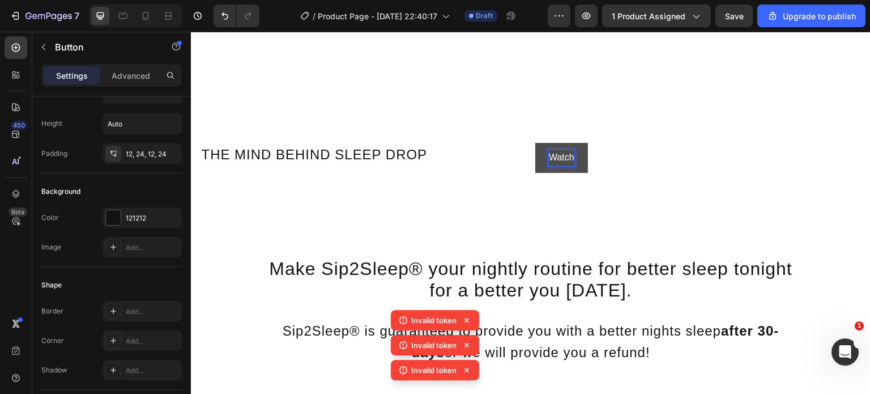
click at [535, 143] on button "Watch" at bounding box center [561, 158] width 53 height 30
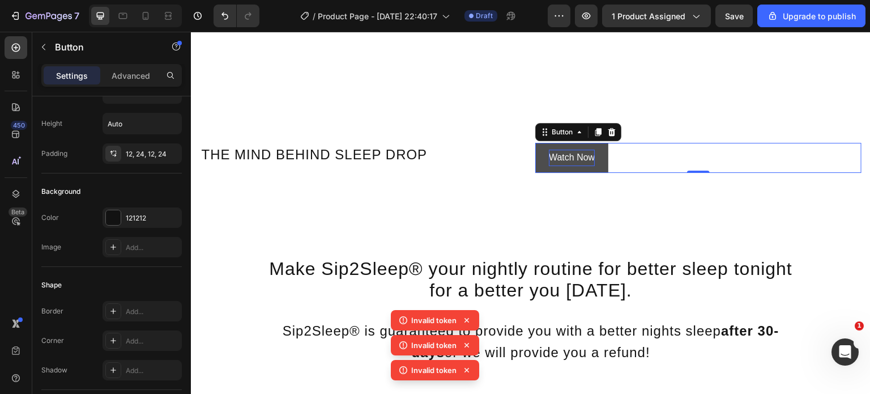
click at [596, 156] on button "Watch Now" at bounding box center [571, 158] width 73 height 30
click at [609, 129] on icon at bounding box center [611, 131] width 9 height 9
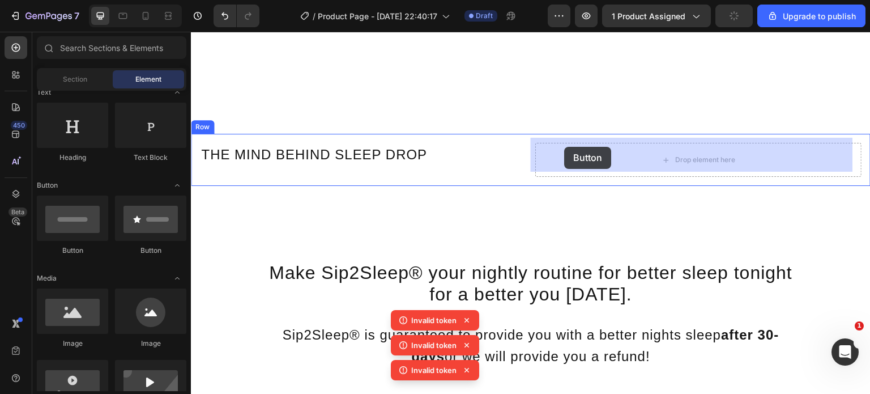
drag, startPoint x: 328, startPoint y: 251, endPoint x: 564, endPoint y: 147, distance: 257.3
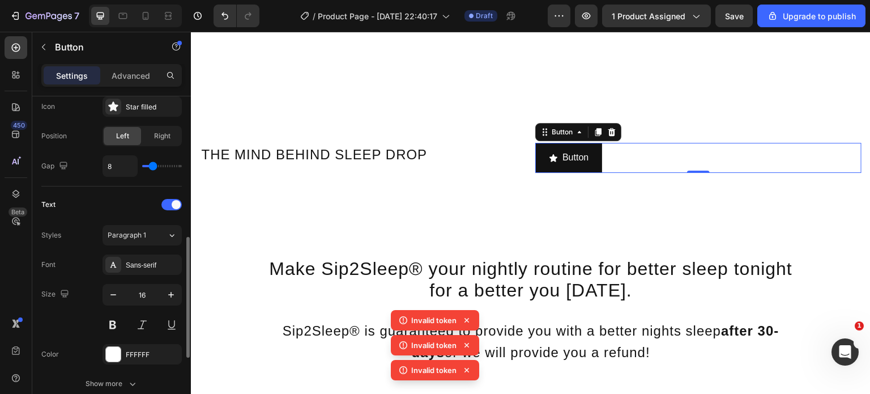
scroll to position [379, 0]
click at [139, 109] on div "Star filled" at bounding box center [141, 105] width 79 height 20
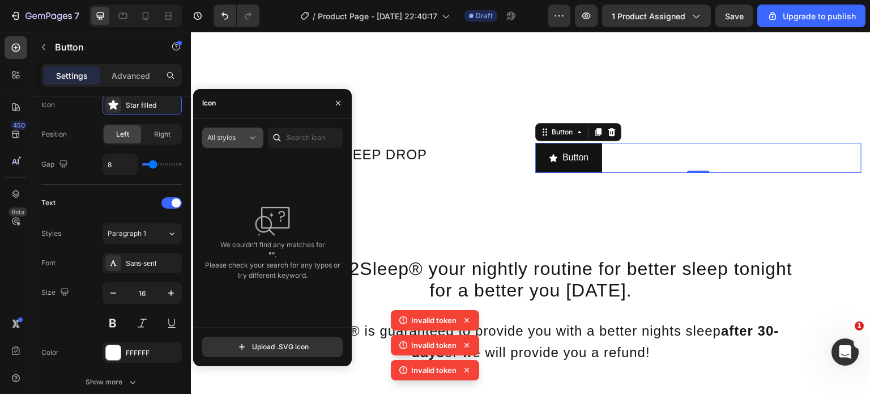
click at [224, 138] on span "All styles" at bounding box center [221, 137] width 28 height 8
click at [310, 165] on div "We couldn’t find any matches for "". Please check your search for any typos or …" at bounding box center [272, 242] width 140 height 170
click at [220, 134] on span "All styles" at bounding box center [221, 137] width 28 height 8
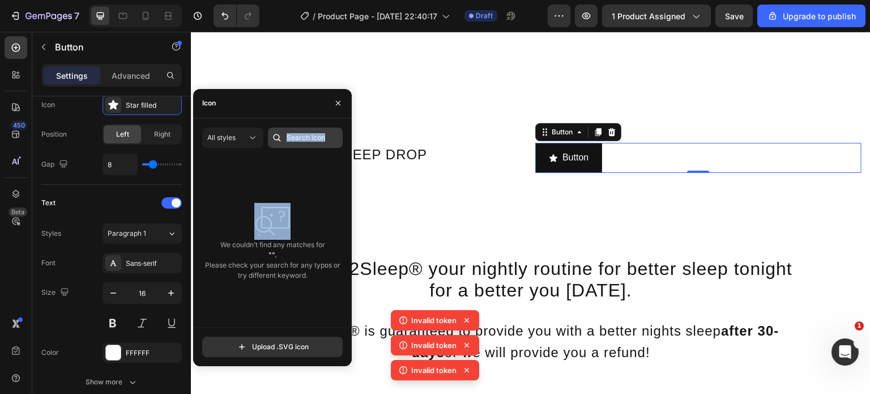
drag, startPoint x: 322, startPoint y: 162, endPoint x: 294, endPoint y: 134, distance: 40.0
click at [294, 134] on div "All styles We couldn’t find any matches for "". Please check your search for an…" at bounding box center [272, 226] width 140 height 199
click at [294, 134] on input "text" at bounding box center [305, 137] width 75 height 20
type input "arrow"
click at [316, 142] on input "arrow" at bounding box center [305, 137] width 75 height 20
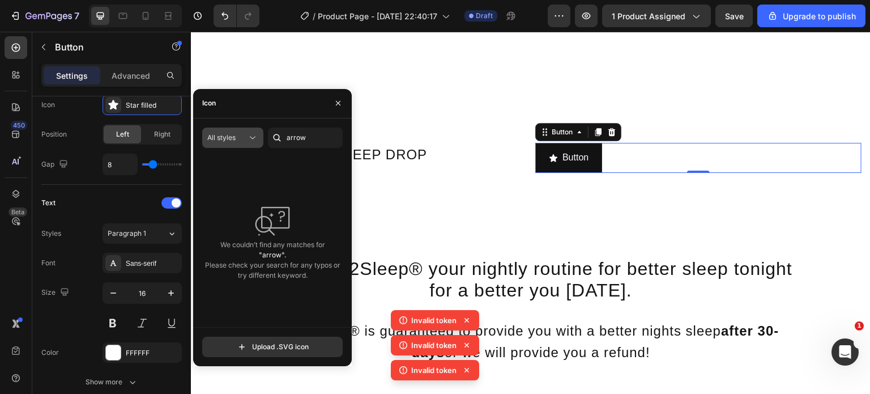
click at [246, 143] on div "All styles" at bounding box center [232, 137] width 51 height 11
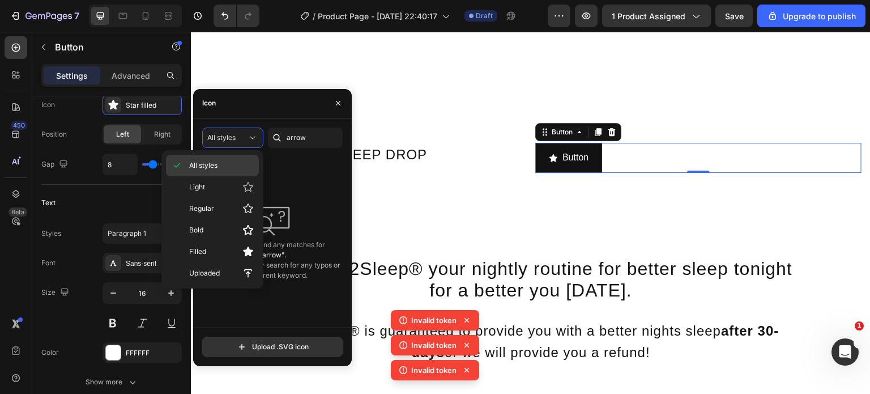
click at [243, 172] on div "All styles" at bounding box center [212, 166] width 93 height 22
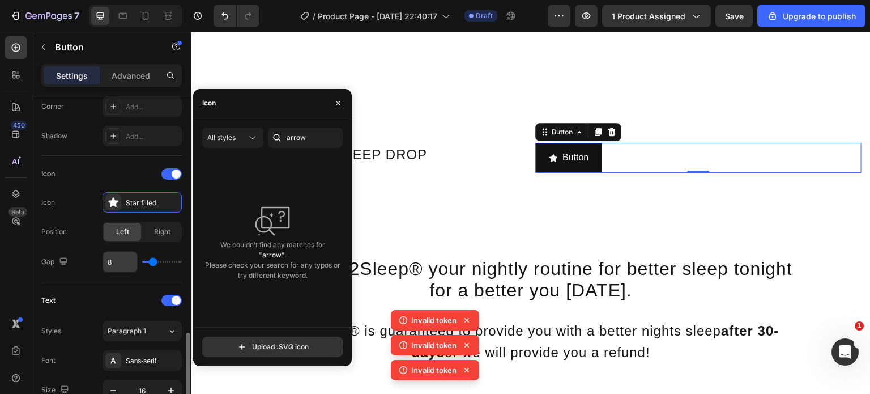
scroll to position [272, 0]
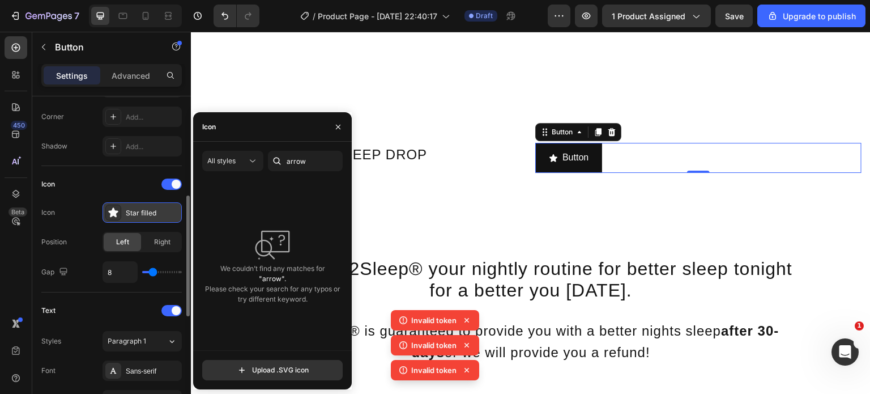
click at [139, 208] on div "Star filled" at bounding box center [152, 213] width 53 height 10
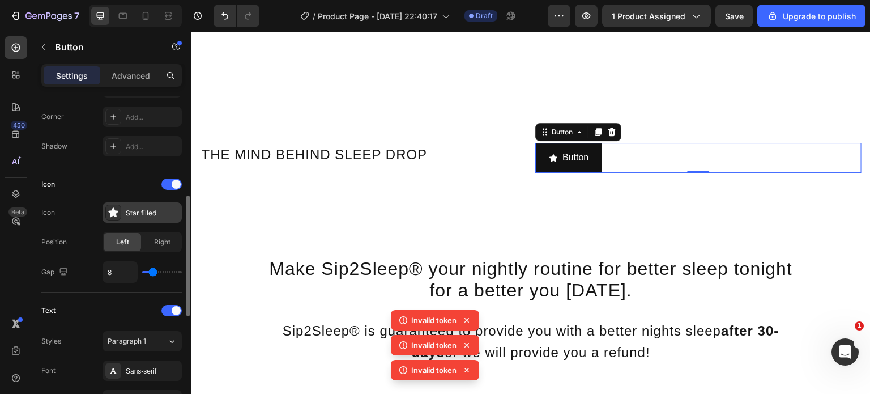
click at [139, 208] on div "Star filled" at bounding box center [152, 213] width 53 height 10
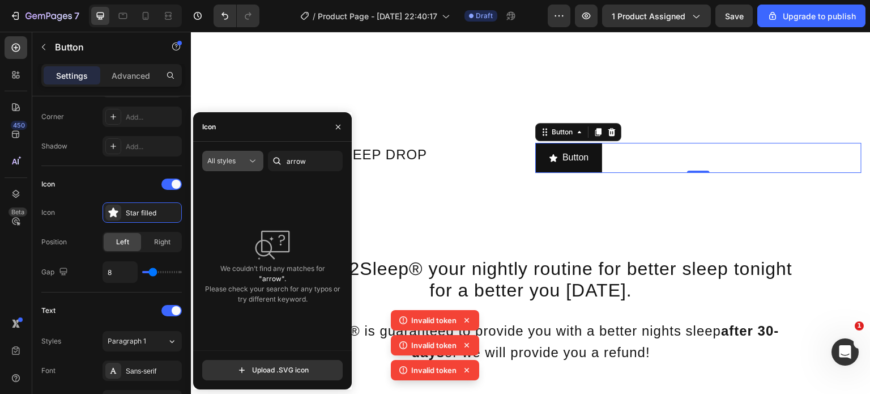
click at [237, 165] on div "All styles" at bounding box center [227, 161] width 40 height 10
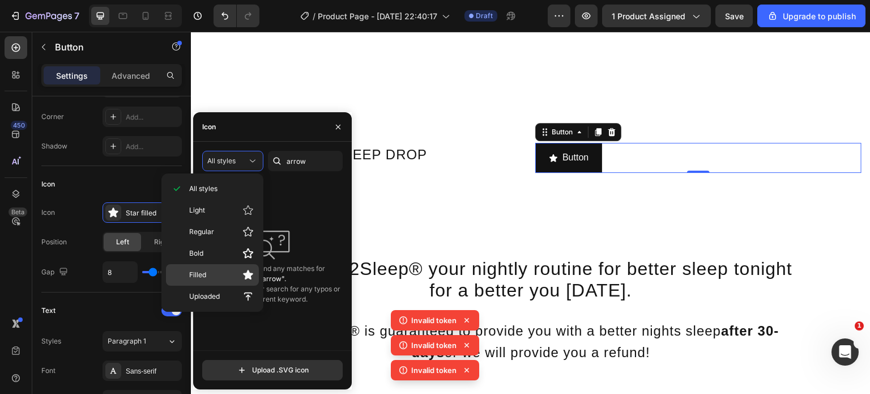
click at [238, 269] on p "Filled" at bounding box center [221, 274] width 65 height 11
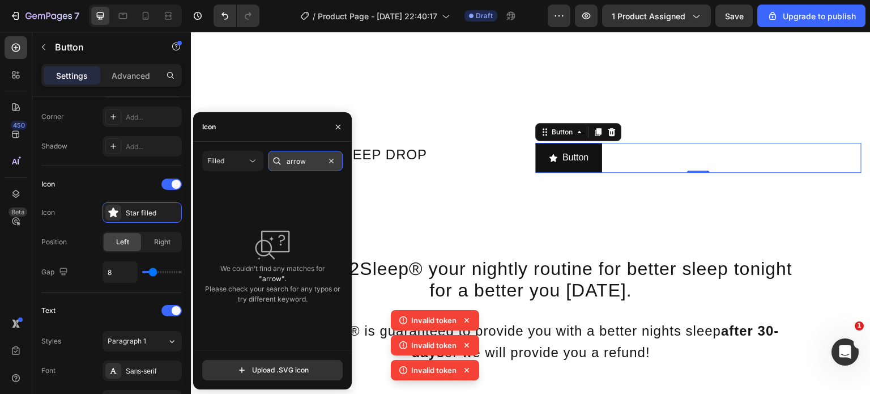
click at [299, 166] on input "arrow" at bounding box center [305, 161] width 75 height 20
click at [307, 166] on input "arrow" at bounding box center [305, 161] width 75 height 20
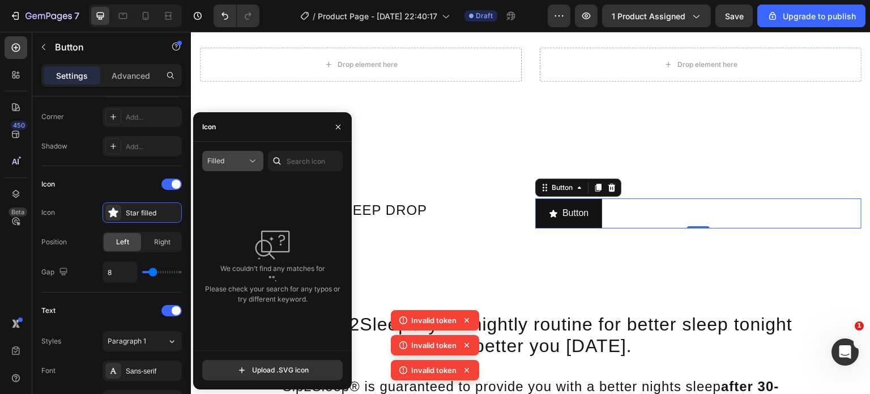
click at [250, 160] on icon at bounding box center [253, 161] width 6 height 3
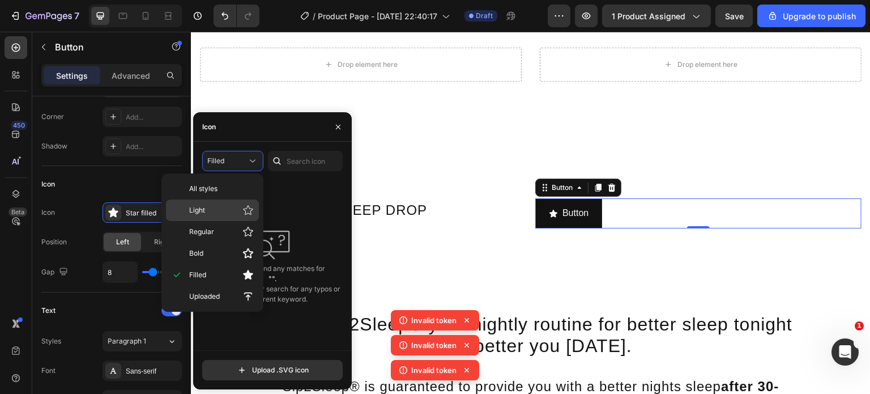
click at [240, 220] on div "Light" at bounding box center [212, 210] width 93 height 22
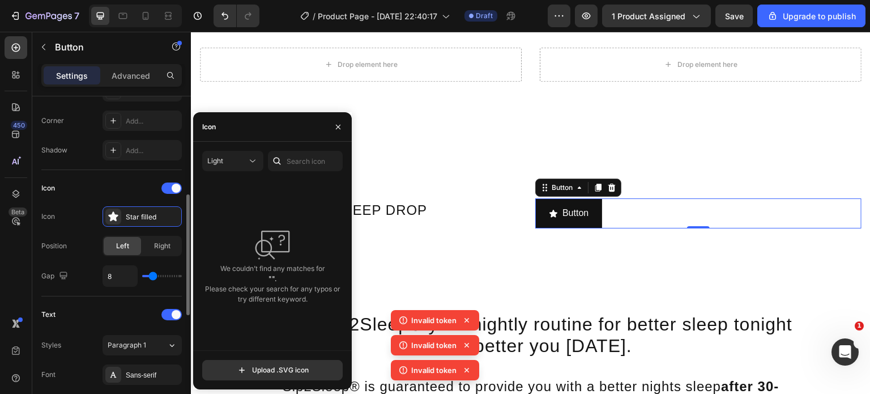
scroll to position [2488, 0]
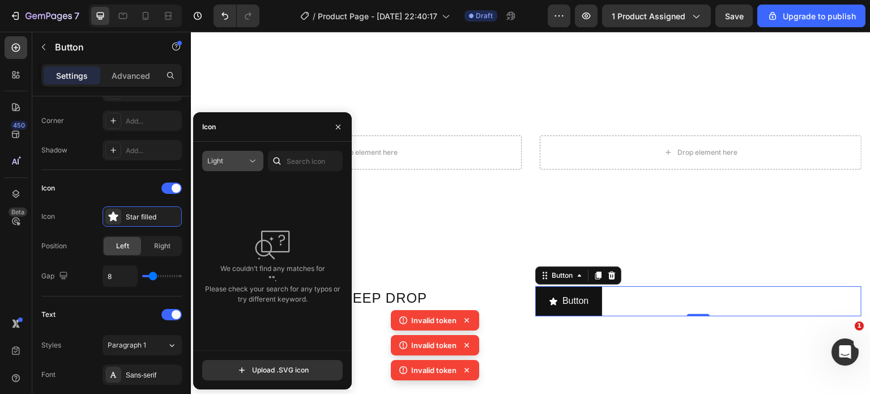
click at [250, 162] on icon at bounding box center [252, 160] width 11 height 11
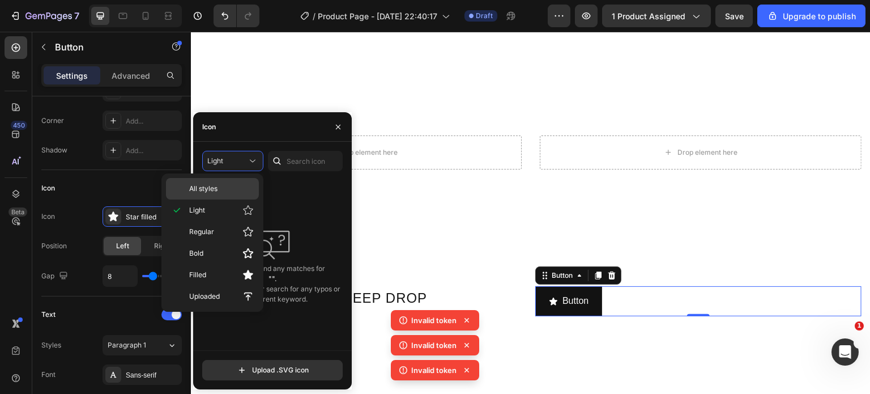
click at [215, 185] on span "All styles" at bounding box center [203, 188] width 28 height 10
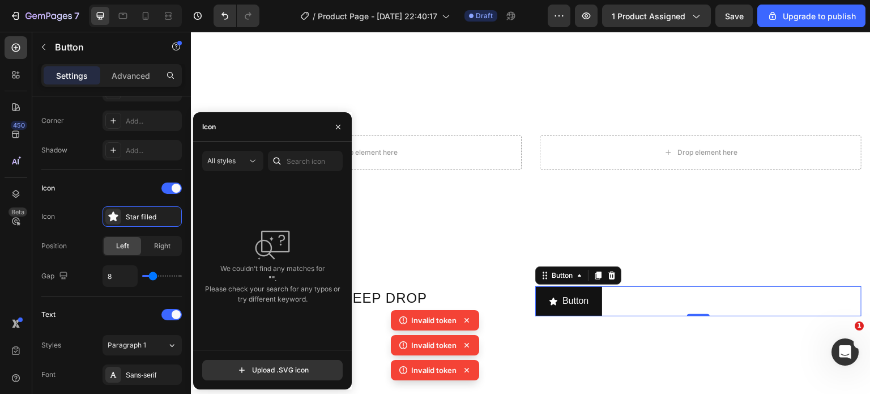
click at [282, 162] on icon at bounding box center [276, 160] width 11 height 11
click at [301, 159] on input "text" at bounding box center [305, 161] width 75 height 20
type input "arrow"
click at [301, 159] on input "arrow" at bounding box center [305, 161] width 75 height 20
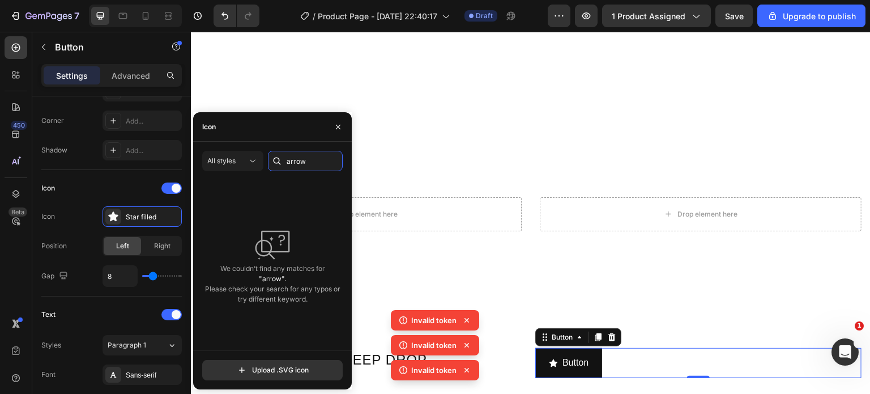
scroll to position [2493, 0]
